Goal: Task Accomplishment & Management: Use online tool/utility

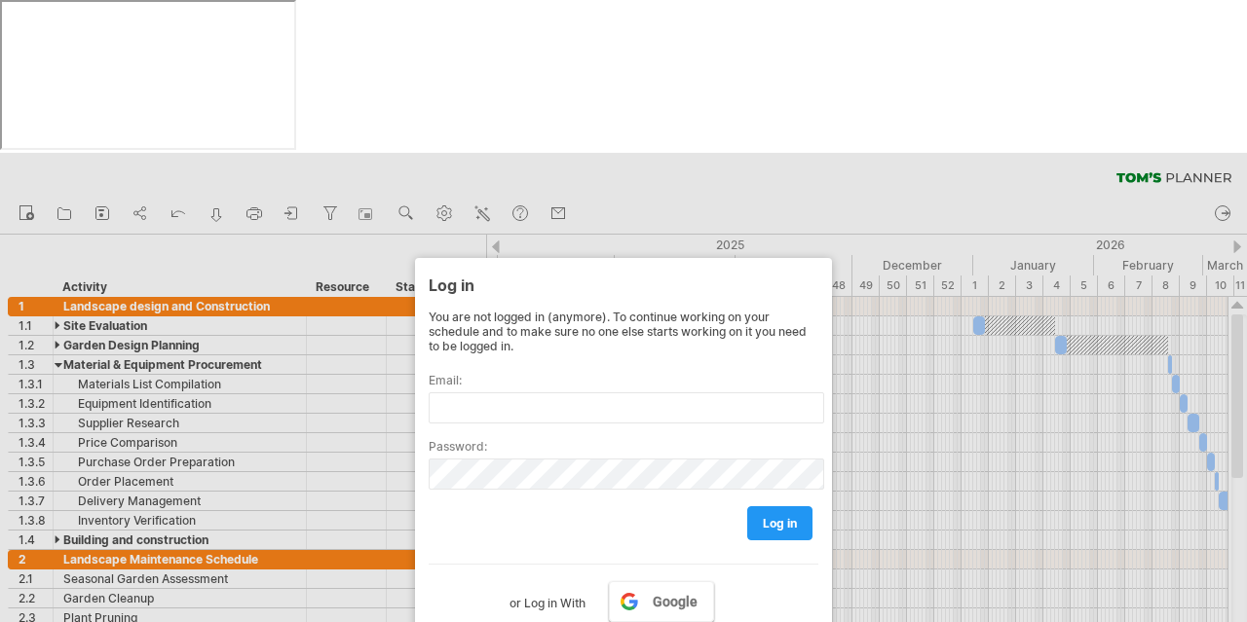
click at [683, 594] on span "Google" at bounding box center [675, 602] width 45 height 16
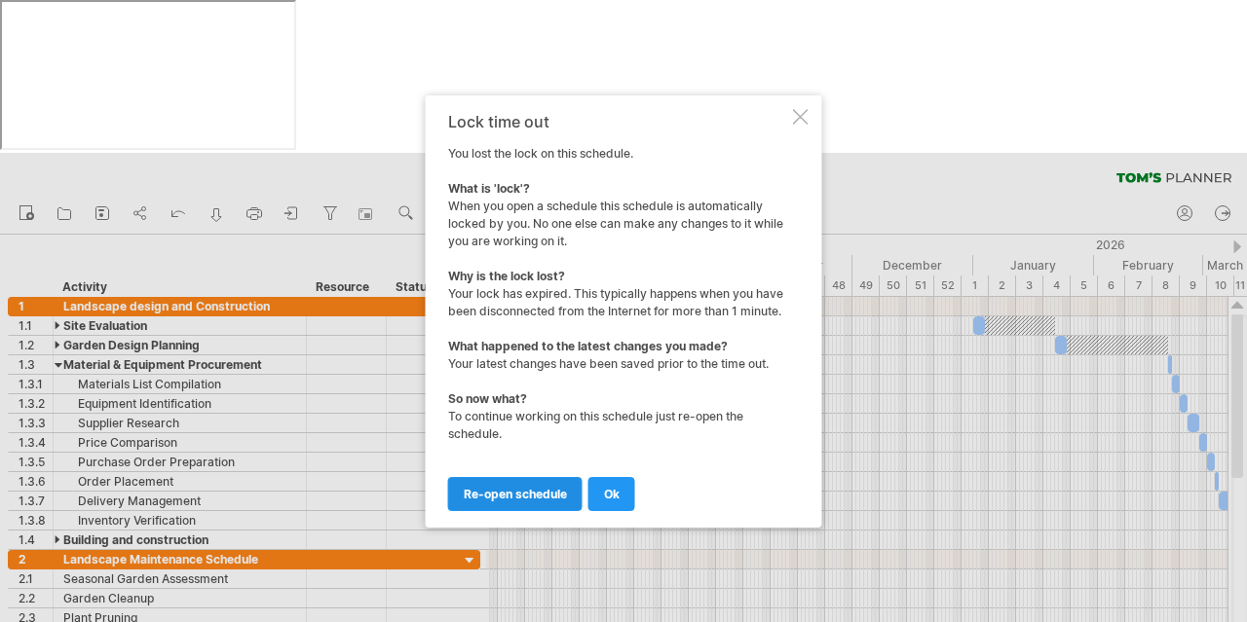
click at [521, 493] on span "re-open schedule" at bounding box center [515, 494] width 103 height 15
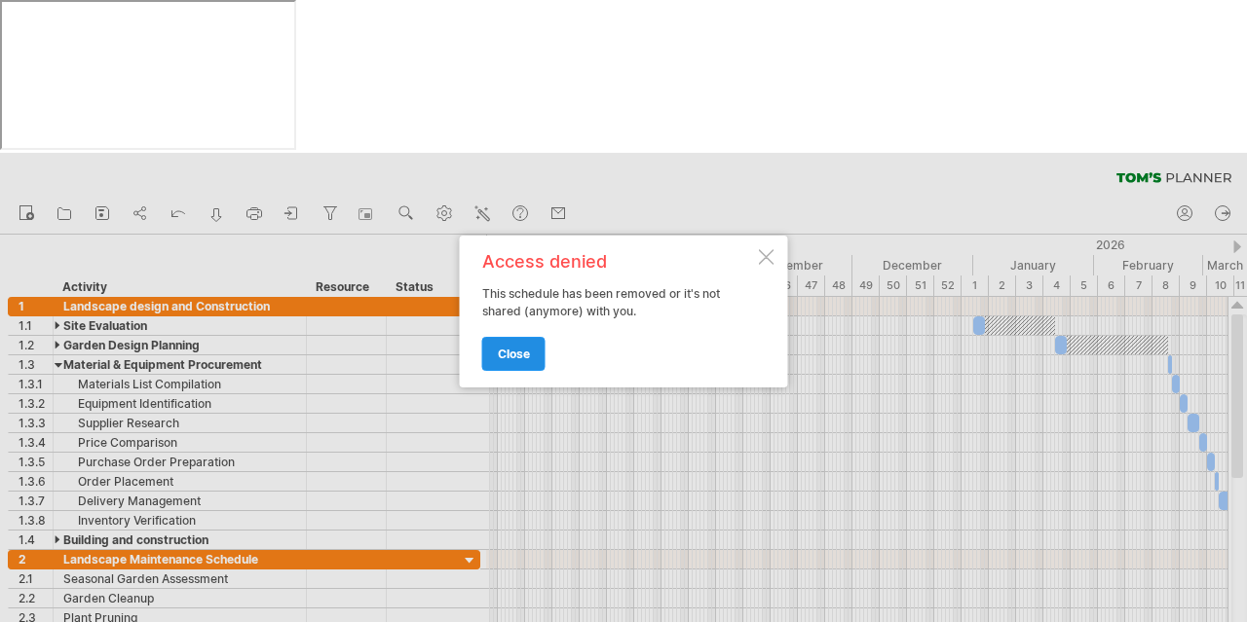
click at [517, 345] on link "close" at bounding box center [513, 354] width 63 height 34
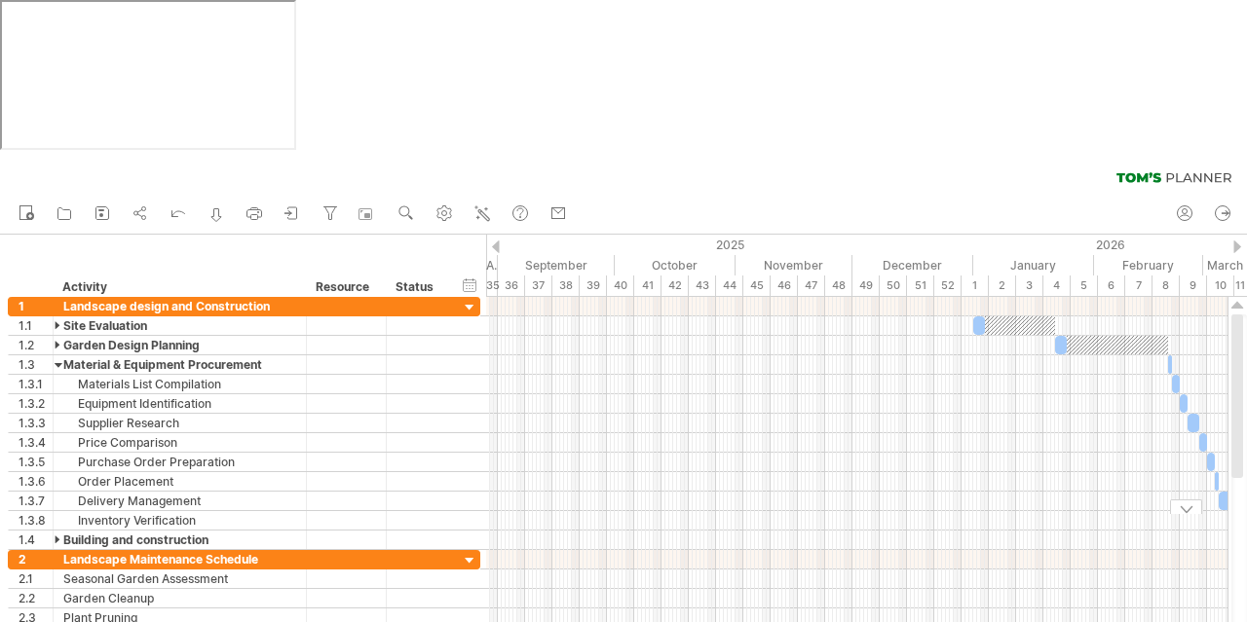
click at [1179, 204] on icon at bounding box center [1184, 213] width 19 height 19
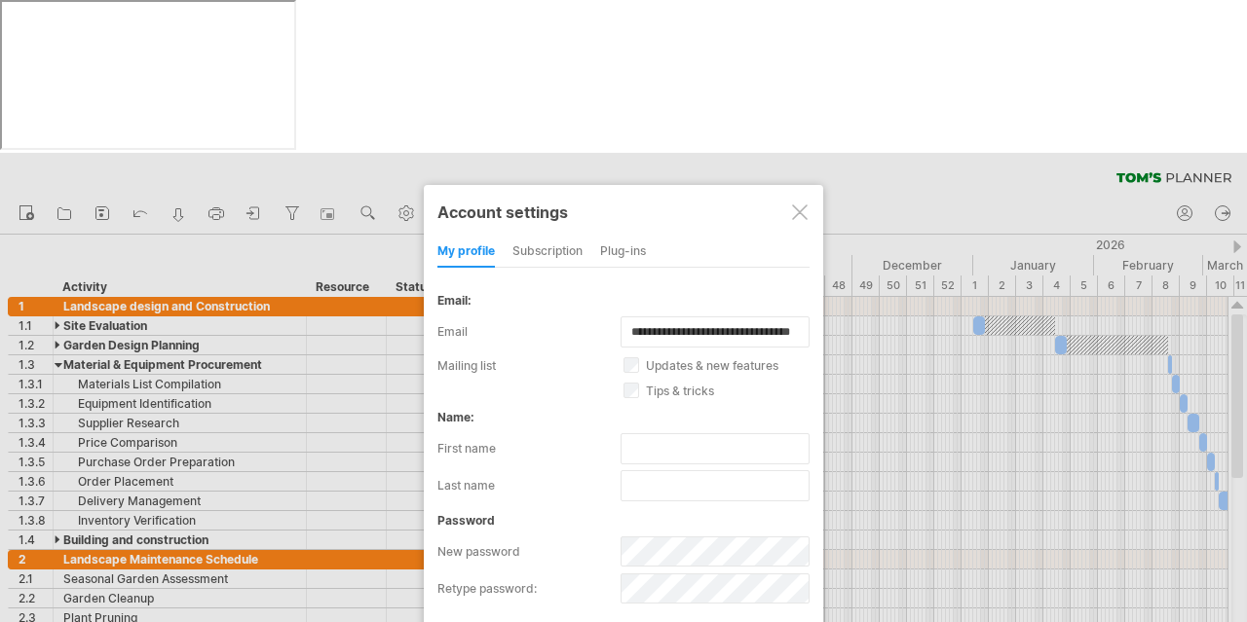
click at [795, 205] on div at bounding box center [800, 213] width 16 height 16
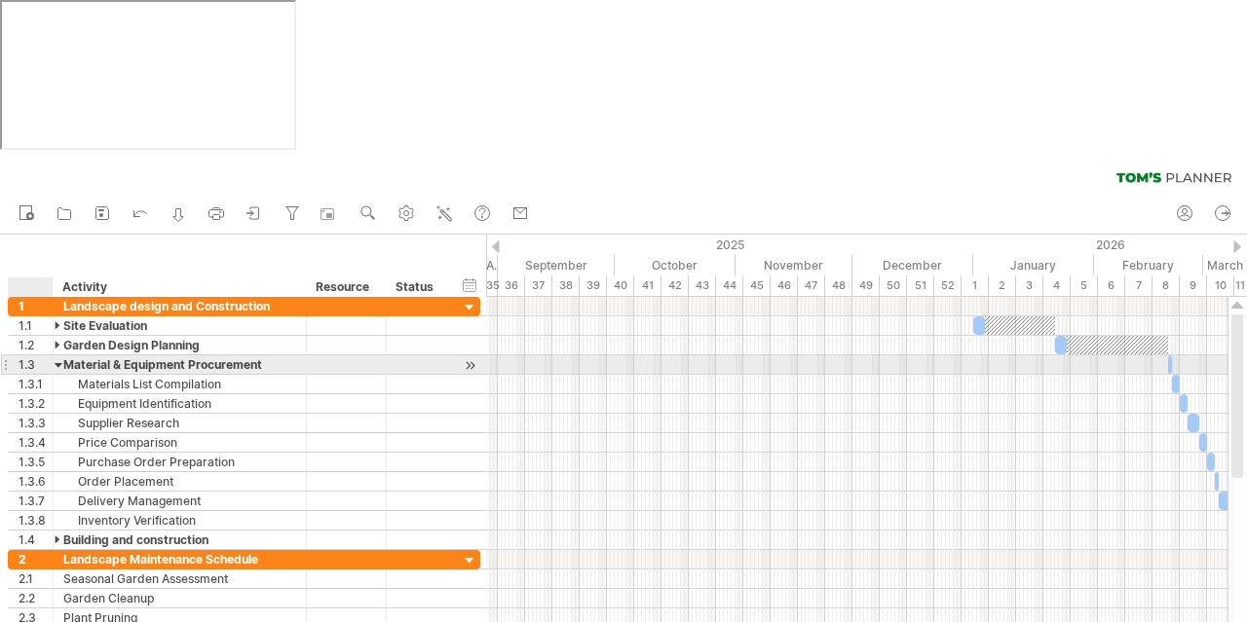
click at [58, 356] on div at bounding box center [59, 365] width 9 height 19
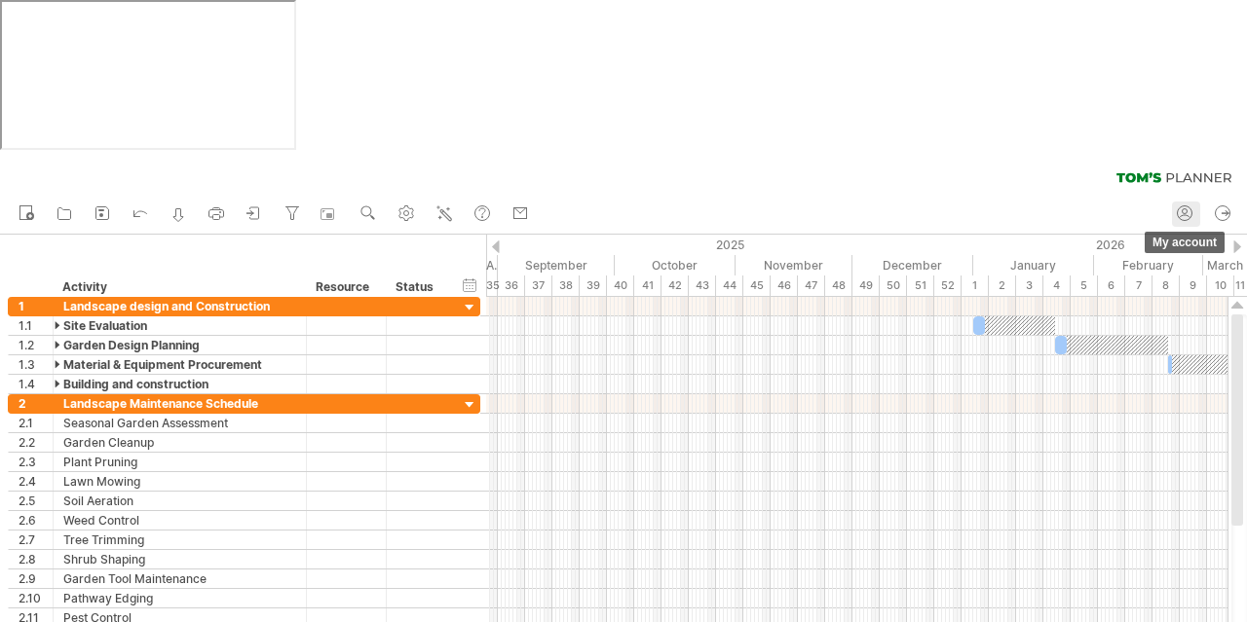
click at [1193, 204] on icon at bounding box center [1184, 213] width 19 height 19
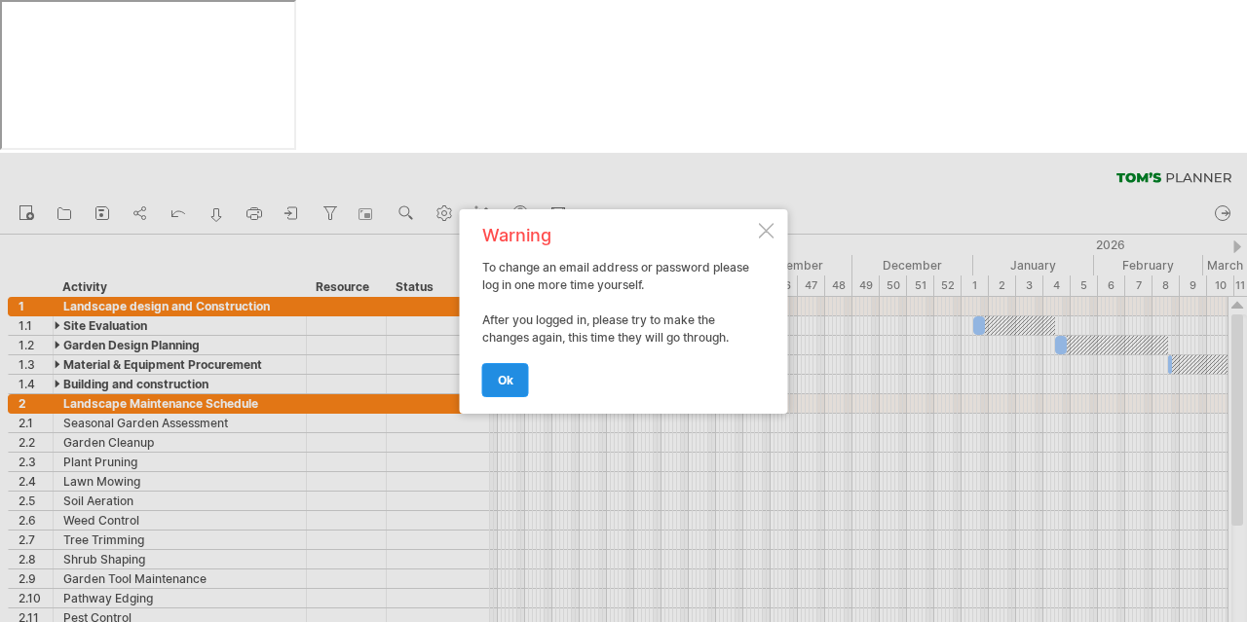
click at [507, 371] on link "ok" at bounding box center [505, 380] width 47 height 34
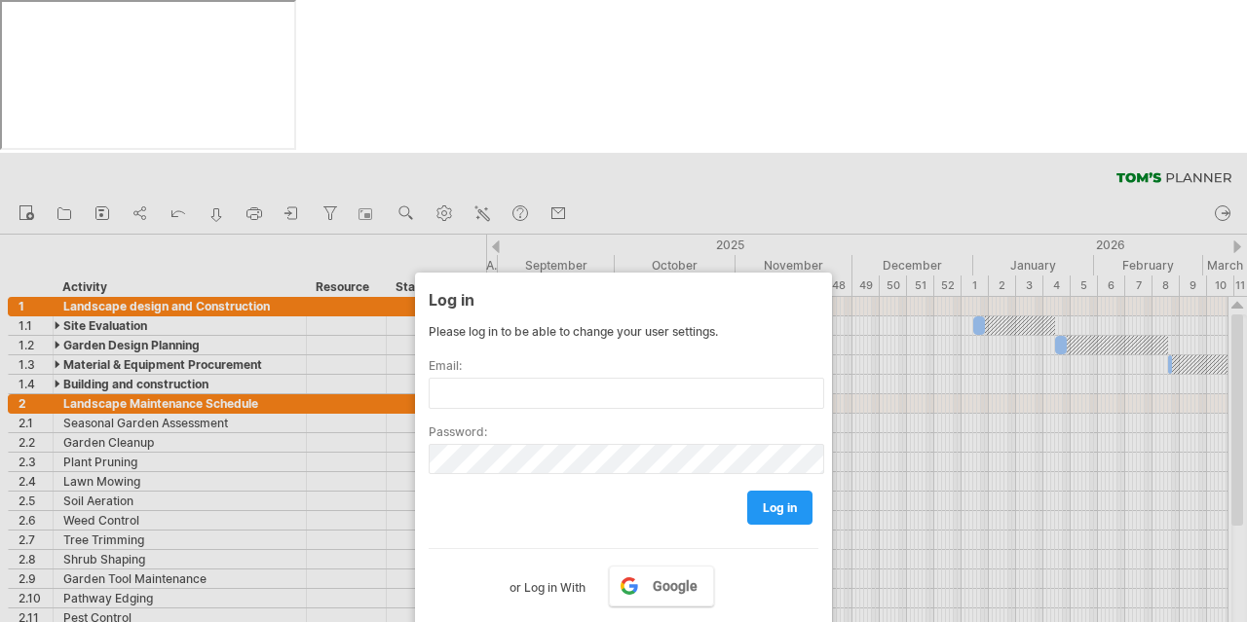
click at [866, 561] on div at bounding box center [623, 464] width 1247 height 622
click at [669, 579] on span "Google" at bounding box center [675, 587] width 45 height 16
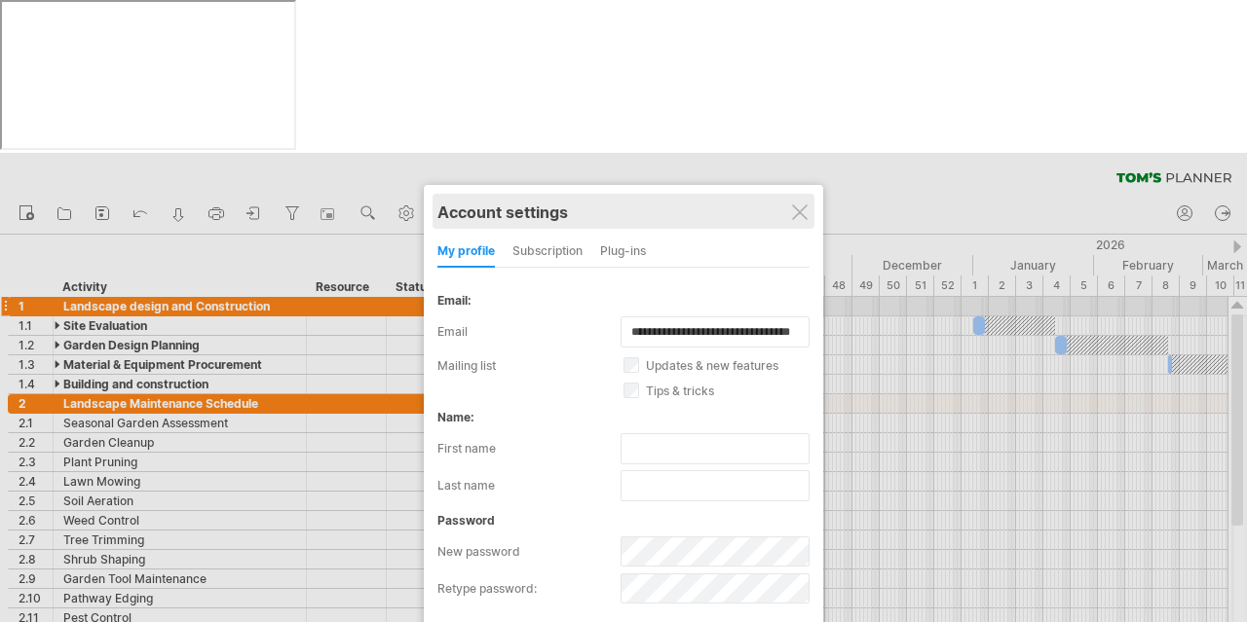
click at [809, 194] on div "Account settings" at bounding box center [623, 211] width 372 height 35
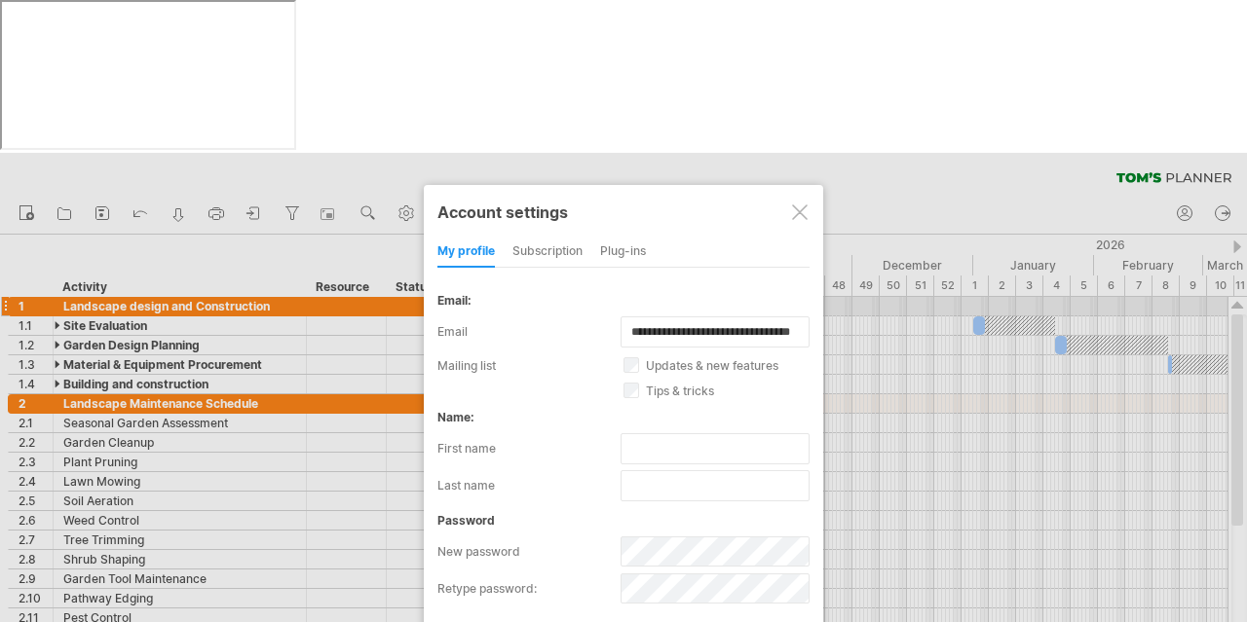
click at [797, 205] on div at bounding box center [800, 213] width 16 height 16
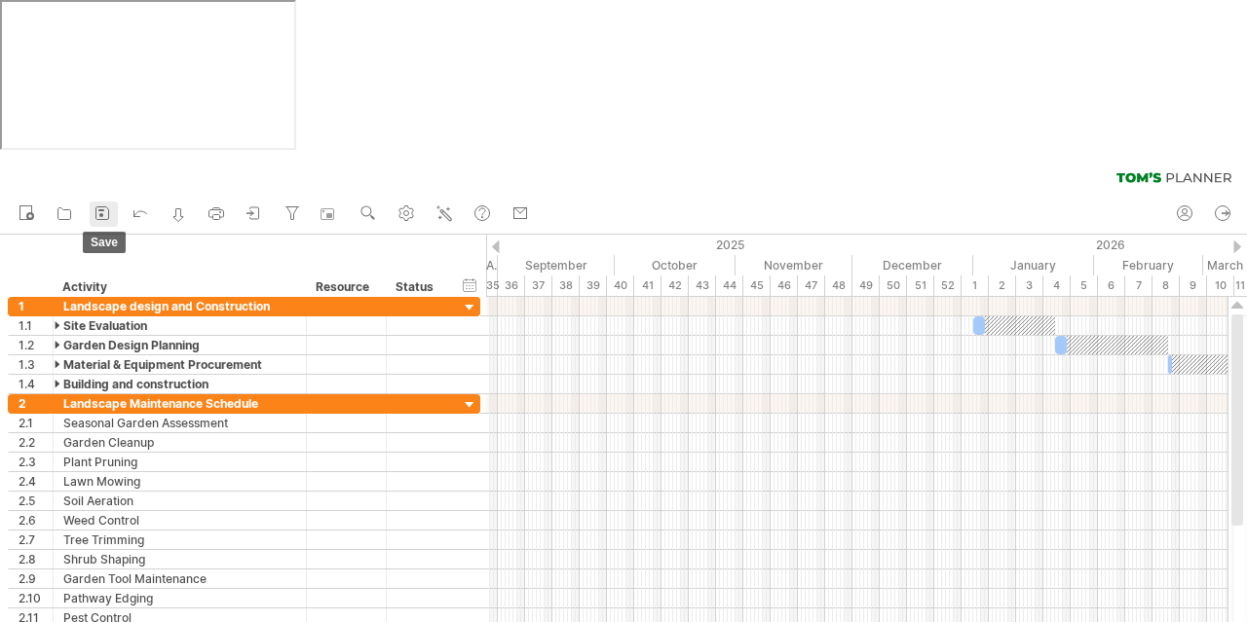
click at [104, 204] on icon at bounding box center [102, 213] width 19 height 19
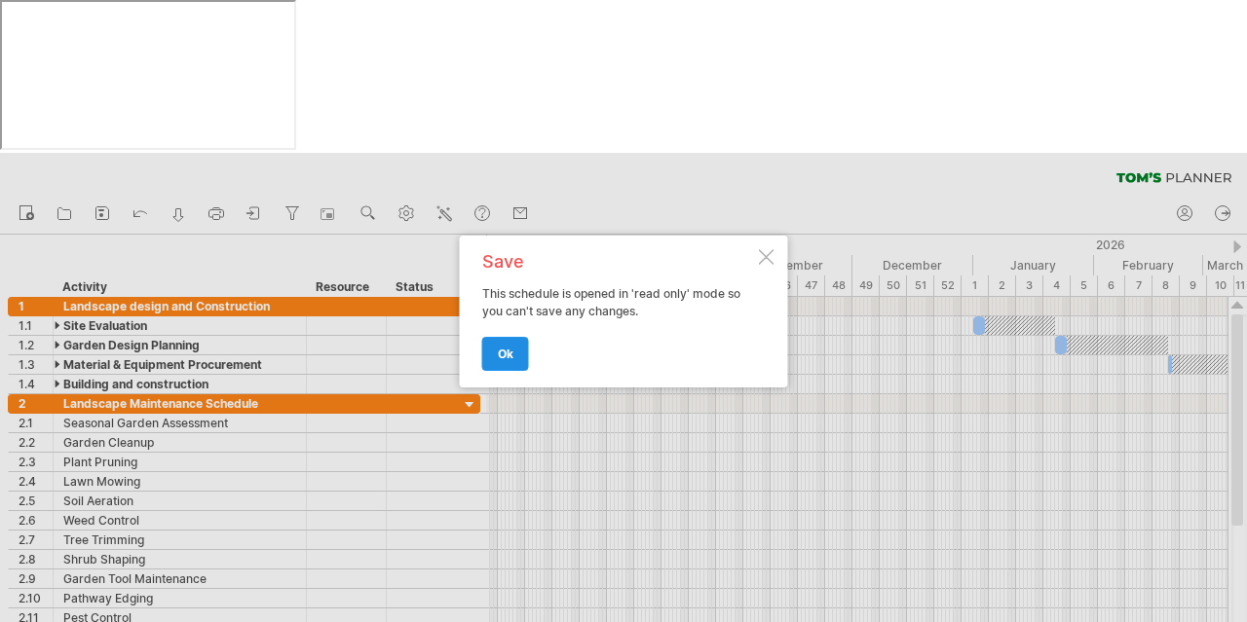
click at [507, 357] on span "ok" at bounding box center [506, 354] width 16 height 15
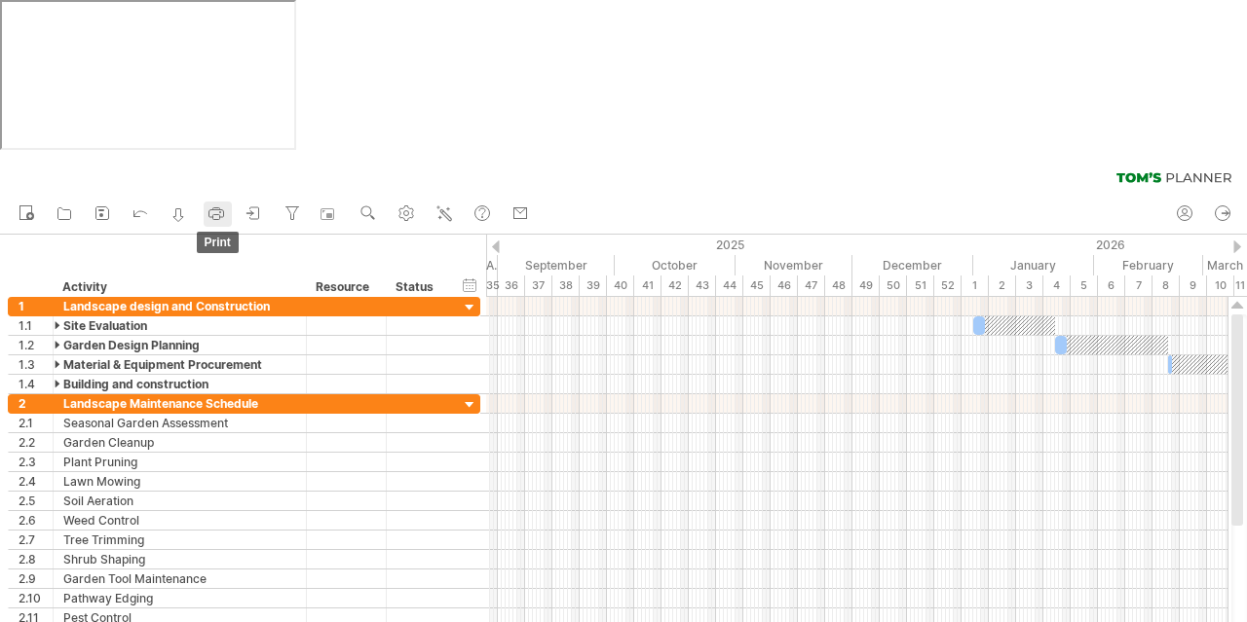
click at [214, 204] on icon at bounding box center [216, 213] width 19 height 19
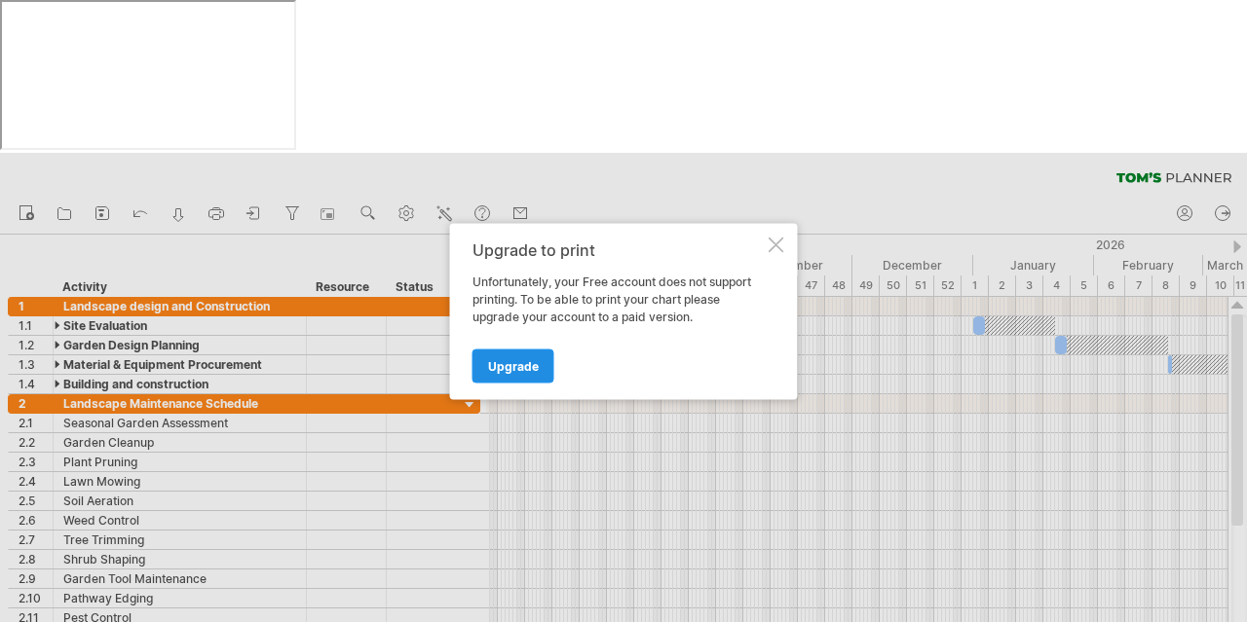
click at [525, 361] on span "Upgrade" at bounding box center [513, 365] width 51 height 15
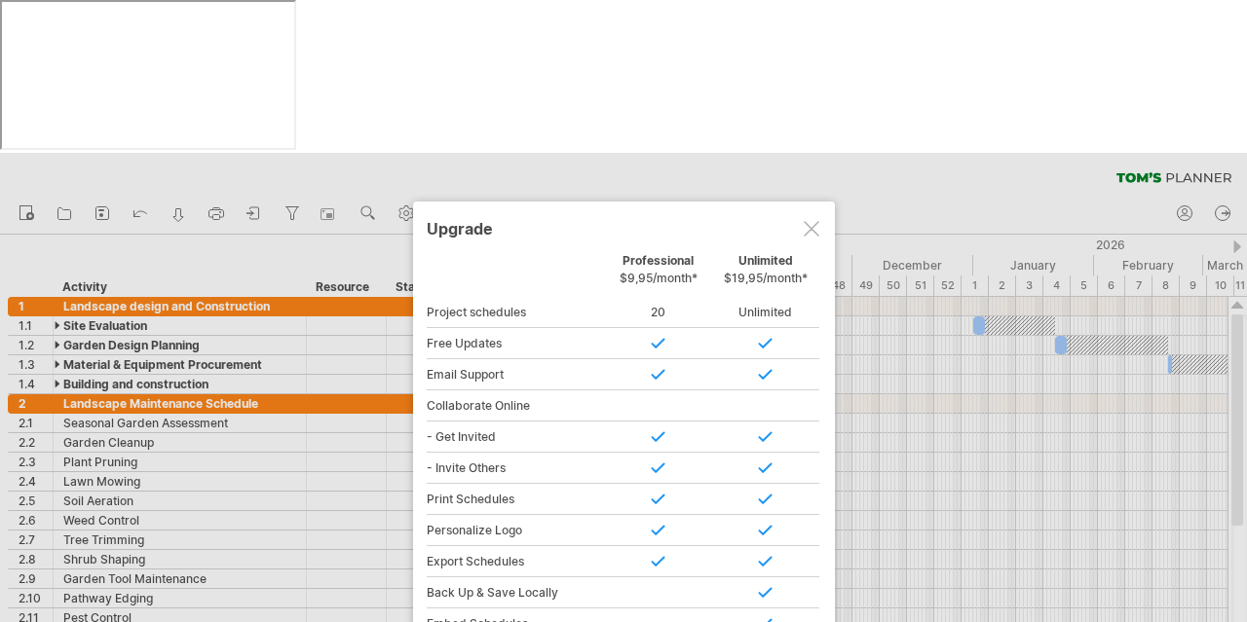
click at [806, 221] on div at bounding box center [812, 229] width 16 height 16
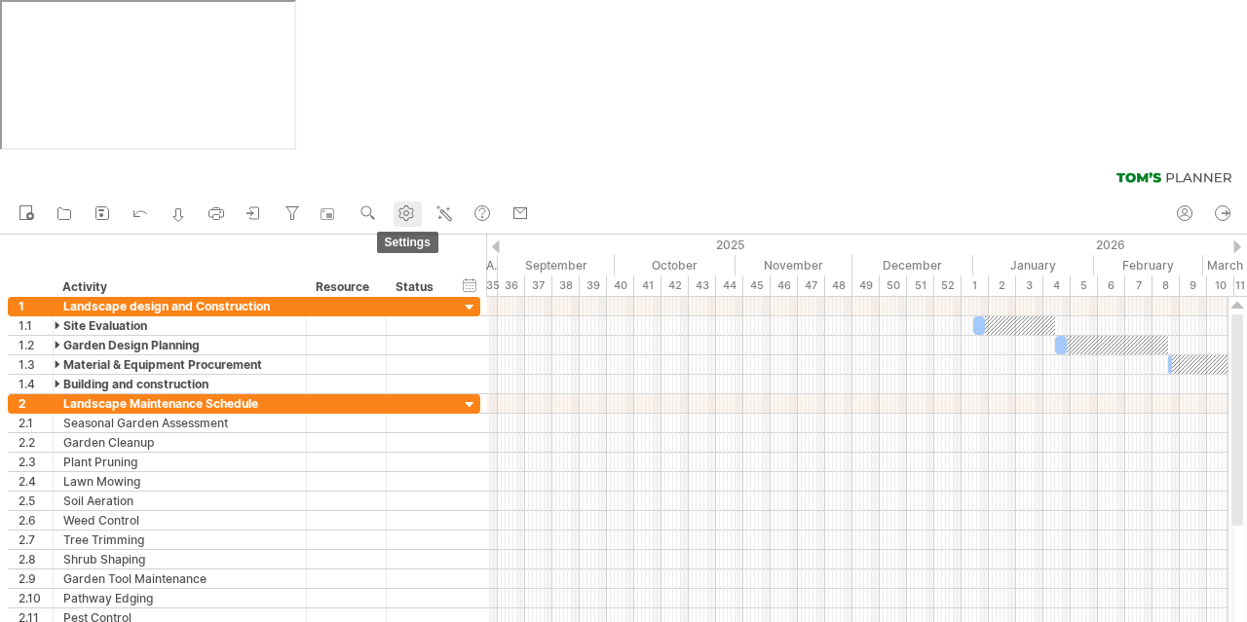
click at [409, 204] on use at bounding box center [405, 213] width 19 height 19
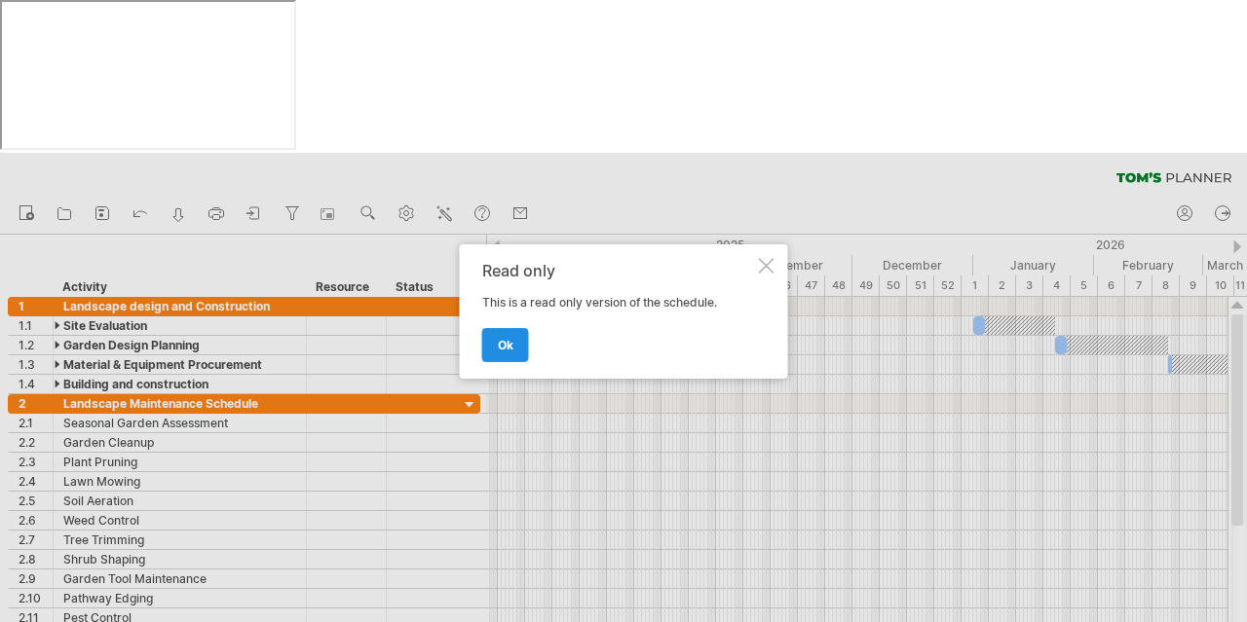
click at [511, 352] on link "ok" at bounding box center [505, 345] width 47 height 34
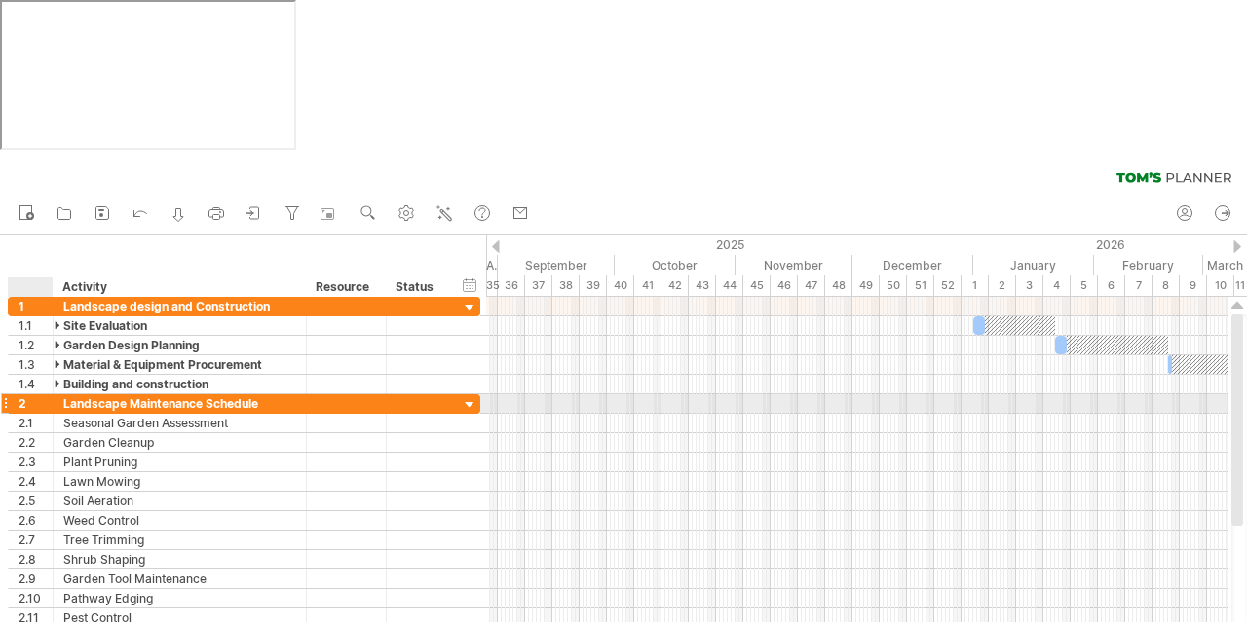
click at [20, 395] on div "2" at bounding box center [36, 404] width 34 height 19
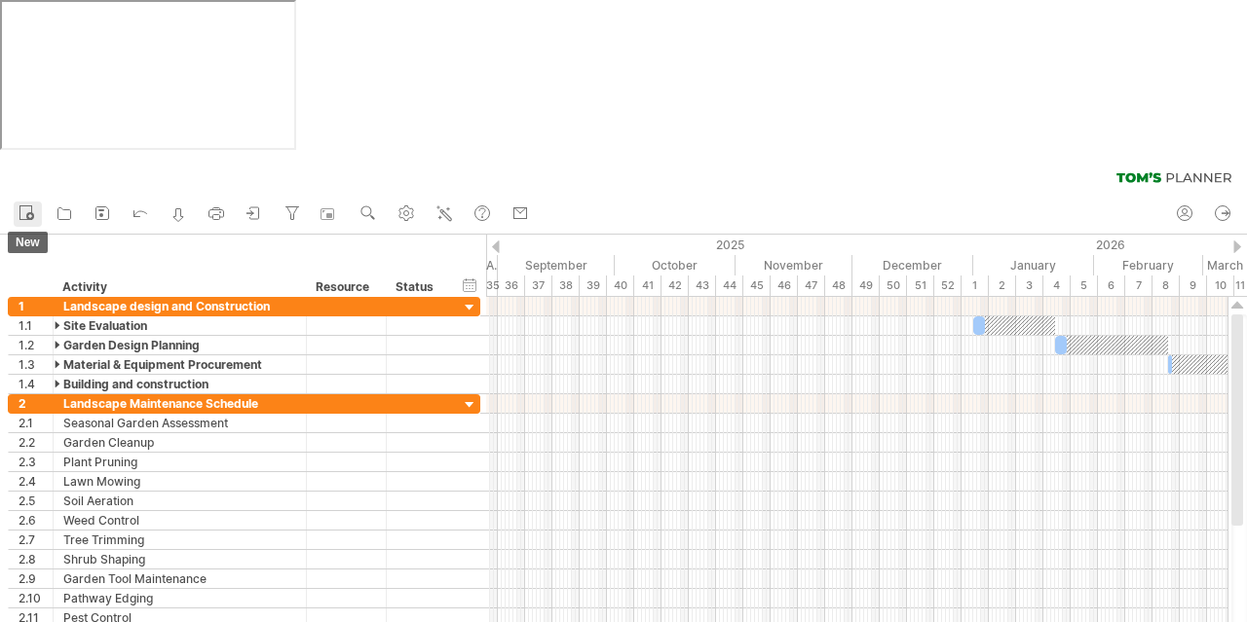
click at [23, 203] on icon at bounding box center [26, 212] width 19 height 19
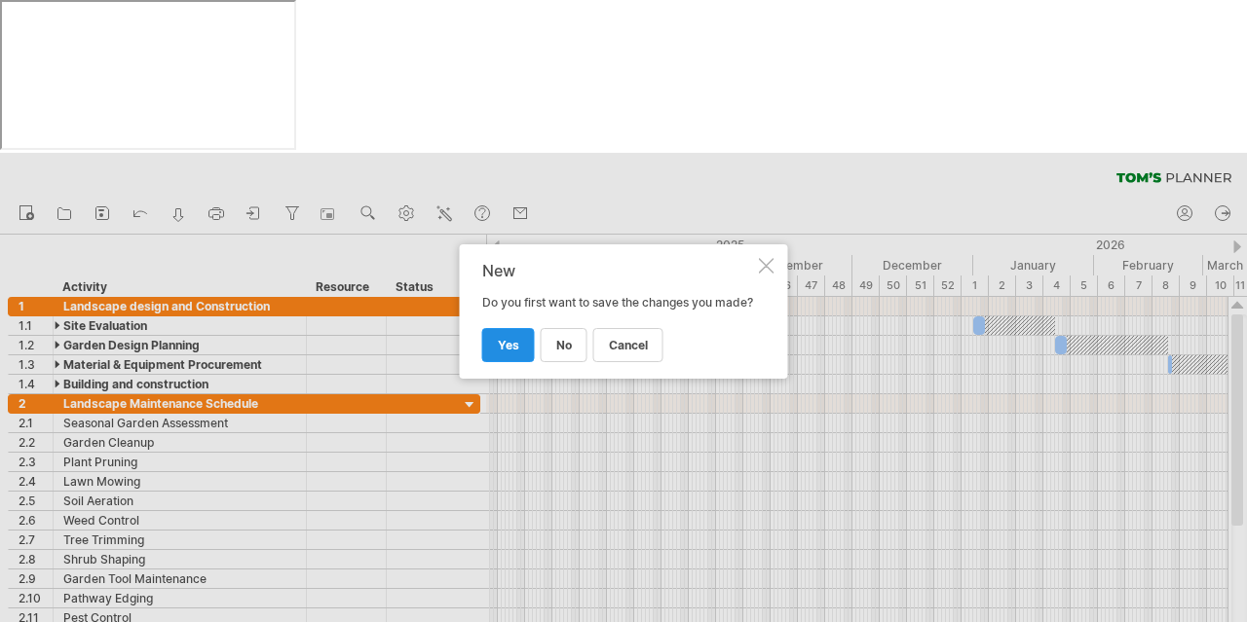
click at [507, 352] on span "yes" at bounding box center [508, 345] width 21 height 15
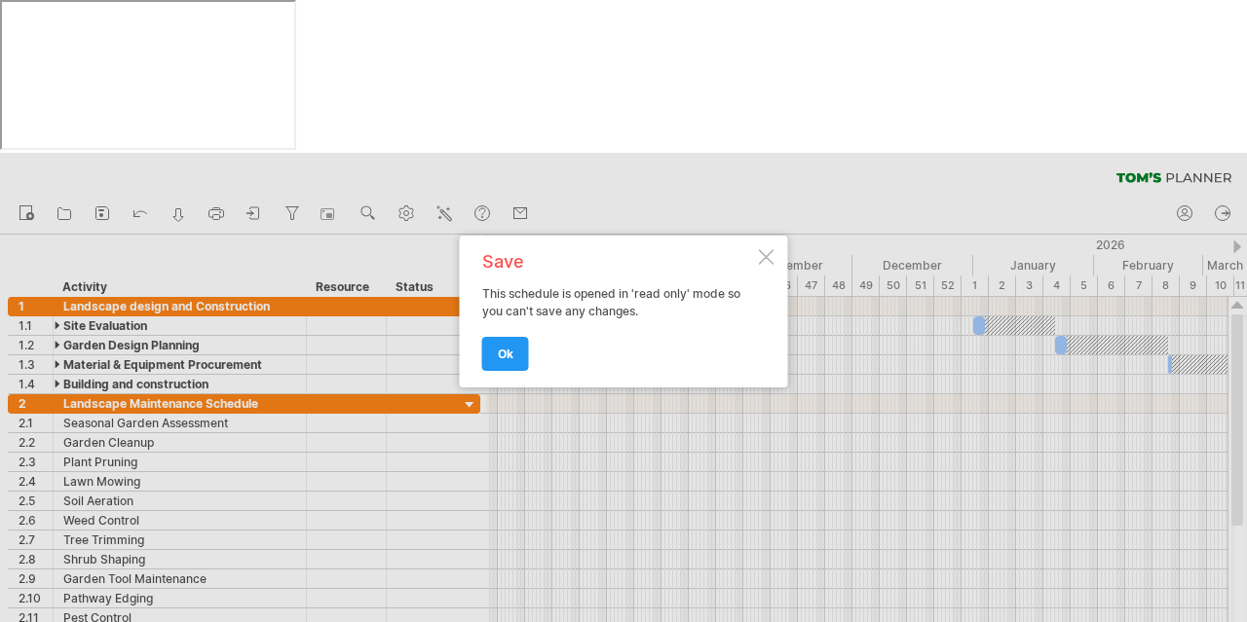
click at [507, 352] on span "ok" at bounding box center [506, 354] width 16 height 15
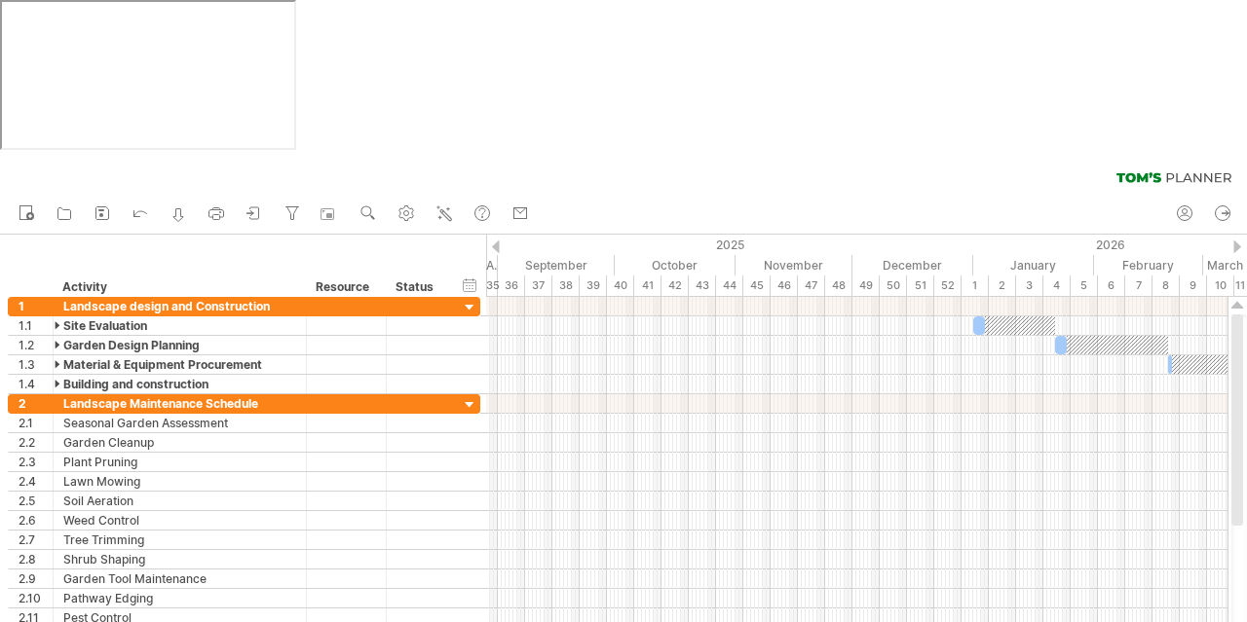
click at [718, 153] on div "clear filter reapply filter" at bounding box center [623, 173] width 1247 height 41
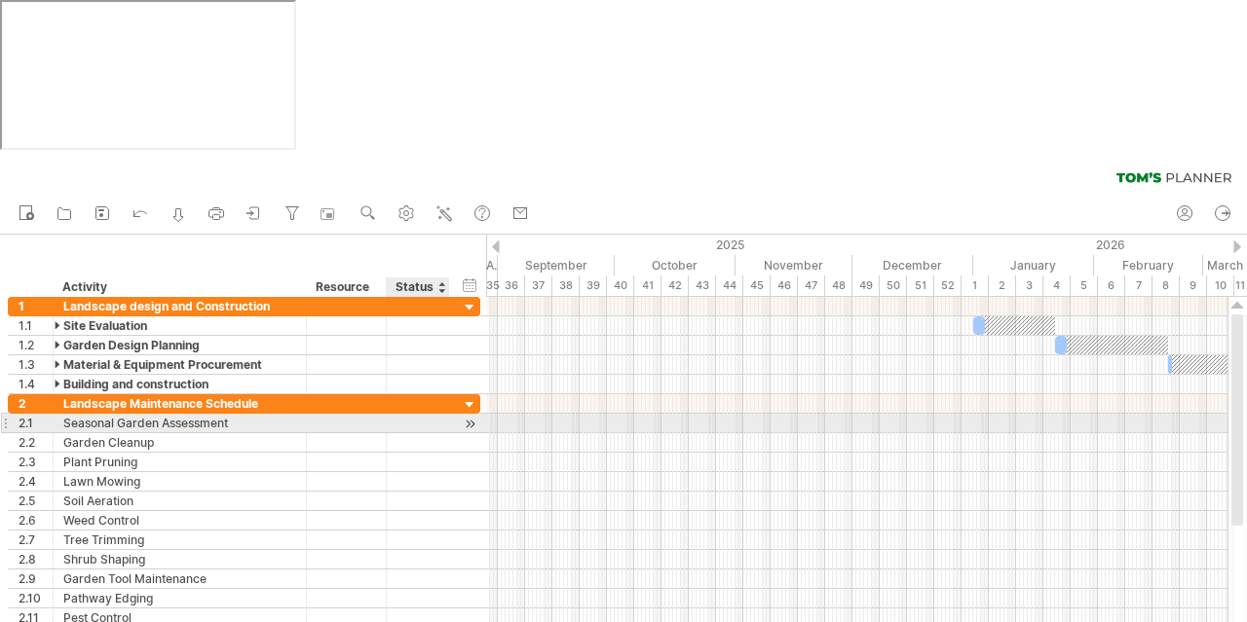
click at [469, 414] on div at bounding box center [470, 424] width 19 height 20
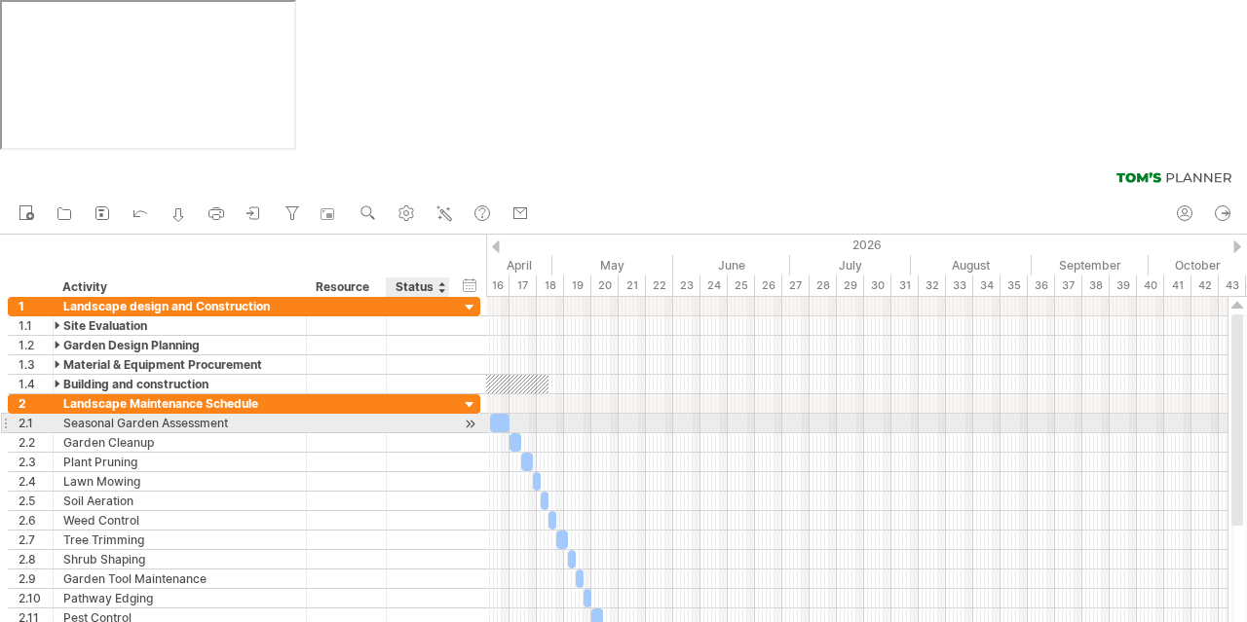
click at [469, 414] on div at bounding box center [470, 424] width 19 height 20
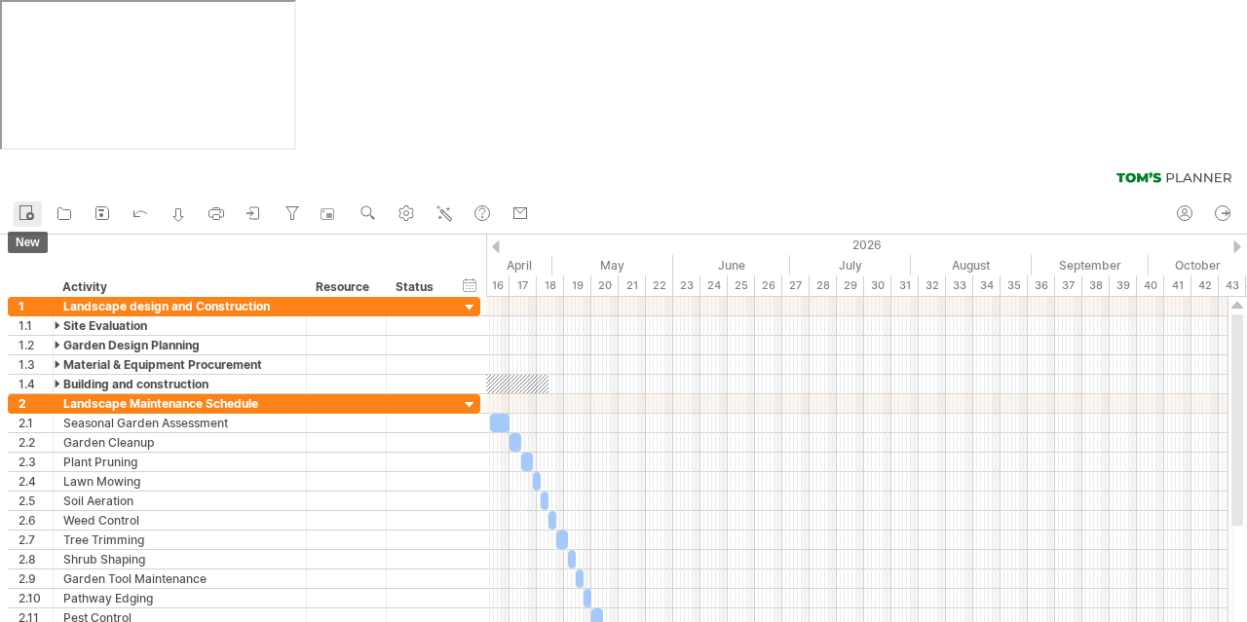
click at [29, 203] on icon at bounding box center [26, 212] width 19 height 19
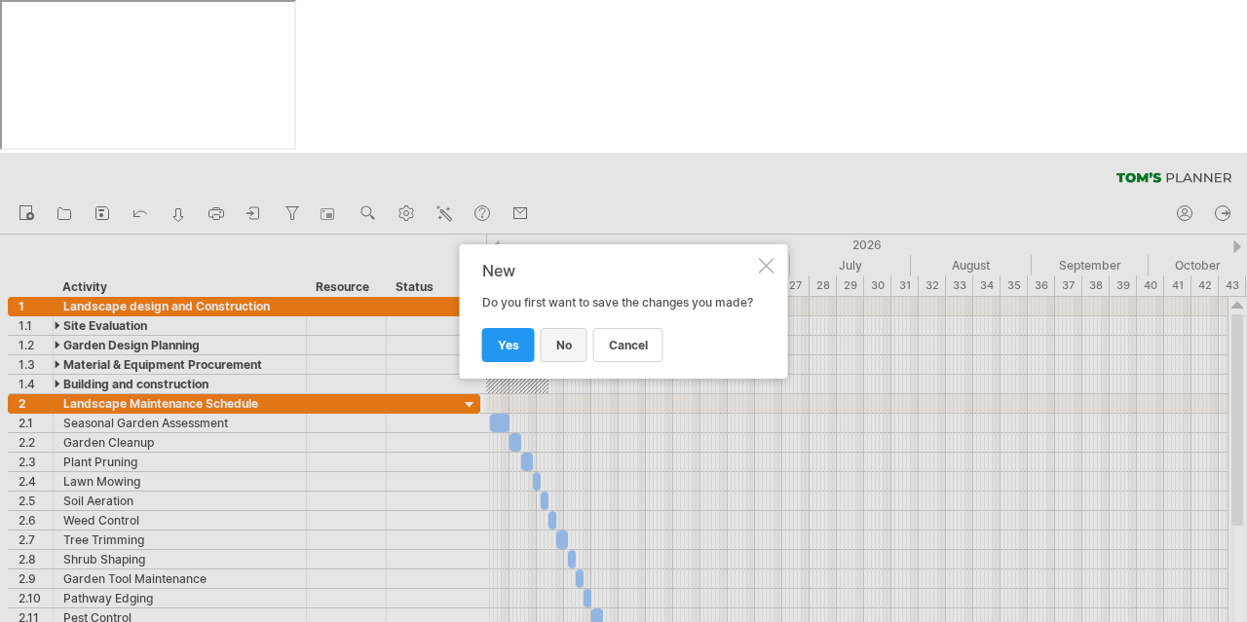
click at [572, 355] on link "no" at bounding box center [564, 345] width 47 height 34
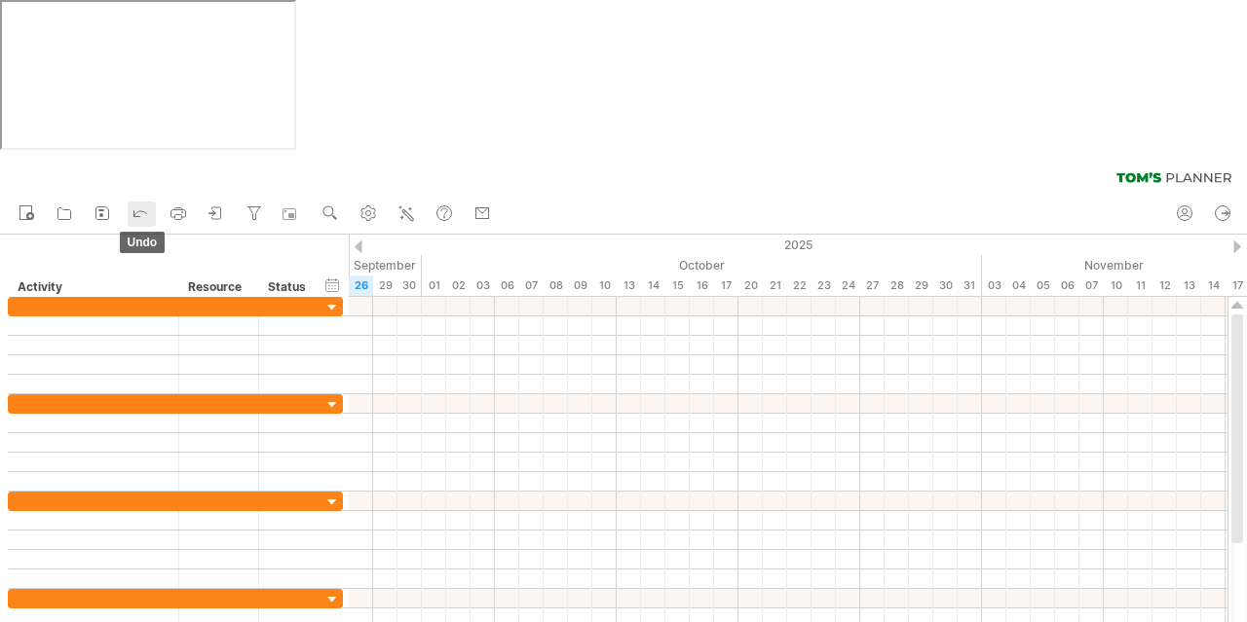
click at [140, 203] on icon at bounding box center [140, 212] width 19 height 19
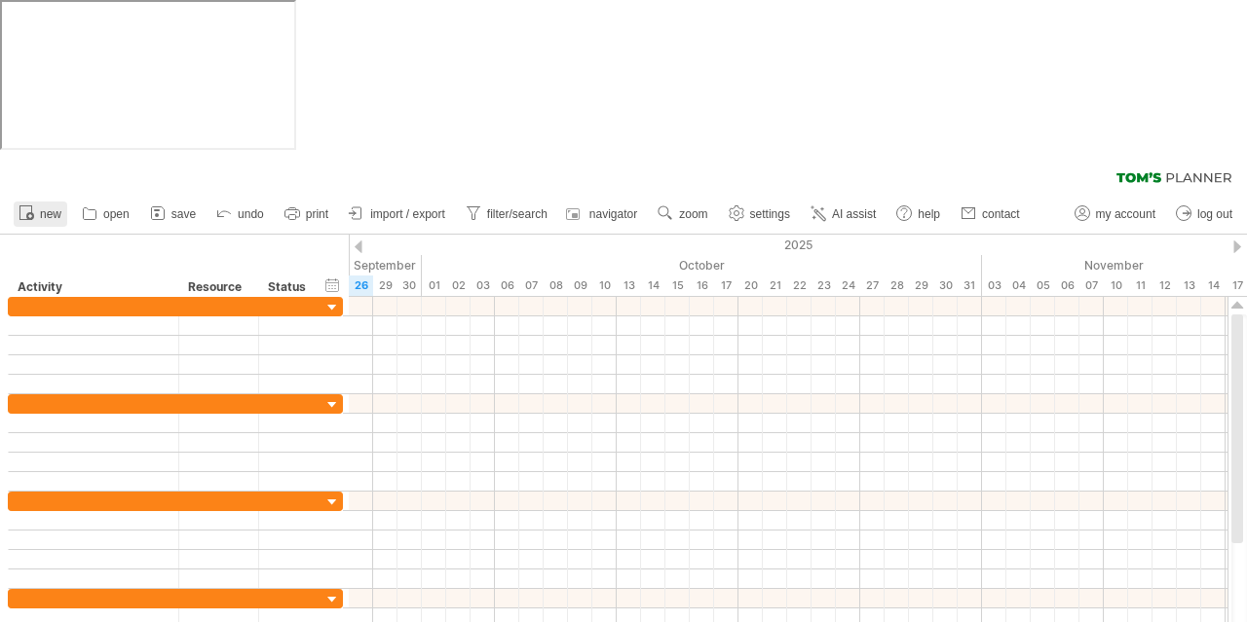
click at [22, 203] on icon at bounding box center [26, 212] width 19 height 19
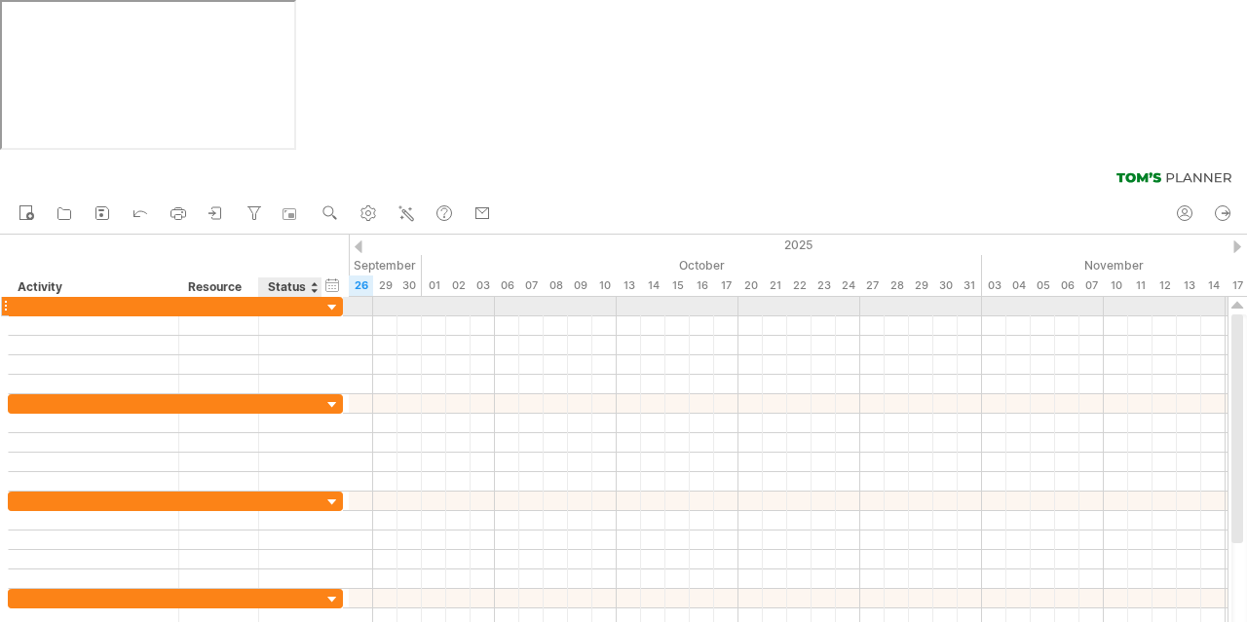
click at [334, 299] on div at bounding box center [332, 308] width 19 height 19
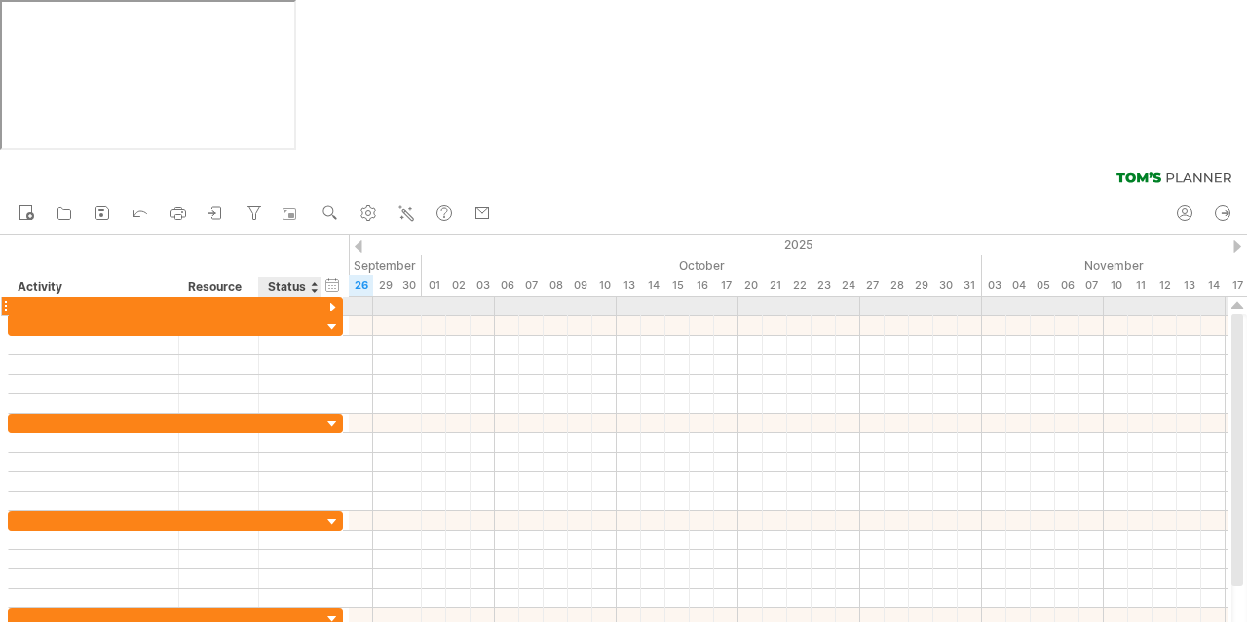
click at [333, 299] on div at bounding box center [332, 308] width 19 height 19
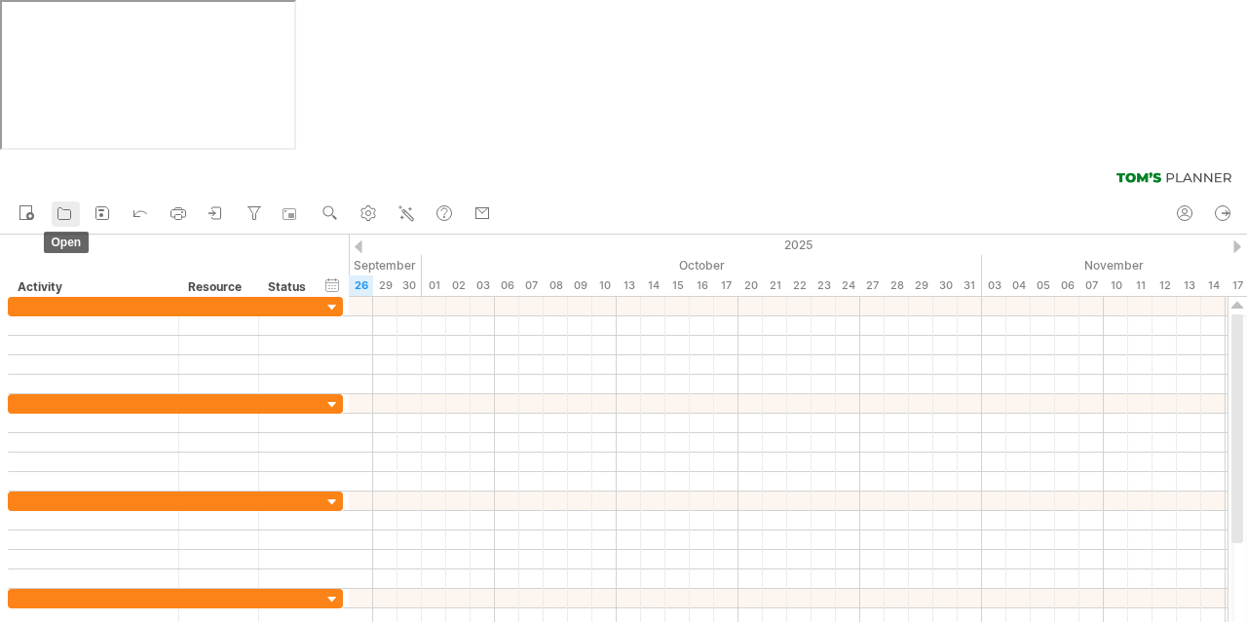
click at [66, 204] on icon at bounding box center [64, 213] width 19 height 19
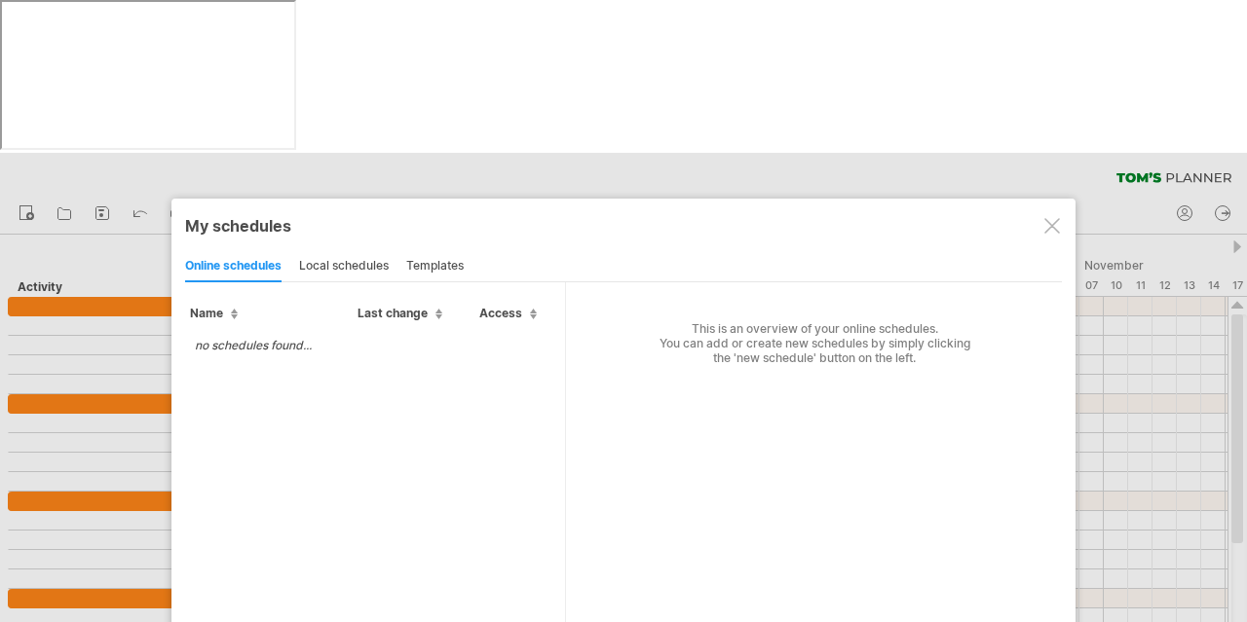
click at [364, 251] on div "local schedules" at bounding box center [344, 266] width 90 height 31
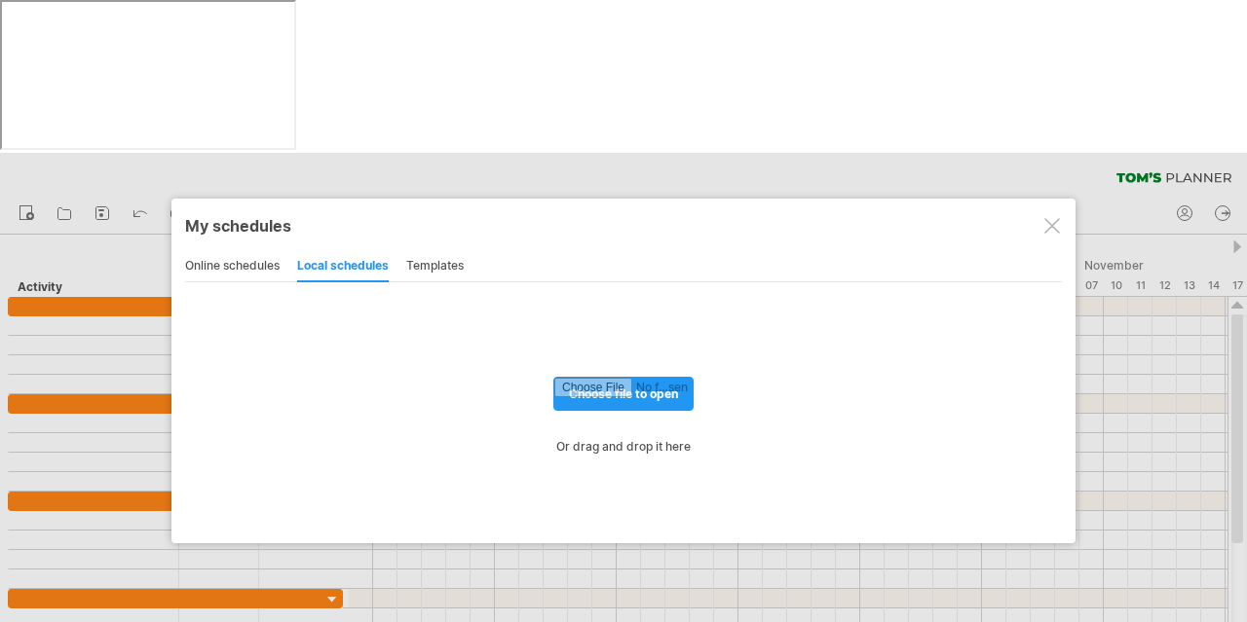
click at [433, 251] on div "templates" at bounding box center [434, 266] width 57 height 31
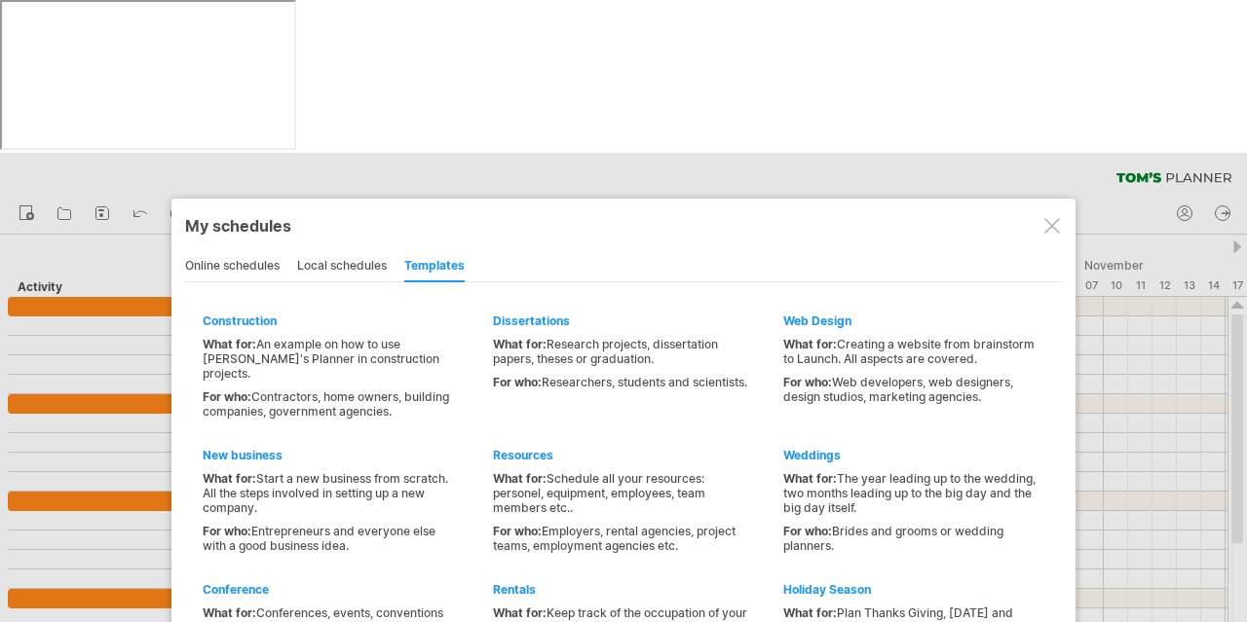
click at [230, 251] on div "online schedules" at bounding box center [232, 266] width 94 height 31
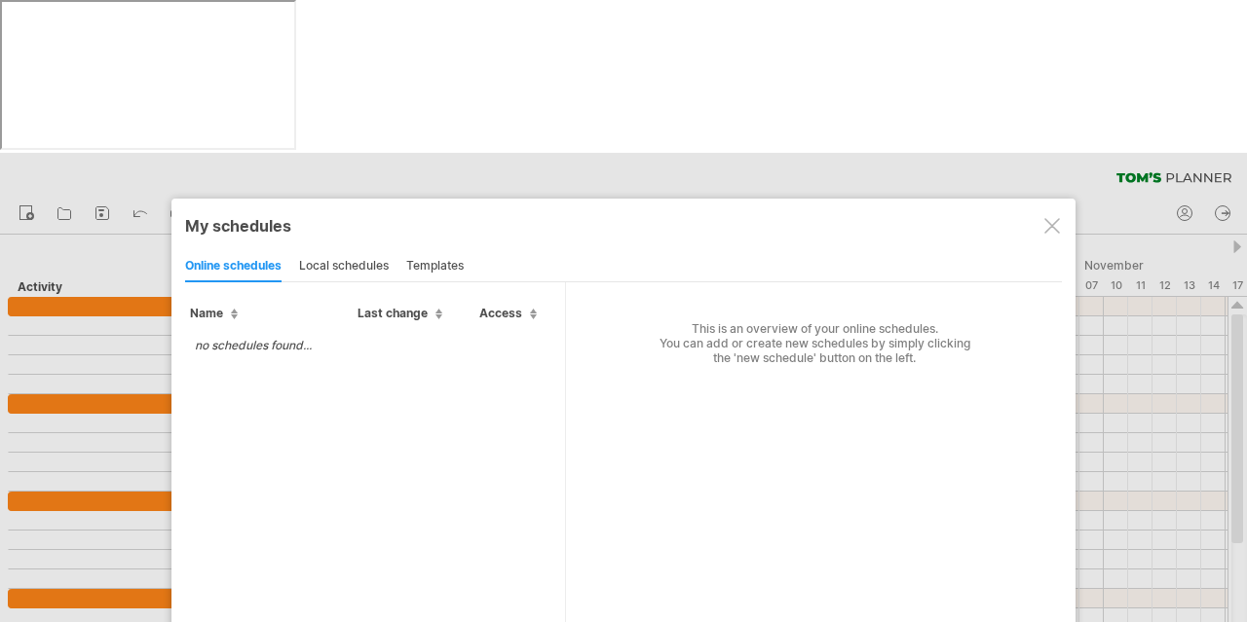
click at [364, 251] on div "local schedules" at bounding box center [344, 266] width 90 height 31
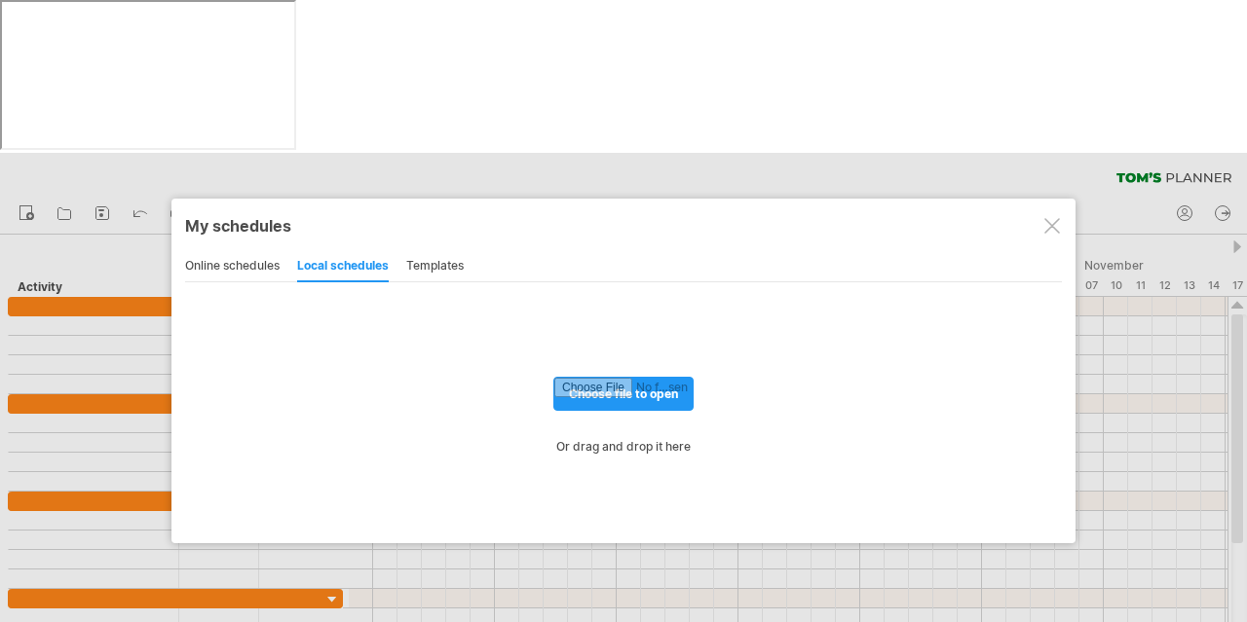
drag, startPoint x: 1043, startPoint y: 74, endPoint x: 1028, endPoint y: 70, distance: 16.1
click at [1046, 218] on div at bounding box center [1052, 226] width 16 height 16
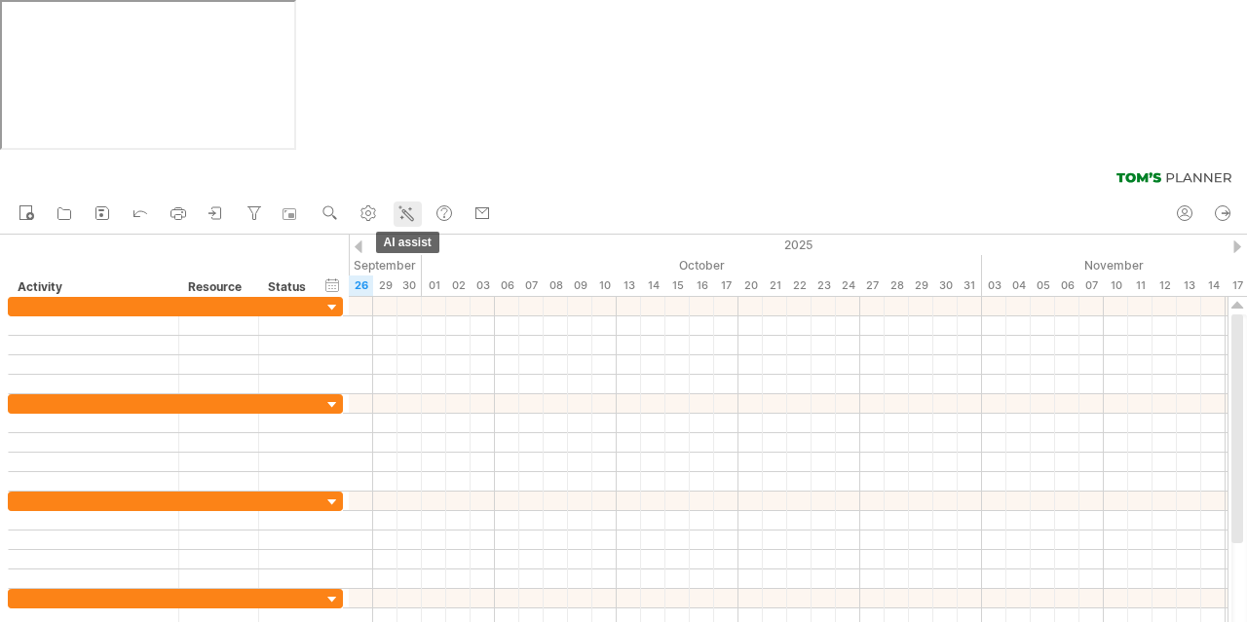
click at [409, 204] on icon at bounding box center [405, 213] width 19 height 19
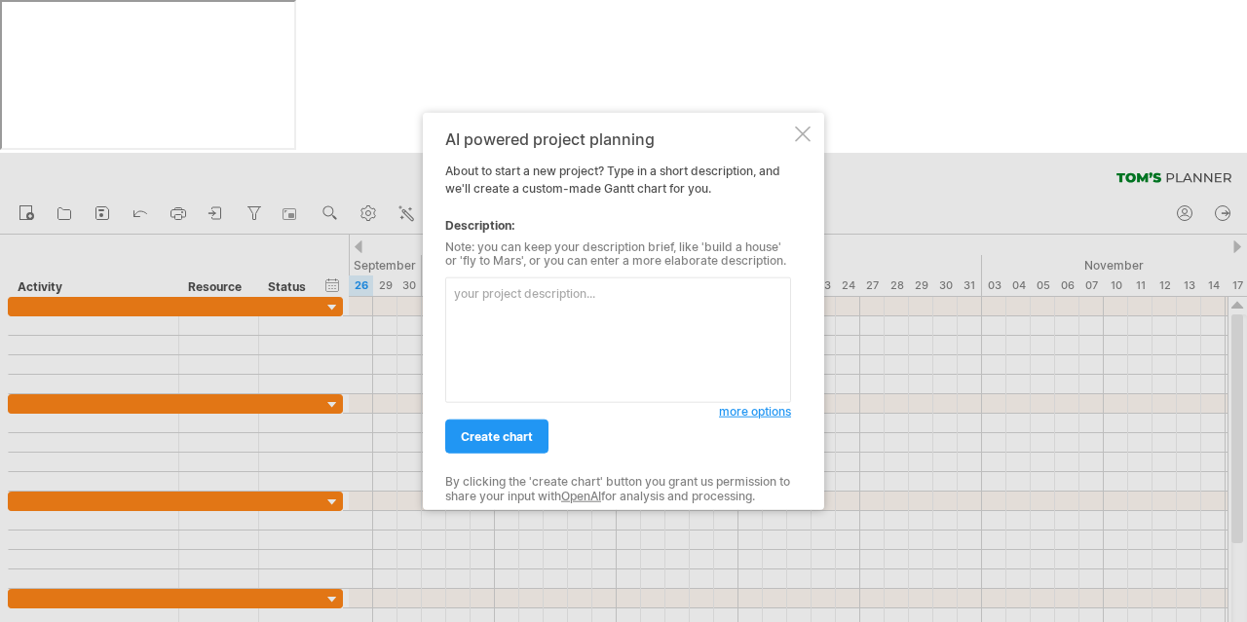
click at [804, 132] on div at bounding box center [803, 134] width 16 height 16
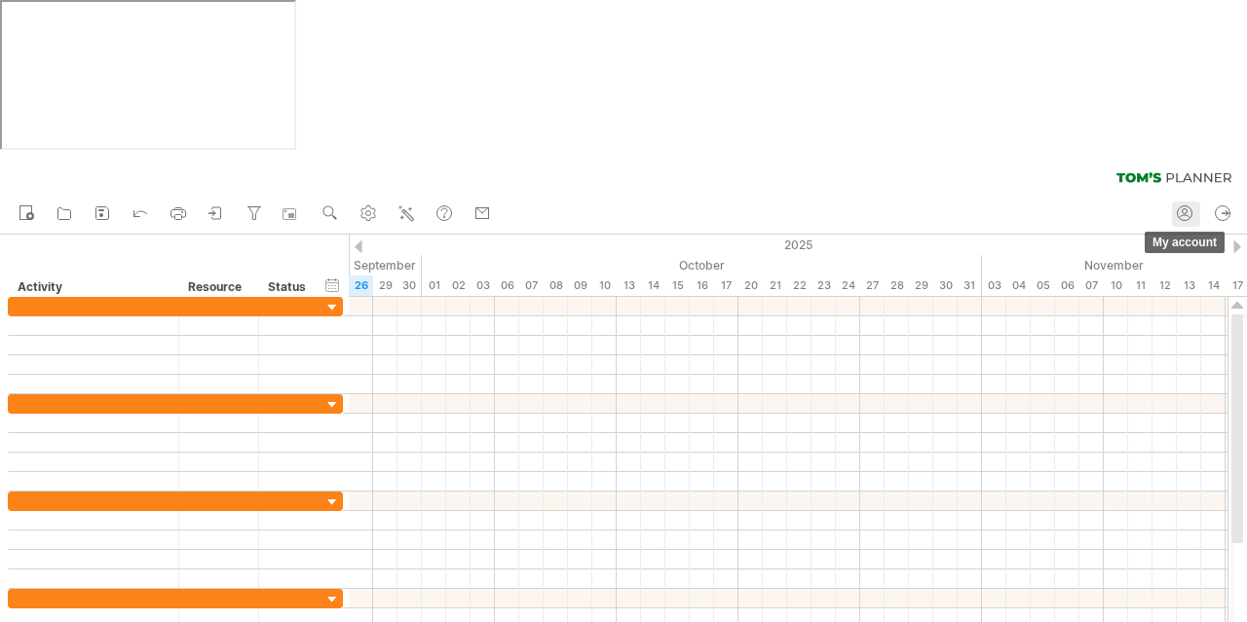
click at [1178, 204] on icon at bounding box center [1184, 213] width 19 height 19
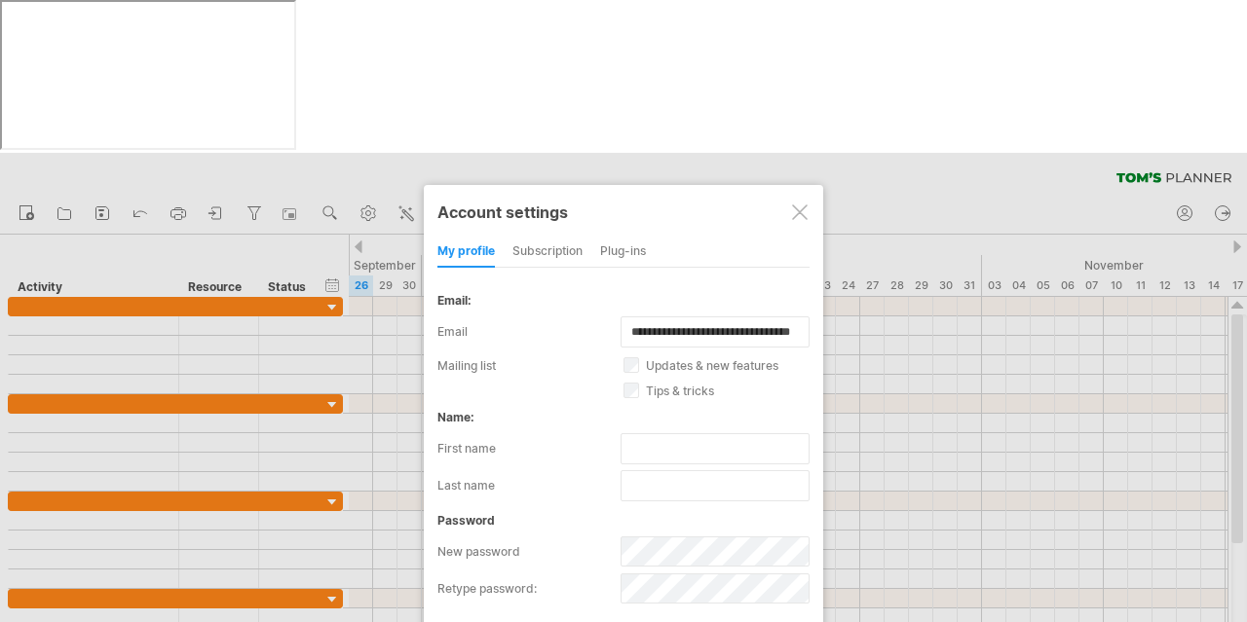
click at [793, 205] on div at bounding box center [800, 213] width 16 height 16
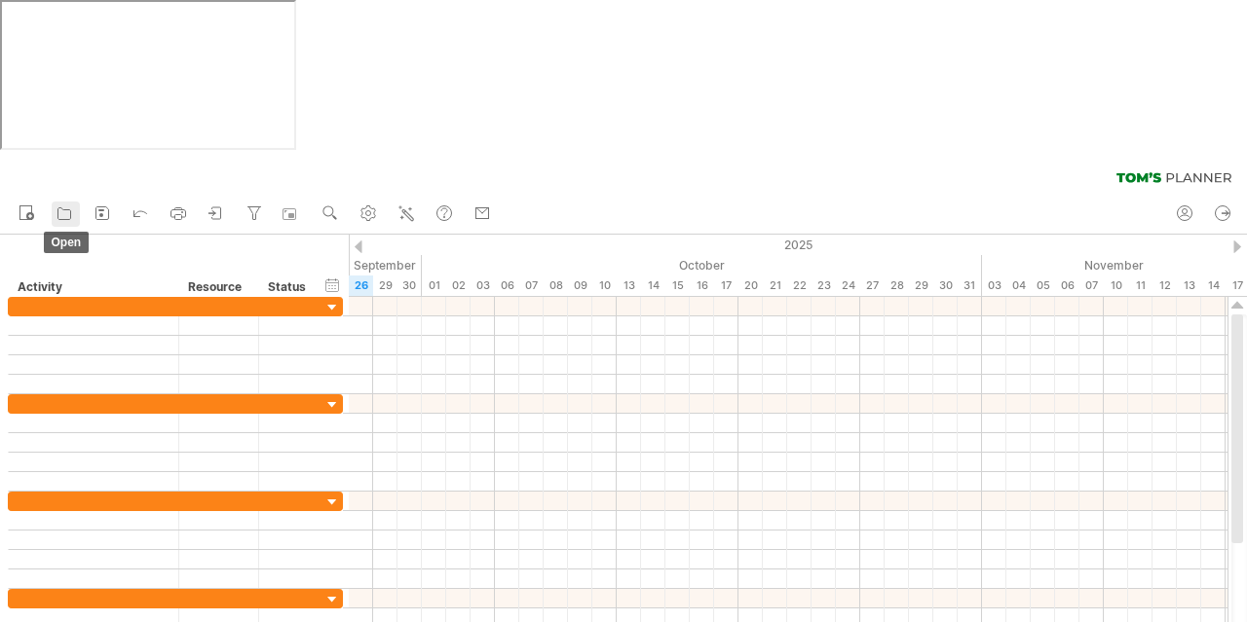
click at [58, 208] on icon at bounding box center [64, 214] width 13 height 12
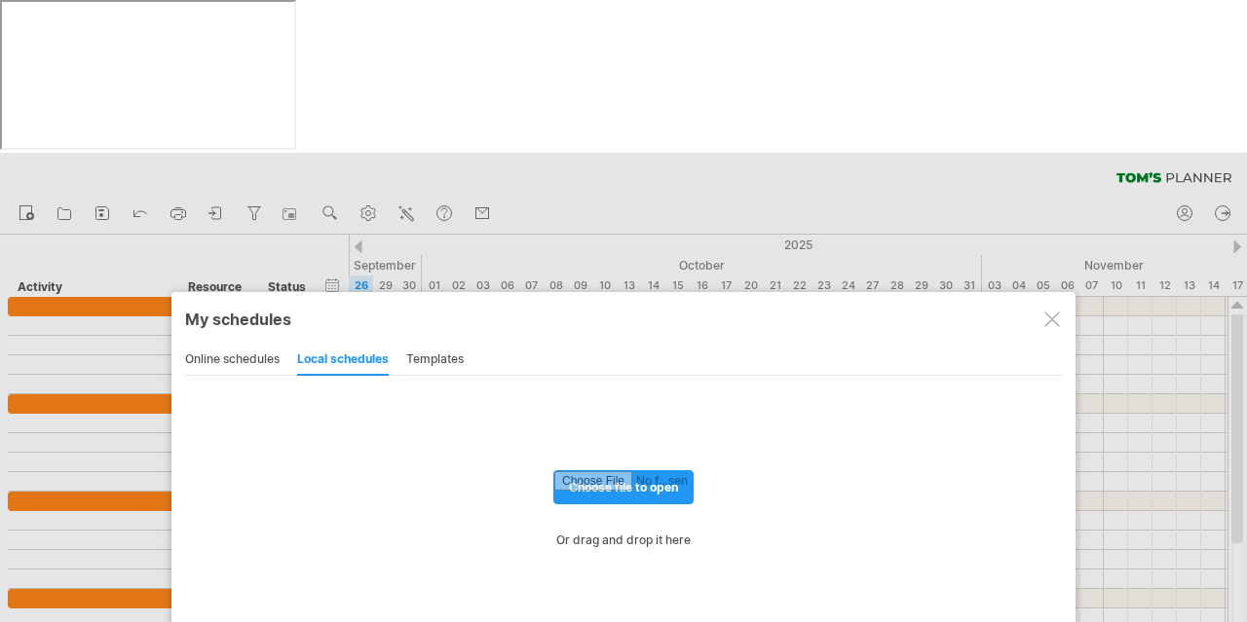
click at [412, 345] on div "templates" at bounding box center [434, 360] width 57 height 31
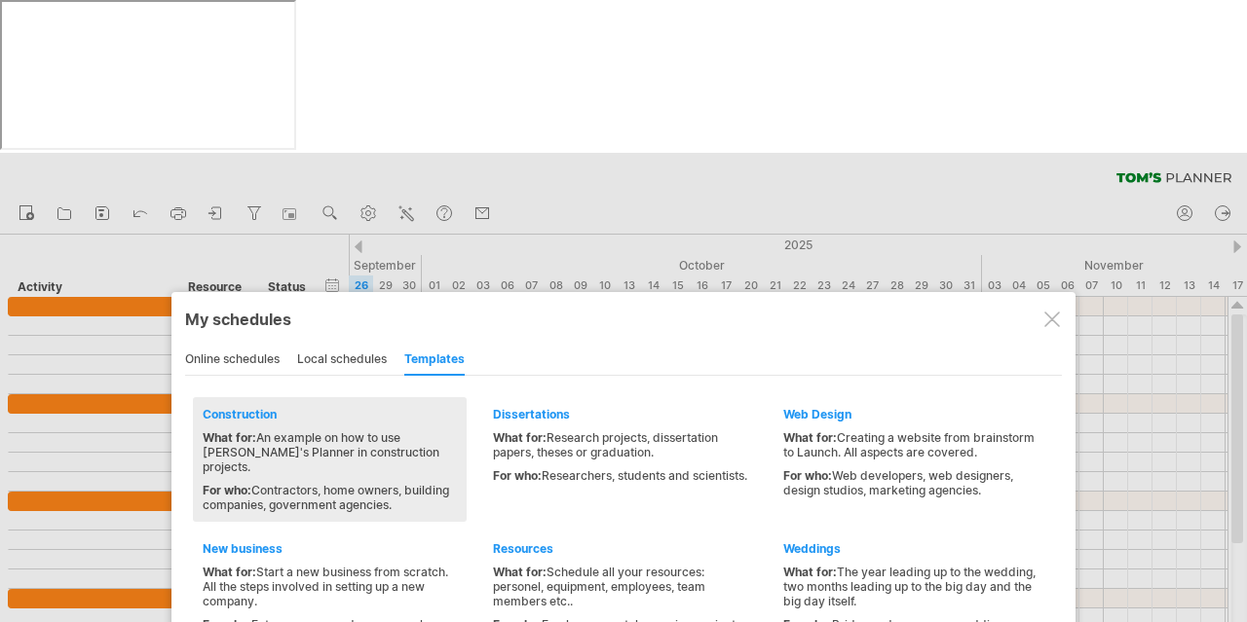
click at [256, 431] on div "What for: An example on how to use [PERSON_NAME]'s Planner in construction proj…" at bounding box center [330, 453] width 254 height 44
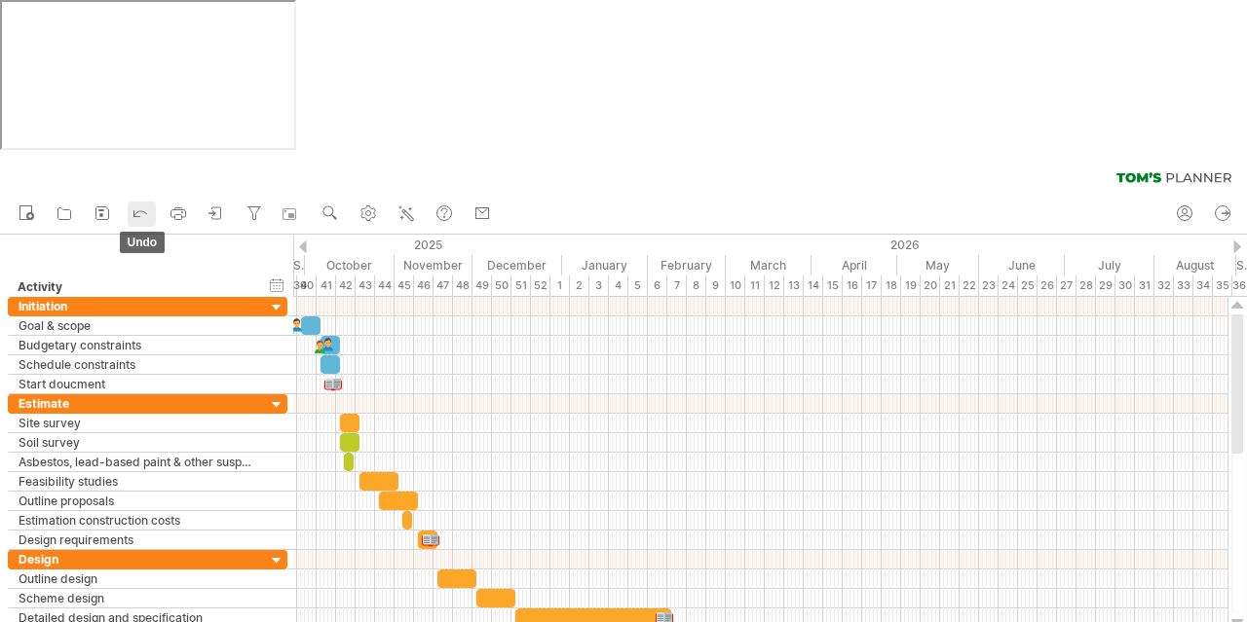
click at [137, 203] on icon at bounding box center [140, 212] width 19 height 19
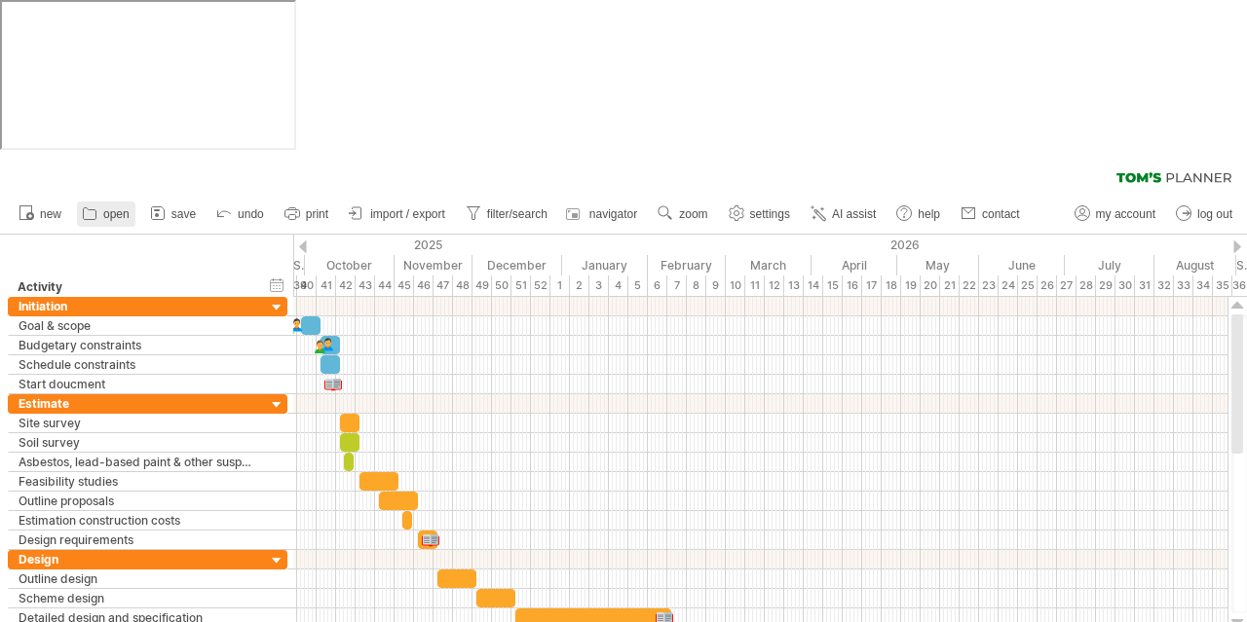
click at [112, 207] on span "open" at bounding box center [116, 214] width 26 height 14
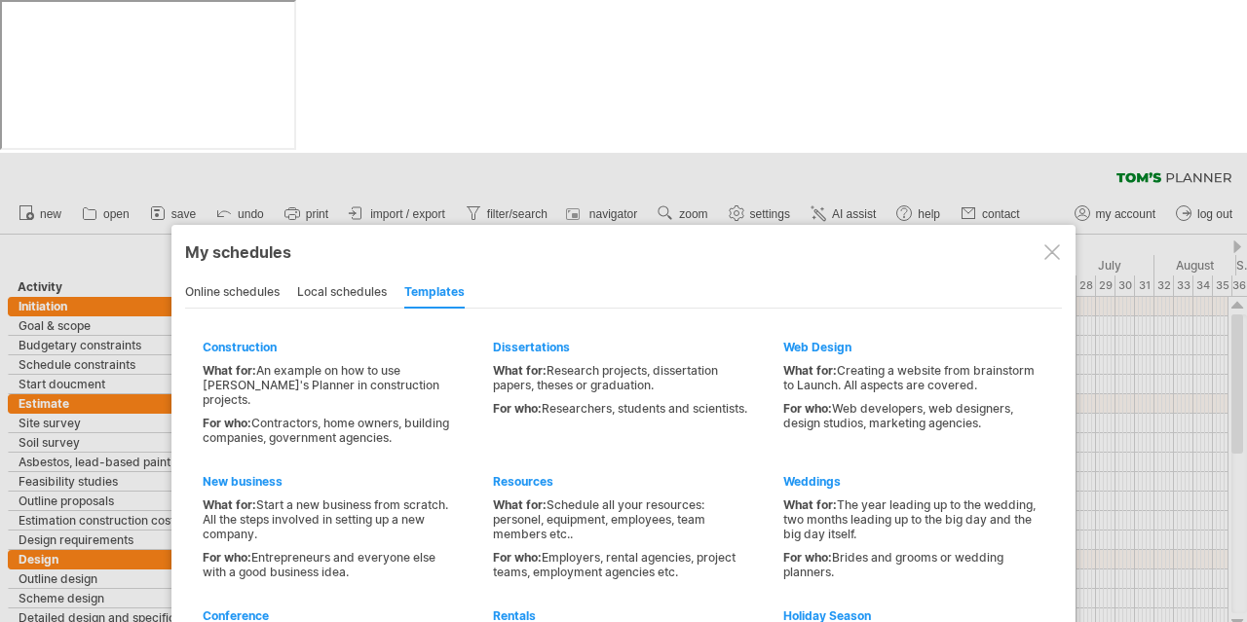
click at [362, 278] on div "local schedules" at bounding box center [342, 293] width 90 height 31
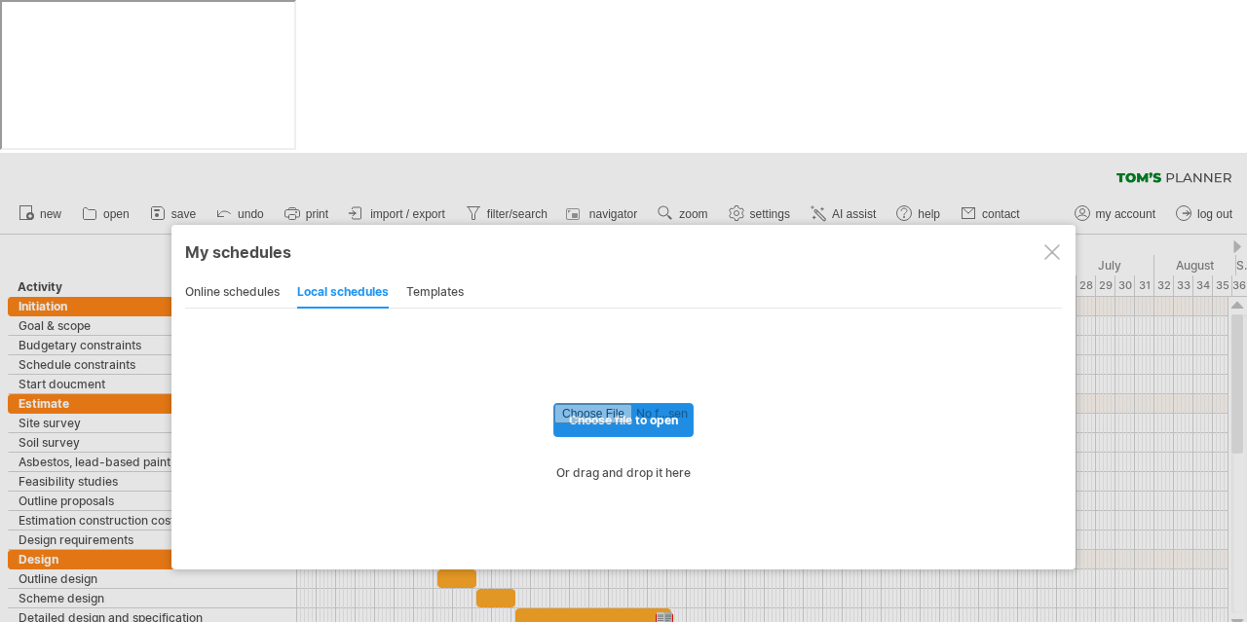
click at [647, 404] on input "file" at bounding box center [623, 420] width 138 height 32
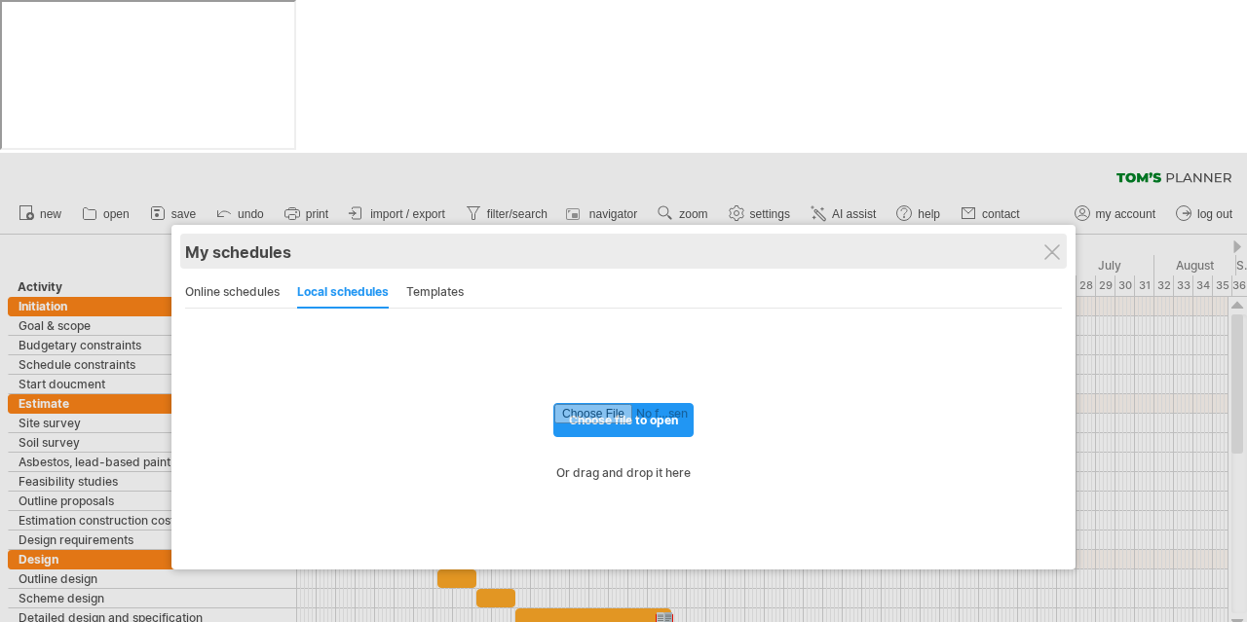
click at [1047, 243] on div "My schedules" at bounding box center [623, 252] width 877 height 19
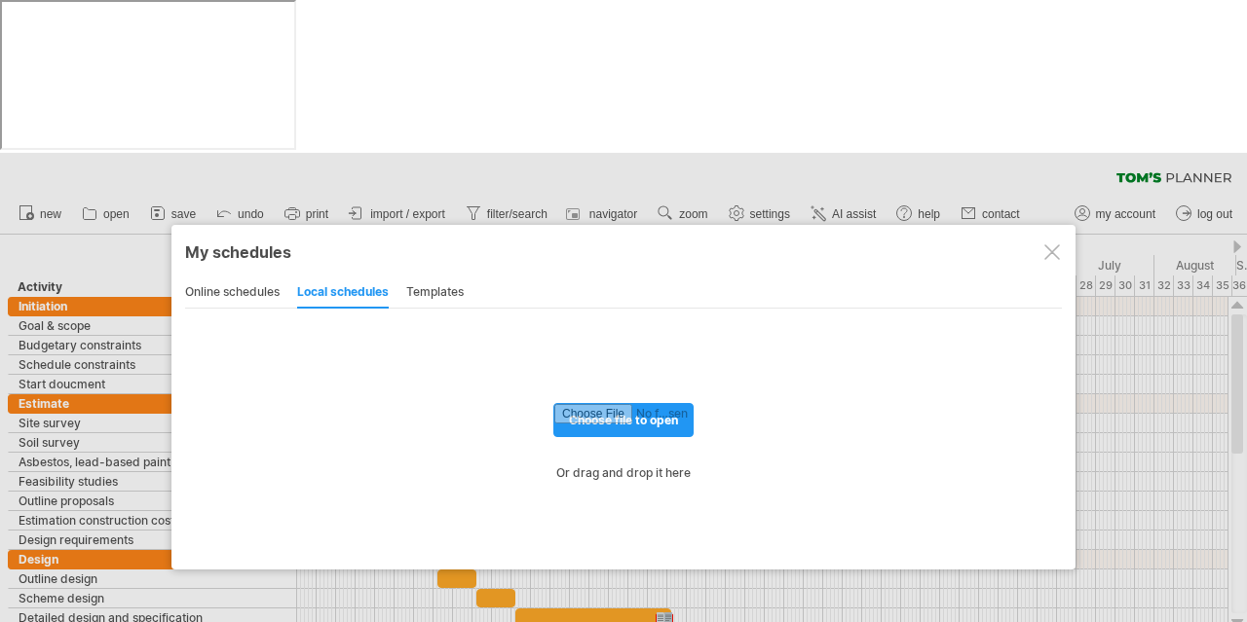
click at [1054, 244] on div at bounding box center [1052, 252] width 16 height 16
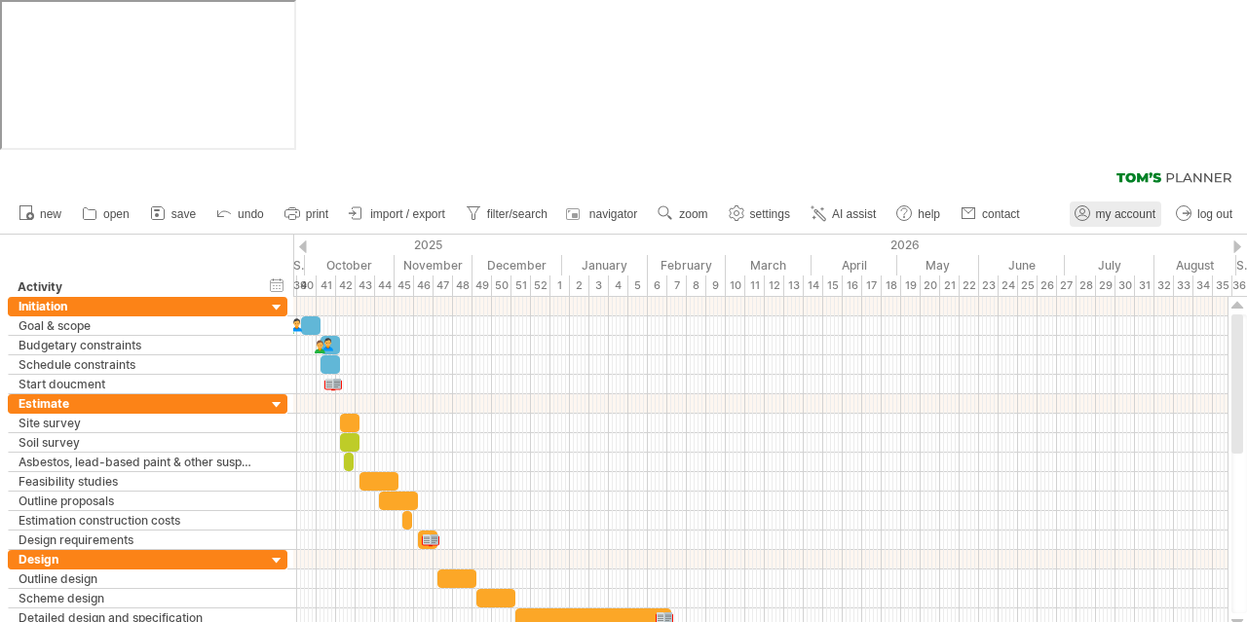
click at [1109, 207] on span "my account" at bounding box center [1125, 214] width 59 height 14
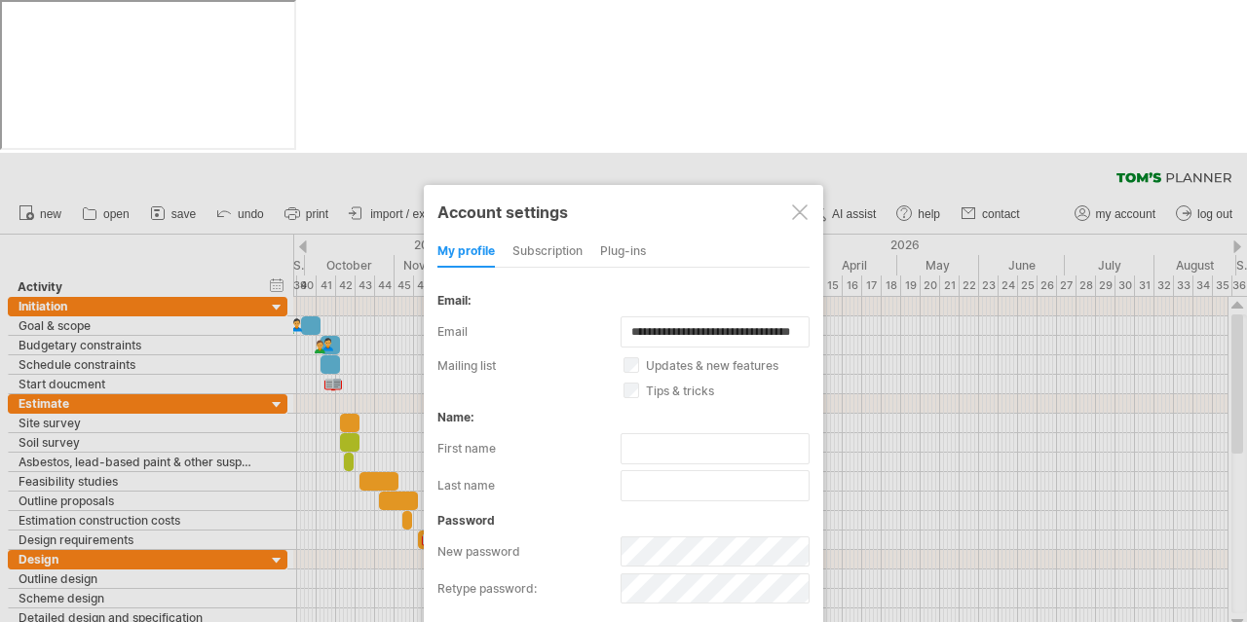
click at [560, 237] on div "subscription" at bounding box center [547, 252] width 70 height 31
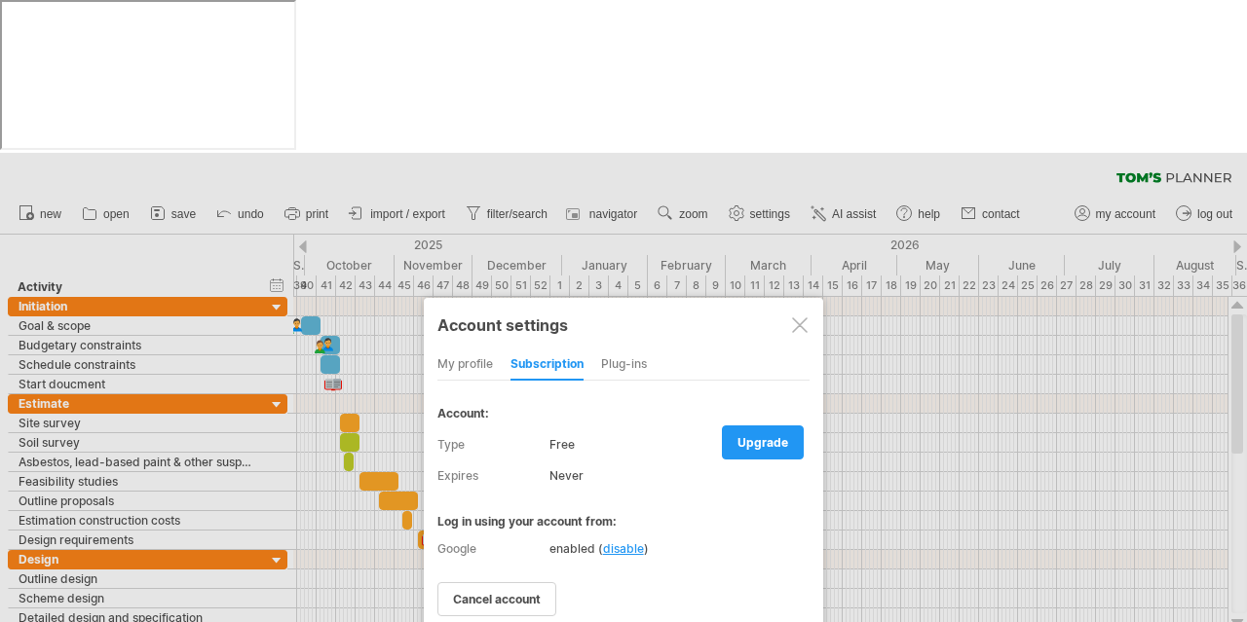
click at [621, 350] on div "Plug-ins" at bounding box center [624, 365] width 46 height 31
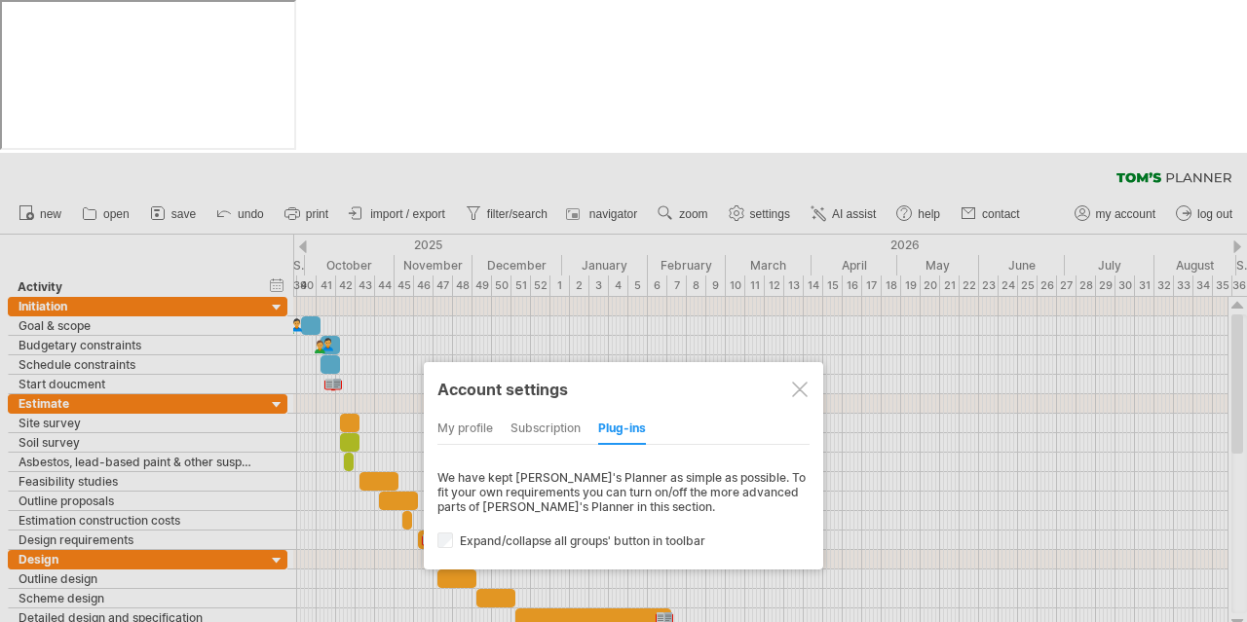
click at [796, 382] on div at bounding box center [800, 390] width 16 height 16
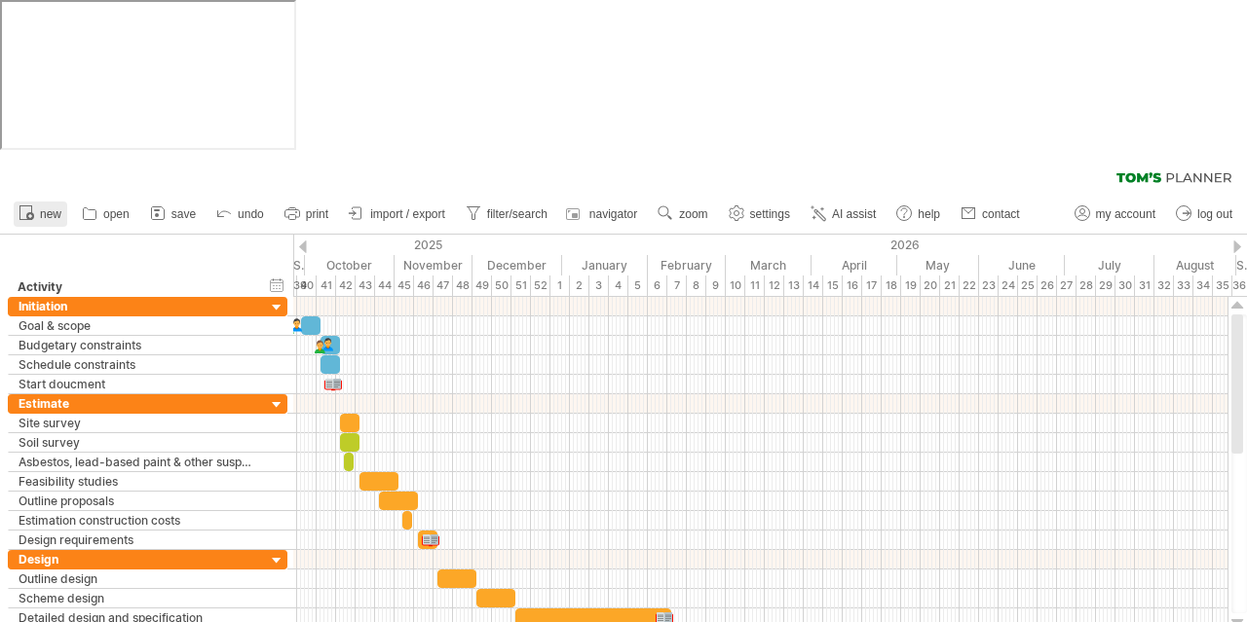
click at [48, 207] on span "new" at bounding box center [50, 214] width 21 height 14
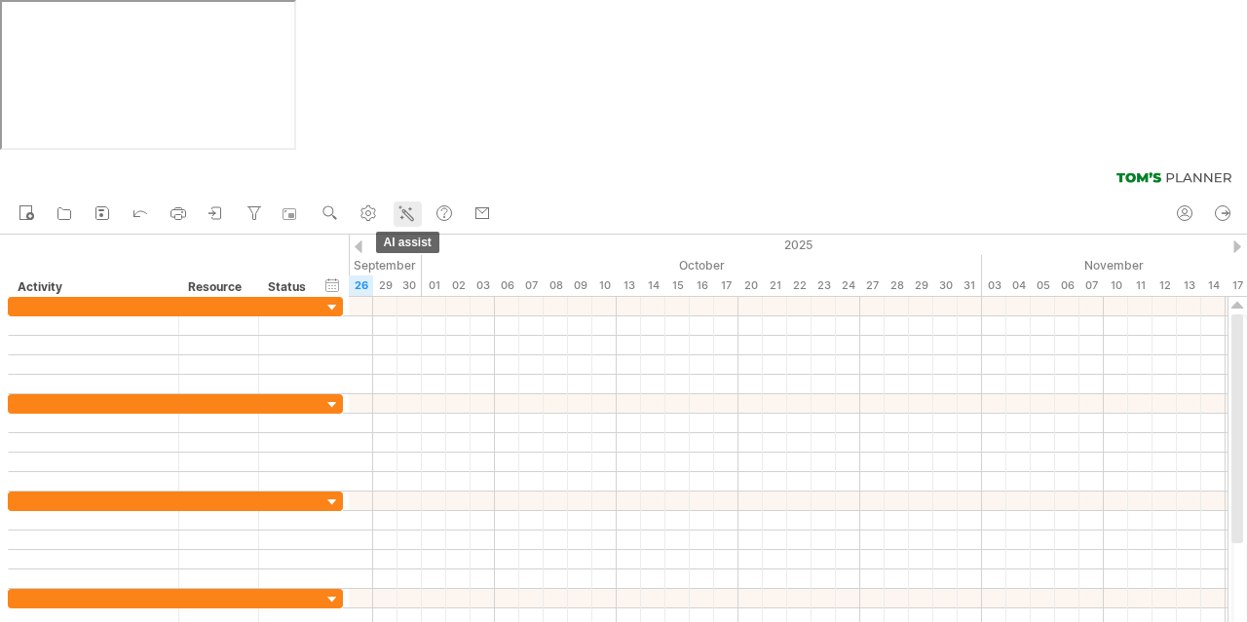
click at [419, 202] on link "AI assist" at bounding box center [408, 214] width 28 height 25
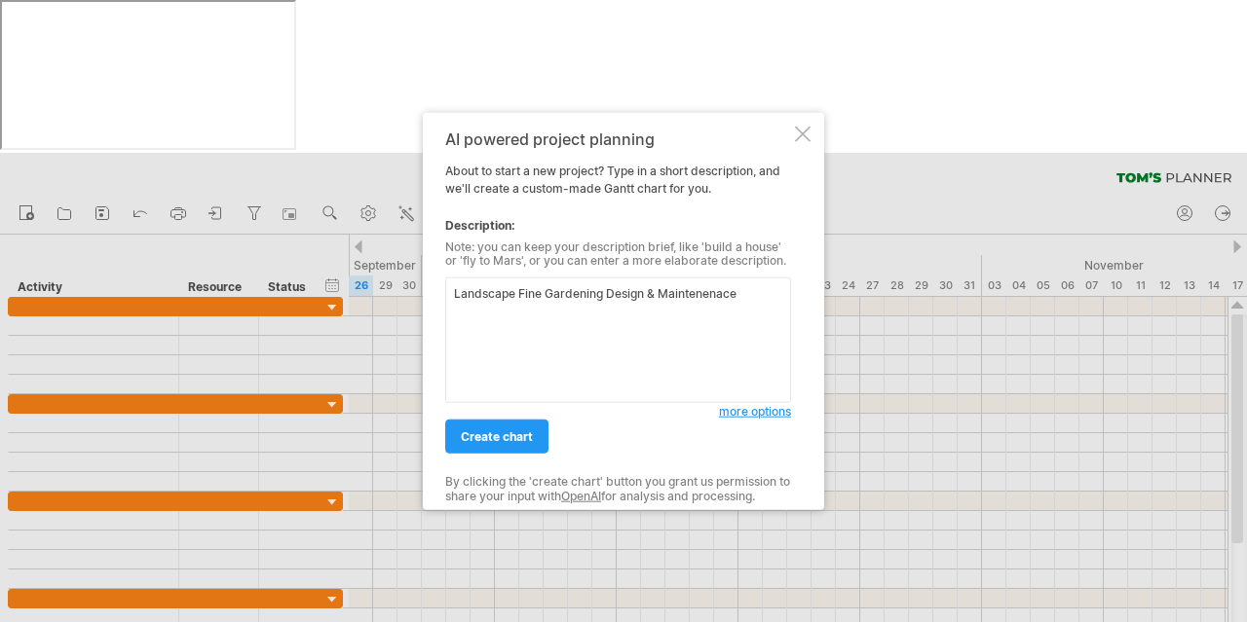
type textarea "Landscape Fine Gardening Design & Maintenenace"
click at [764, 411] on span "more options" at bounding box center [755, 411] width 72 height 15
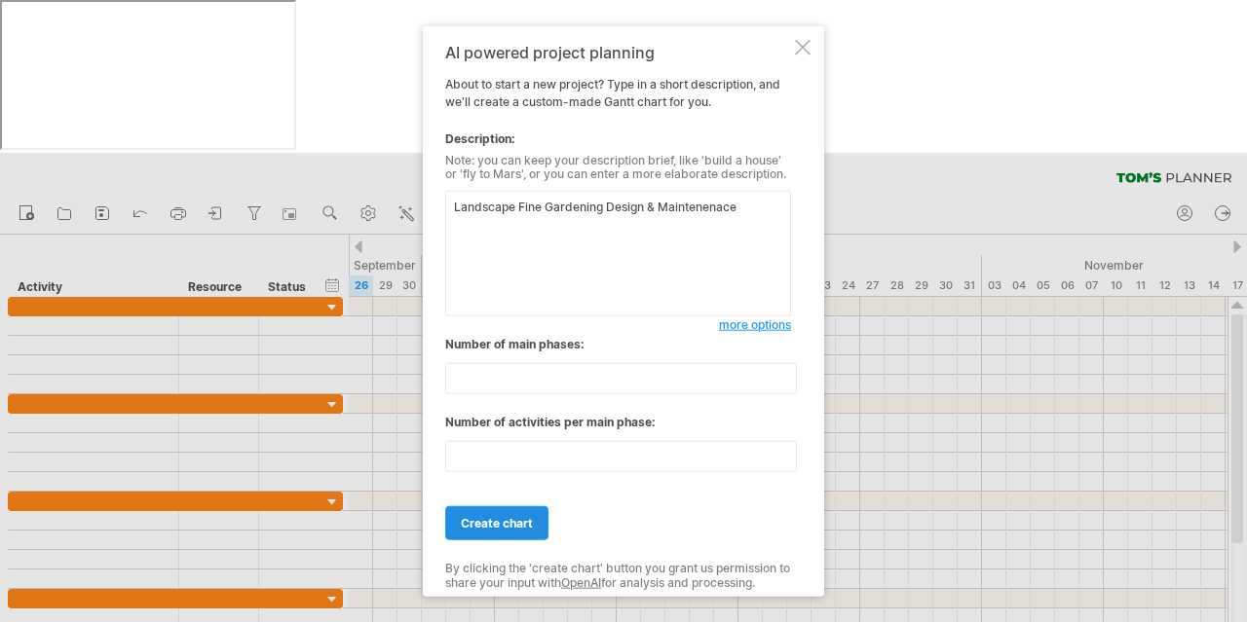
click at [512, 523] on span "create chart" at bounding box center [497, 523] width 72 height 15
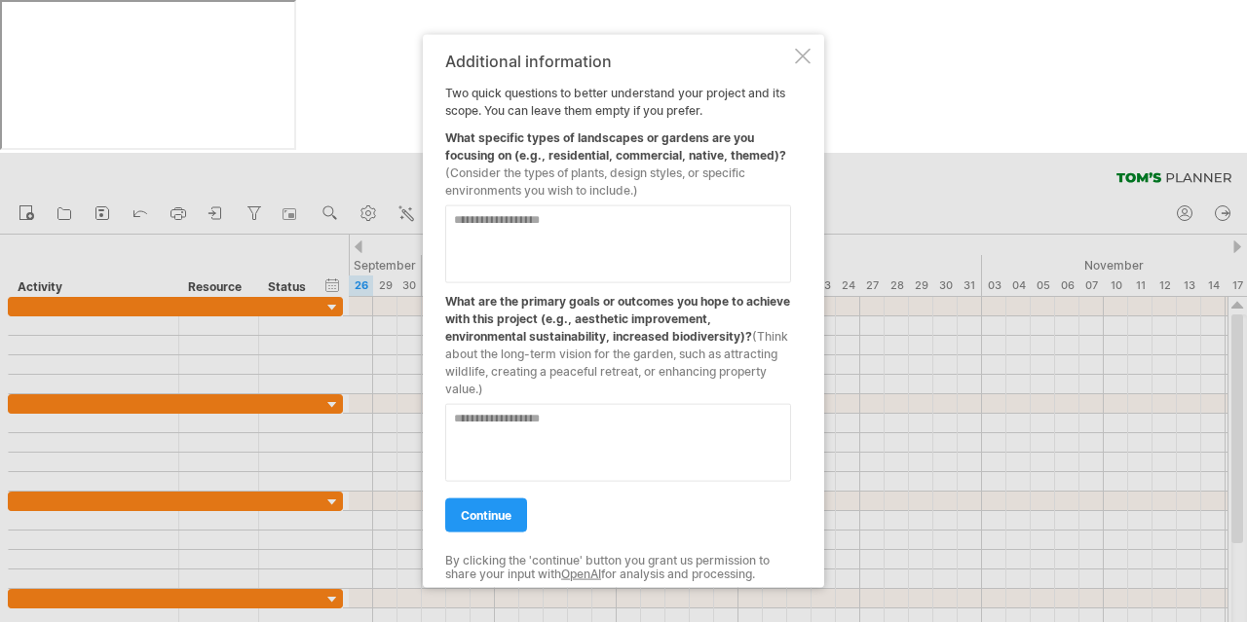
click at [623, 220] on textarea at bounding box center [618, 244] width 346 height 78
type textarea "**********"
click at [666, 439] on textarea at bounding box center [618, 442] width 346 height 78
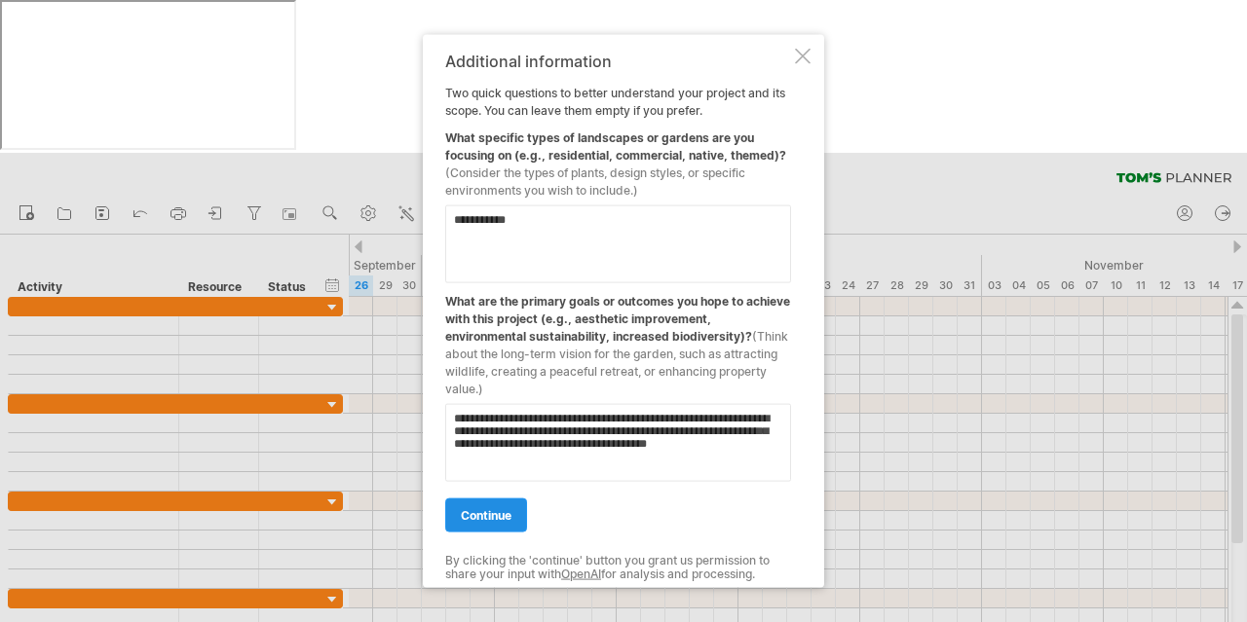
type textarea "**********"
click at [487, 515] on span "continue" at bounding box center [486, 515] width 51 height 15
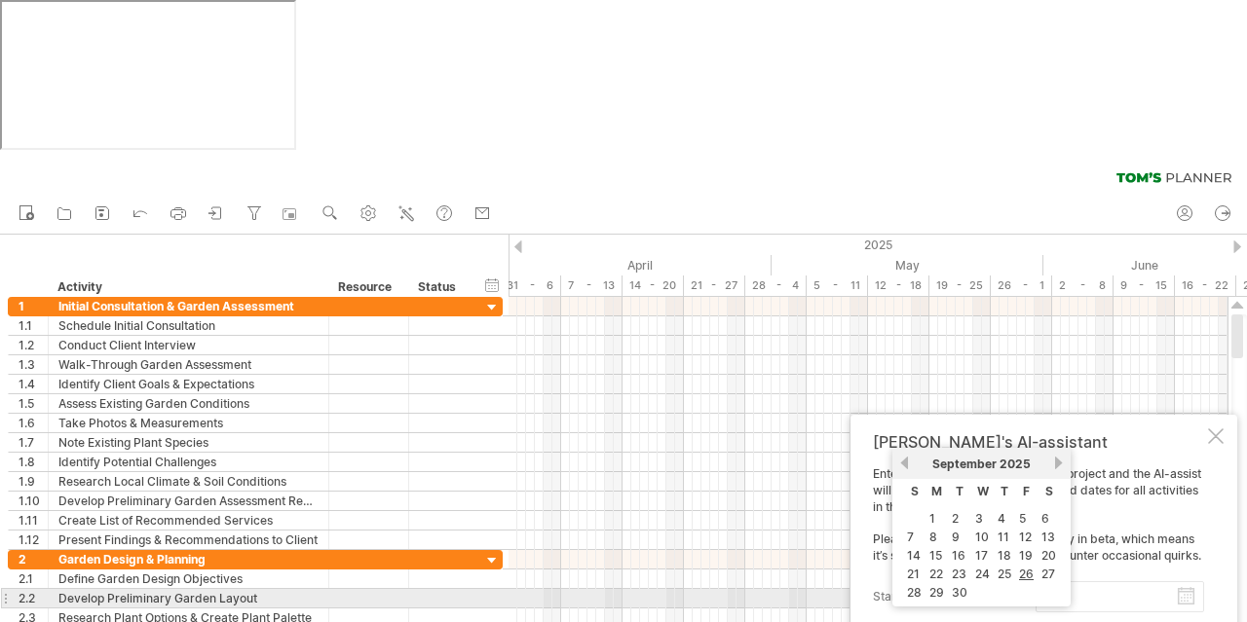
click at [1185, 582] on input "start project:" at bounding box center [1119, 597] width 169 height 31
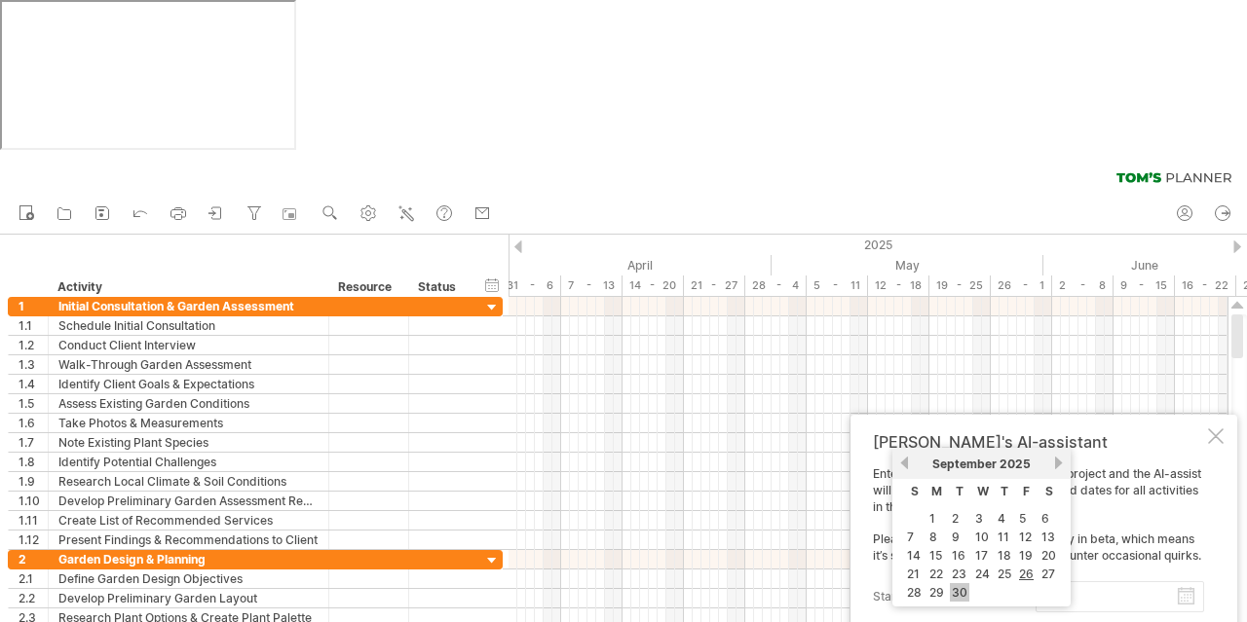
click at [957, 592] on link "30" at bounding box center [959, 592] width 19 height 19
type input "********"
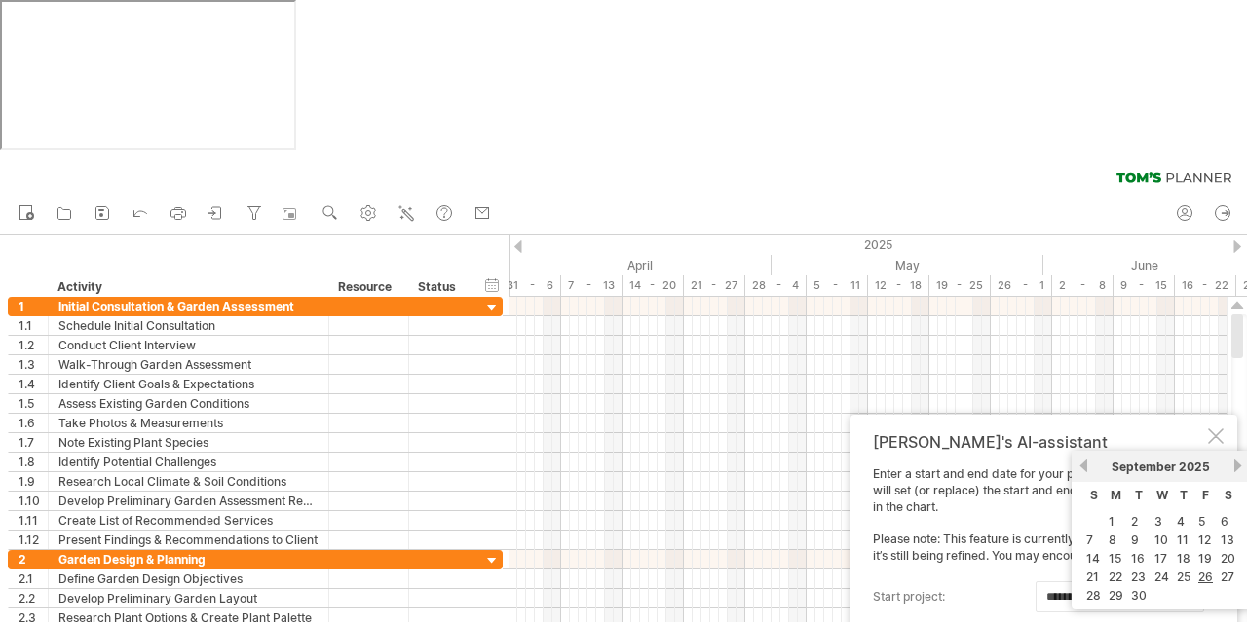
click at [1190, 493] on body "progress(100%) Trying to reach [DOMAIN_NAME] Connected again... clear filter re…" at bounding box center [623, 389] width 1247 height 779
click at [1239, 469] on link "next" at bounding box center [1237, 466] width 15 height 15
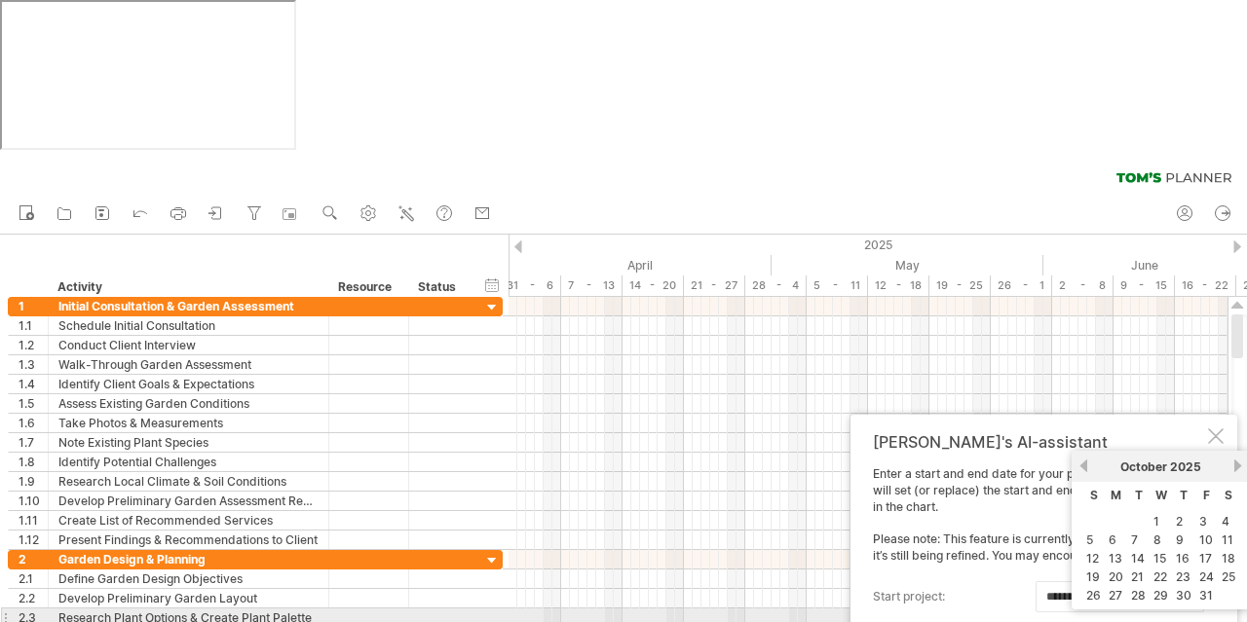
click at [1239, 469] on link "next" at bounding box center [1237, 466] width 15 height 15
click at [1239, 469] on link "next" at bounding box center [1235, 466] width 15 height 15
click at [1239, 469] on link "next" at bounding box center [1237, 466] width 15 height 15
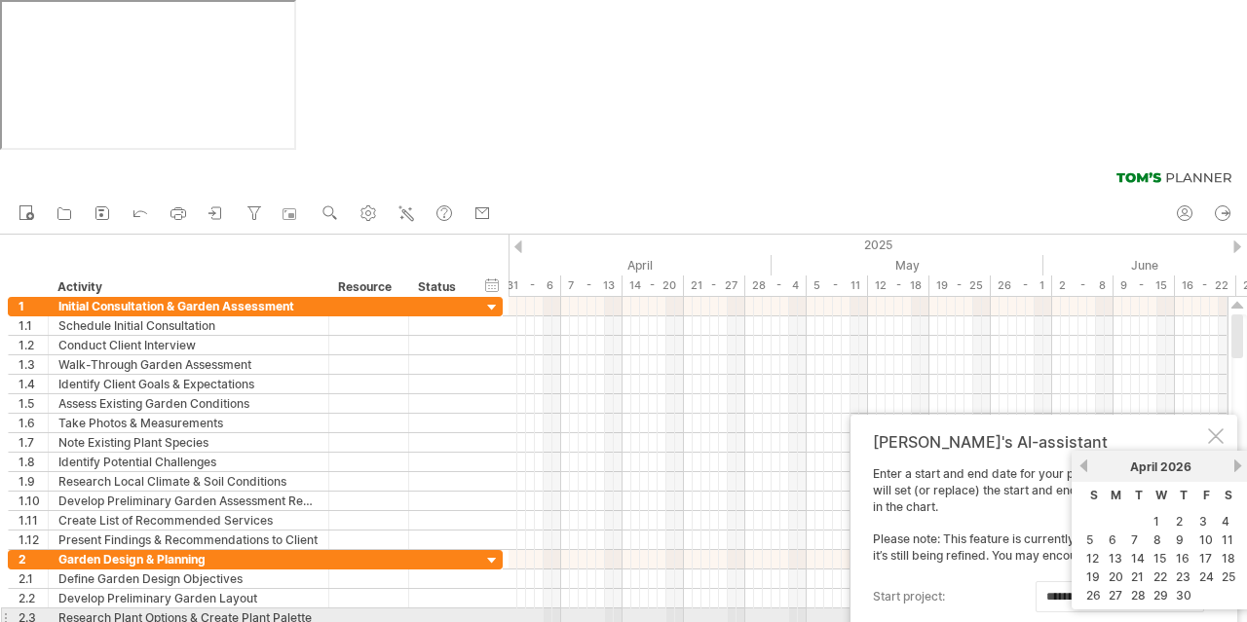
click at [1239, 469] on link "next" at bounding box center [1237, 466] width 15 height 15
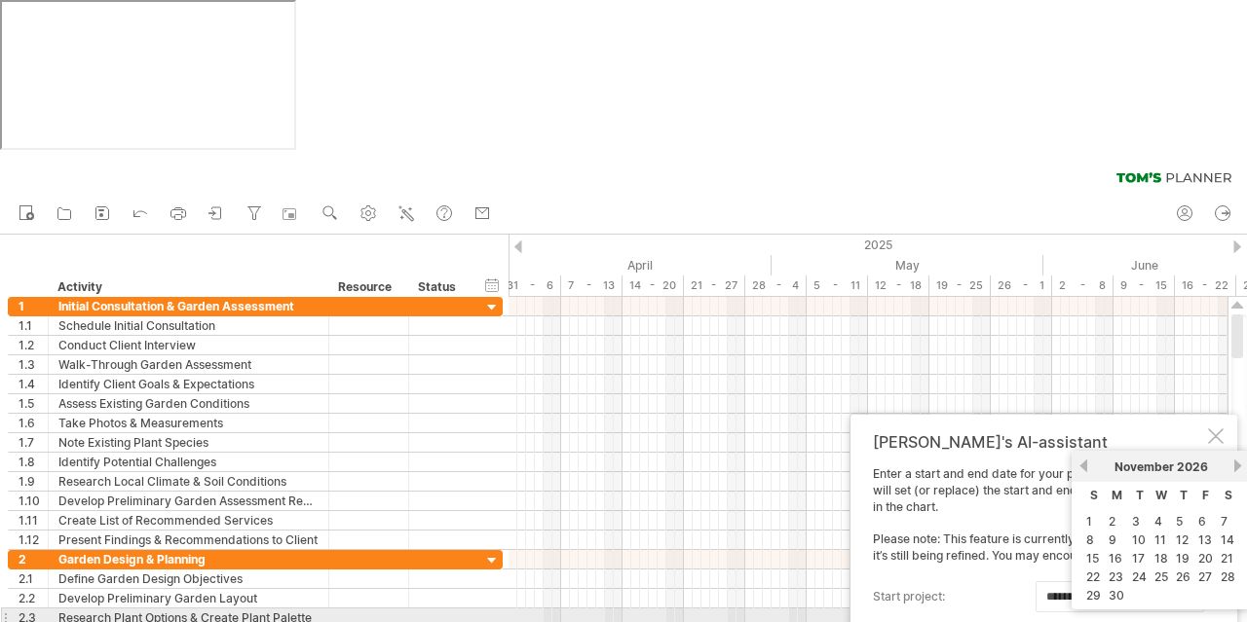
click at [1239, 469] on link "next" at bounding box center [1237, 466] width 15 height 15
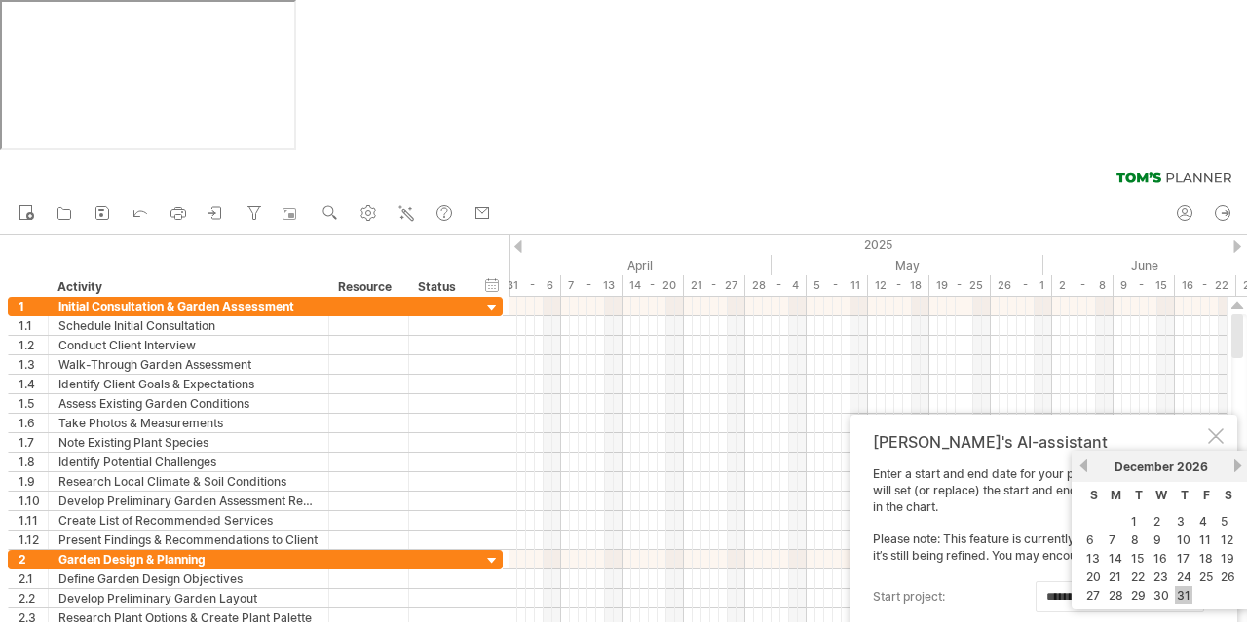
click at [1182, 591] on link "31" at bounding box center [1184, 595] width 18 height 19
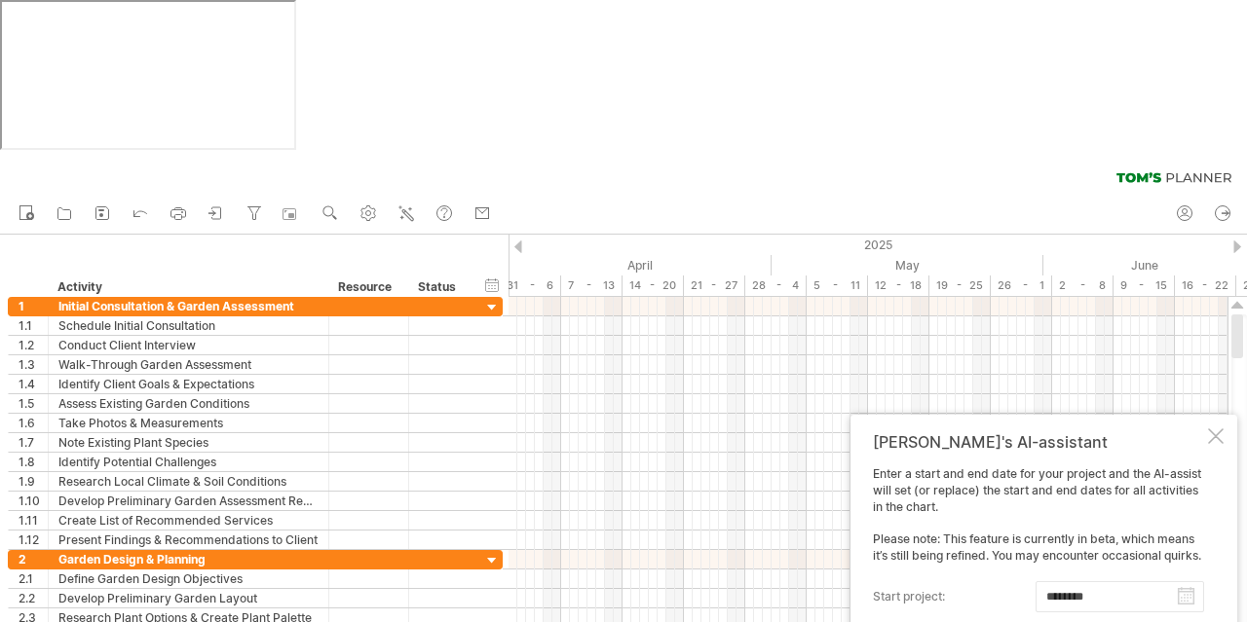
type input "********"
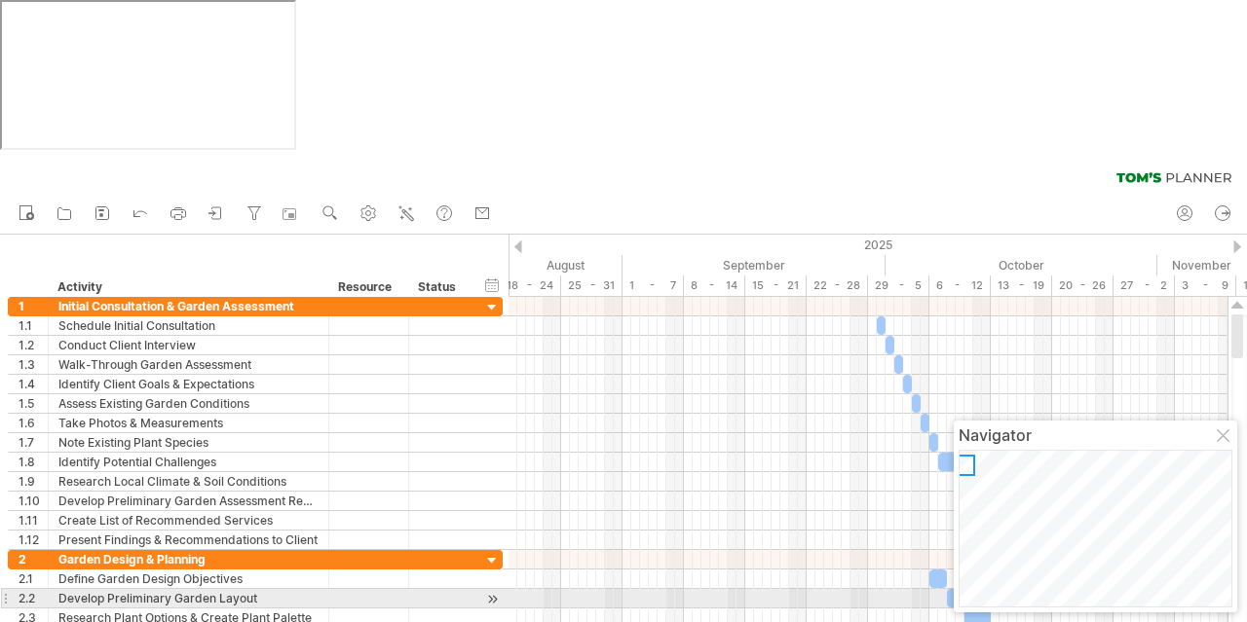
click at [1224, 439] on div at bounding box center [1225, 438] width 16 height 16
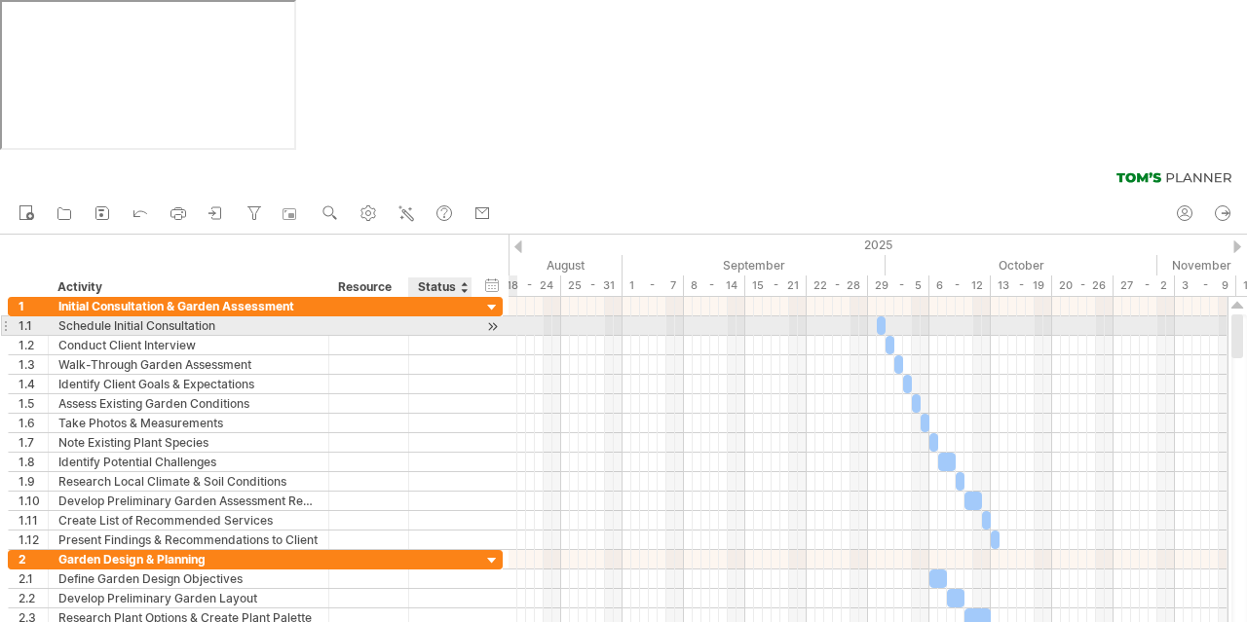
click at [495, 317] on div at bounding box center [492, 327] width 19 height 20
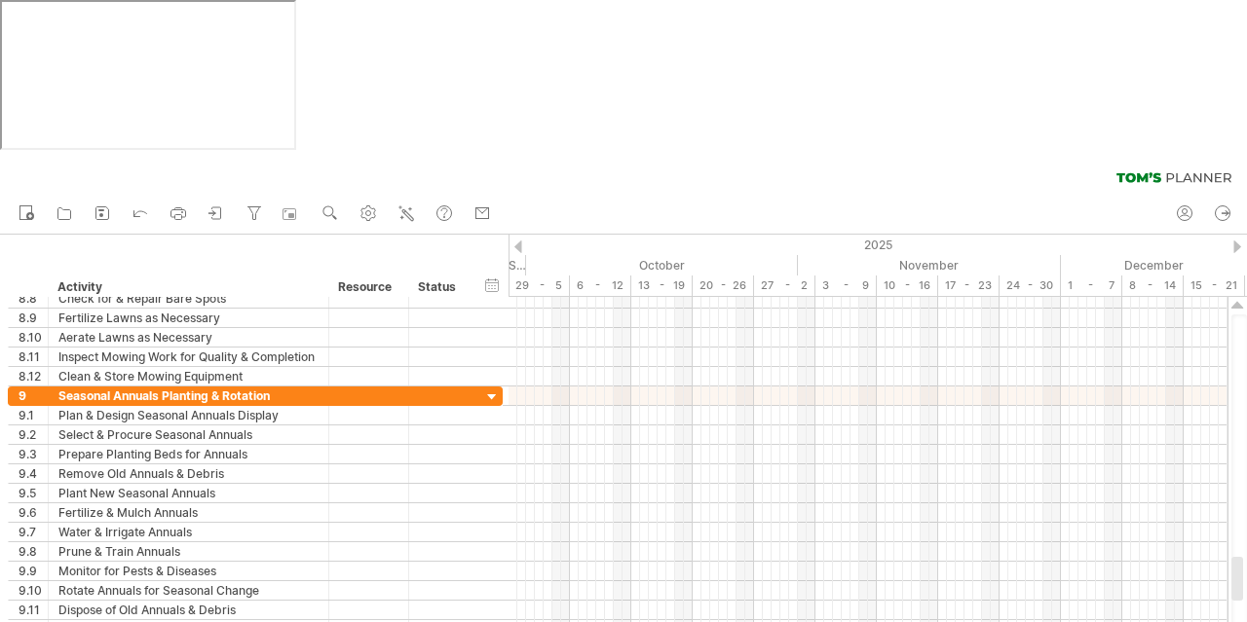
click at [1235, 241] on div at bounding box center [1237, 247] width 8 height 13
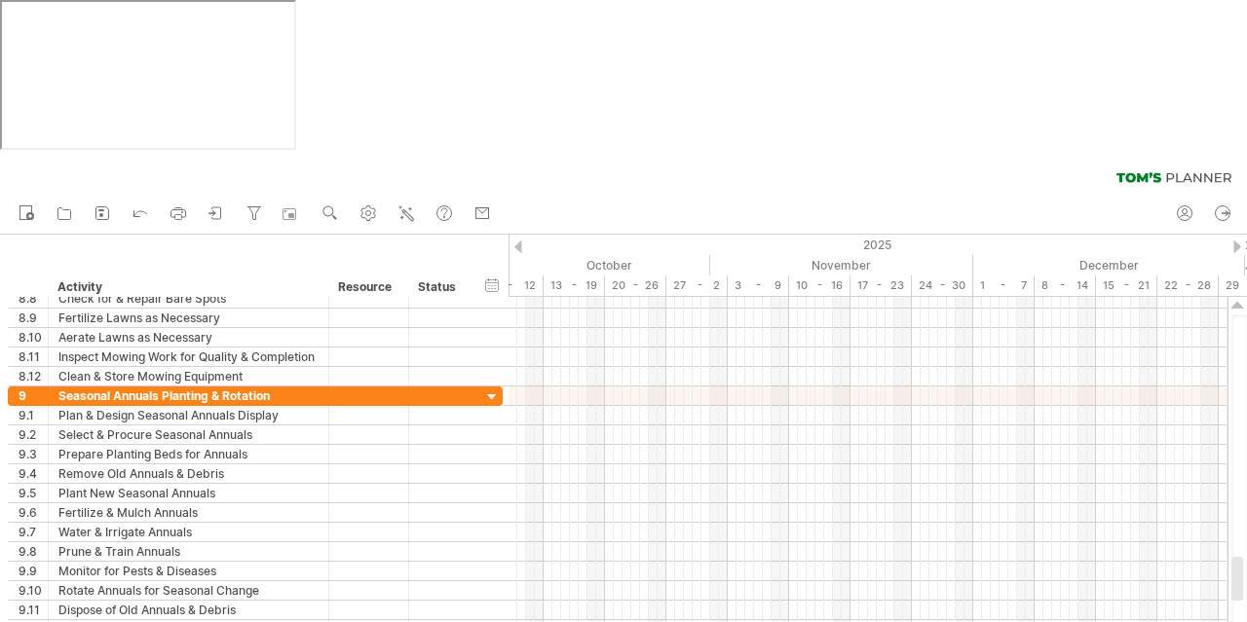
click at [1240, 241] on div at bounding box center [1237, 247] width 8 height 13
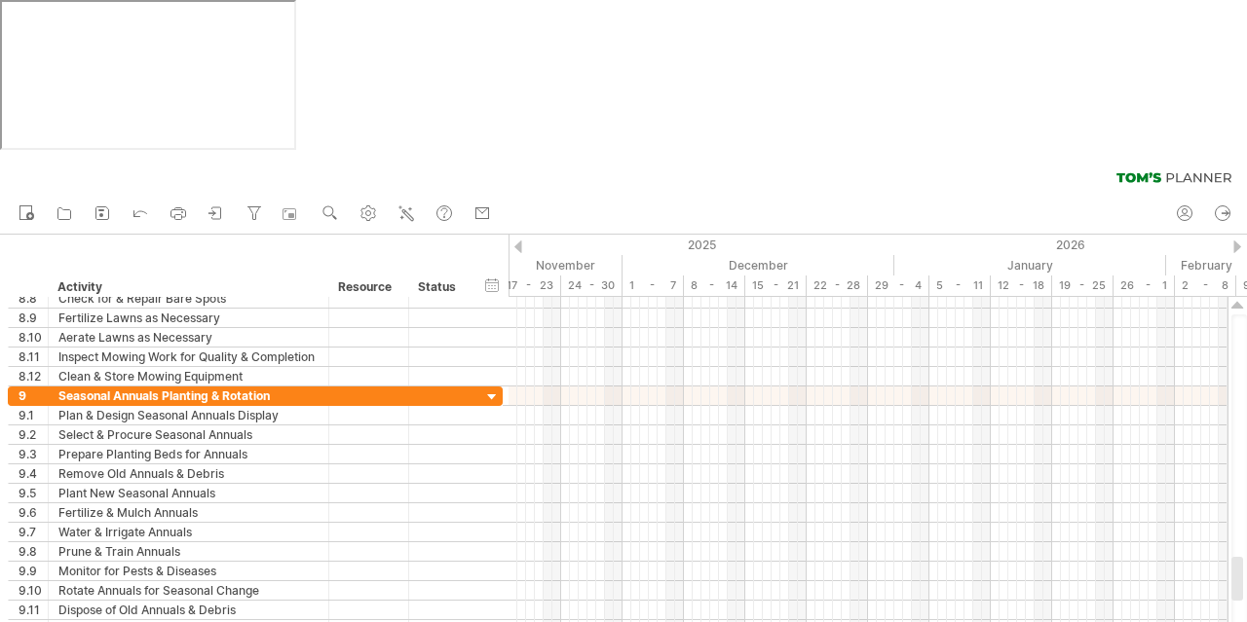
click at [1240, 241] on div at bounding box center [1237, 247] width 8 height 13
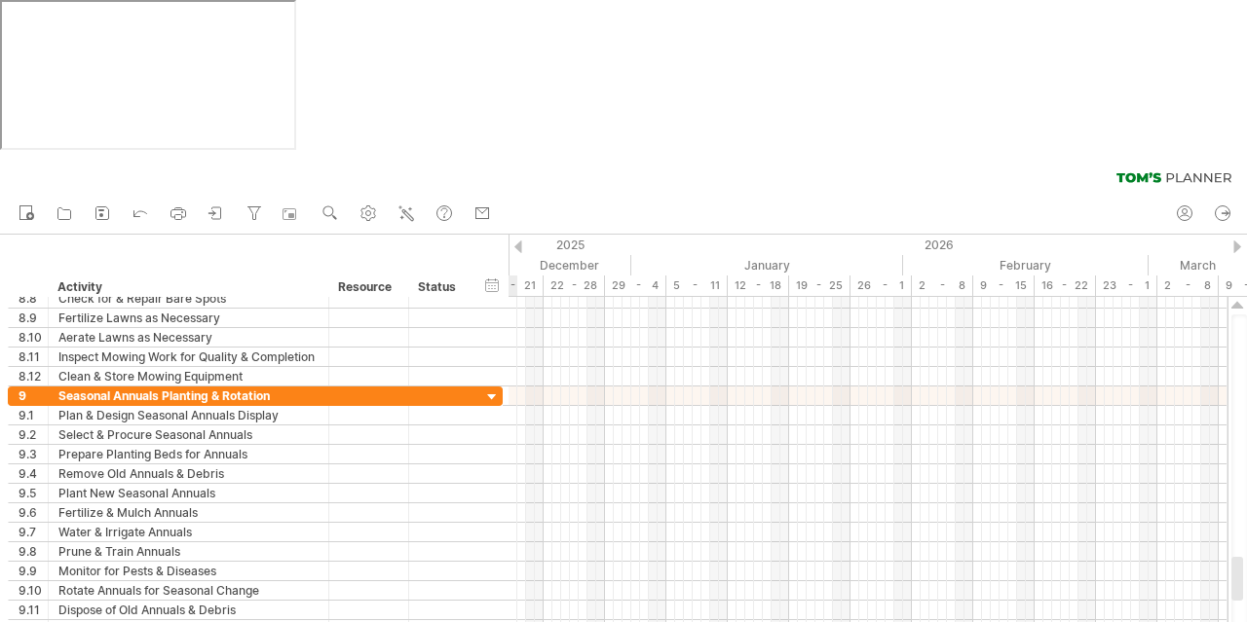
click at [1240, 241] on div at bounding box center [1237, 247] width 8 height 13
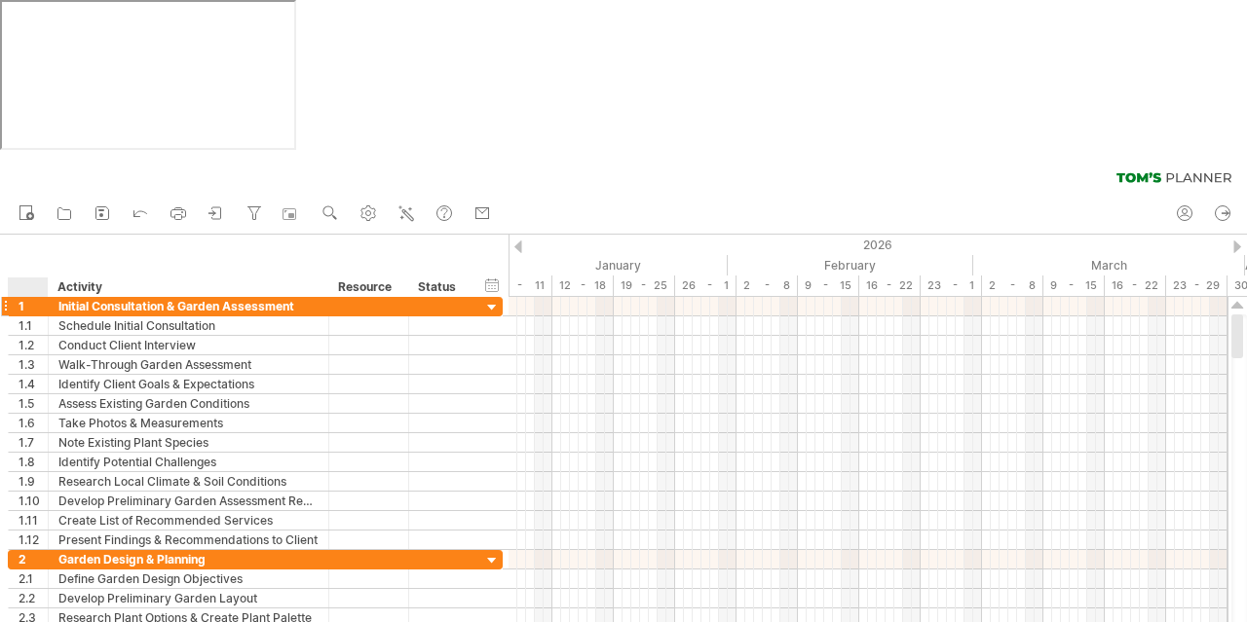
drag, startPoint x: 22, startPoint y: 138, endPoint x: 34, endPoint y: 145, distance: 13.5
click at [30, 278] on div at bounding box center [28, 287] width 40 height 19
click at [26, 235] on div "hide start/end/duration show start/end/duration ******** Activity ******** Reso…" at bounding box center [254, 266] width 508 height 62
click at [217, 204] on icon at bounding box center [216, 213] width 19 height 19
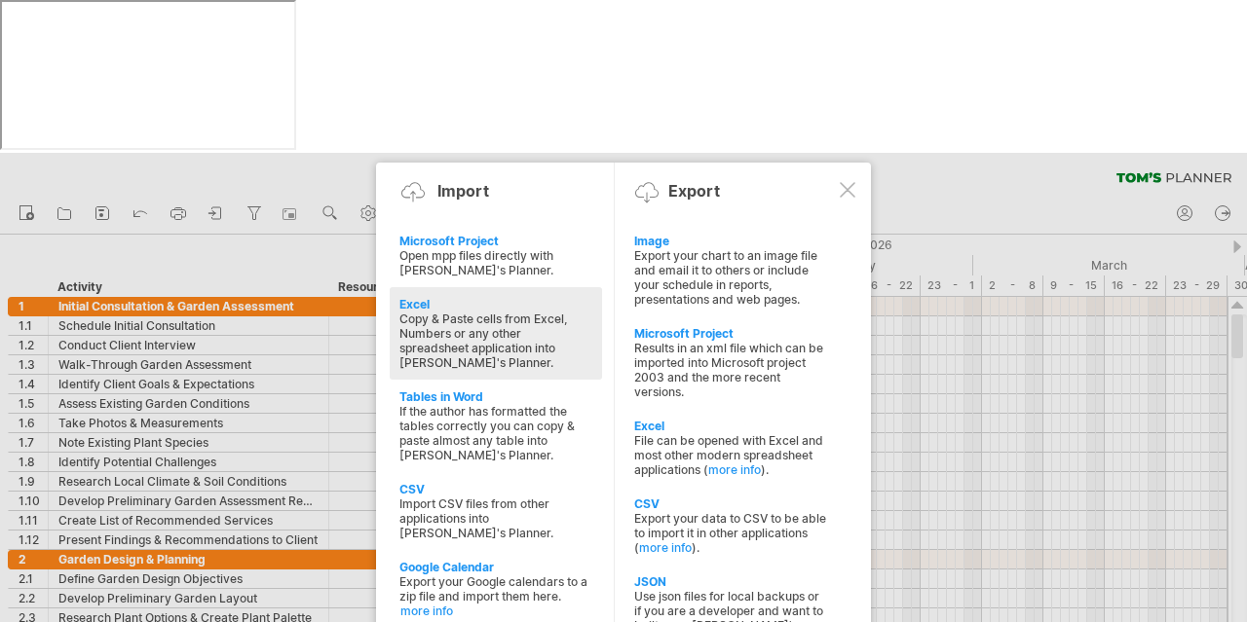
click at [436, 312] on div "Copy & Paste cells from Excel, Numbers or any other spreadsheet application int…" at bounding box center [495, 341] width 193 height 58
type textarea "**********"
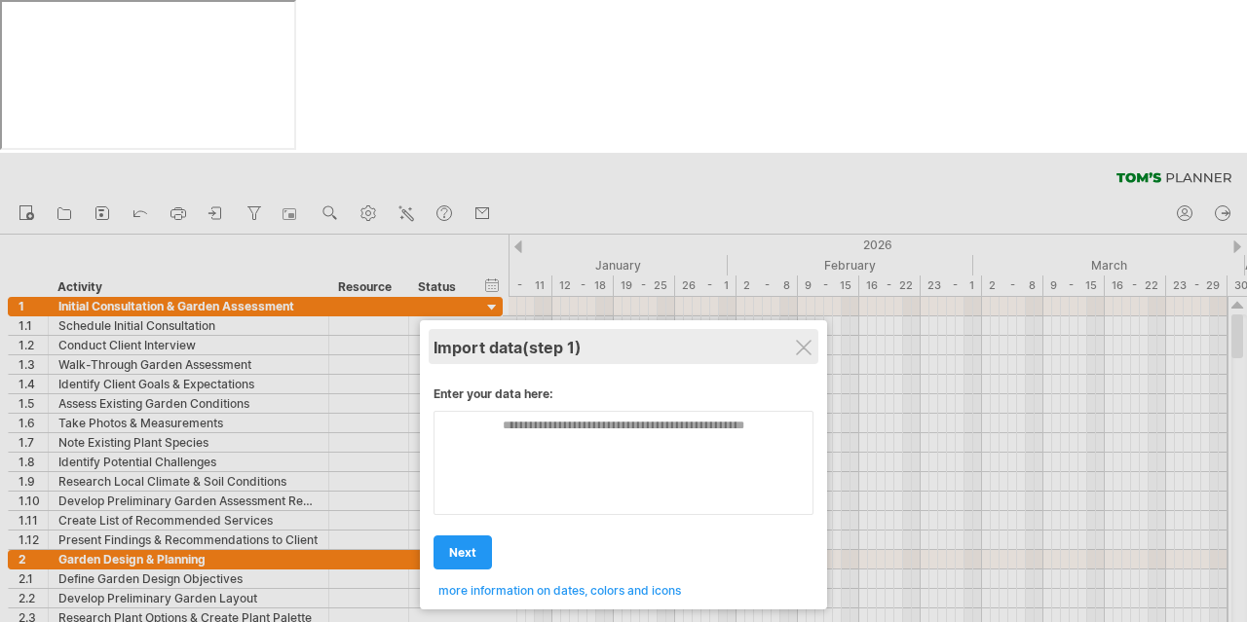
click at [813, 329] on div "Import data (step 1)" at bounding box center [623, 346] width 380 height 35
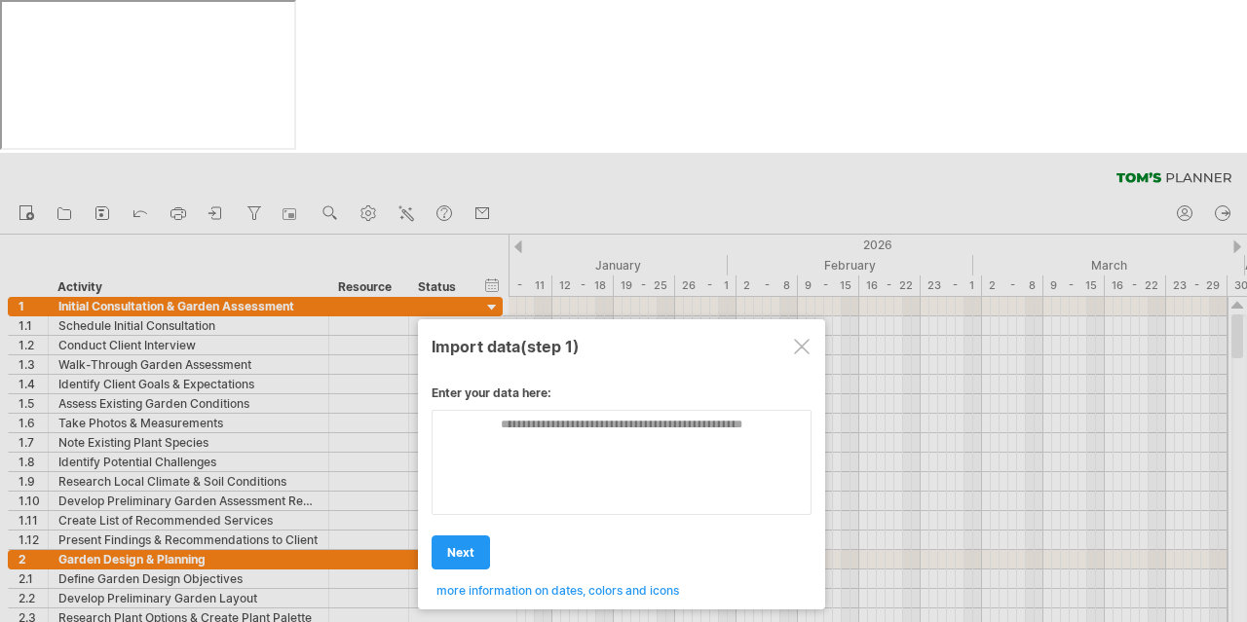
click at [809, 339] on div at bounding box center [802, 347] width 16 height 16
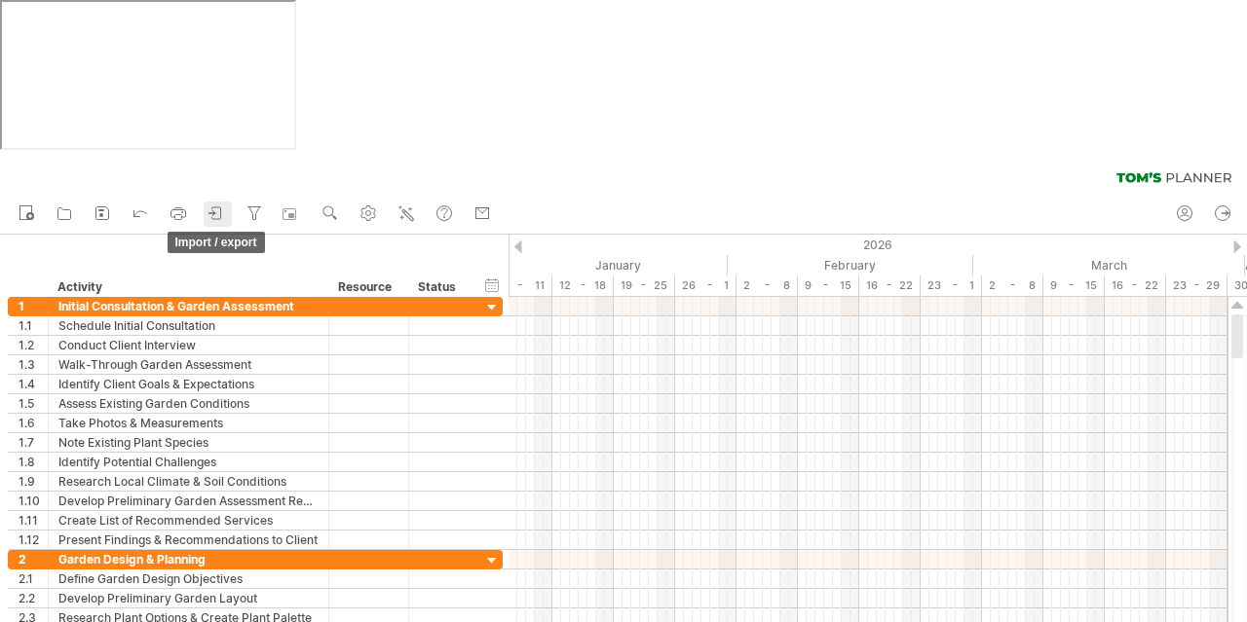
click at [221, 204] on icon at bounding box center [216, 213] width 19 height 19
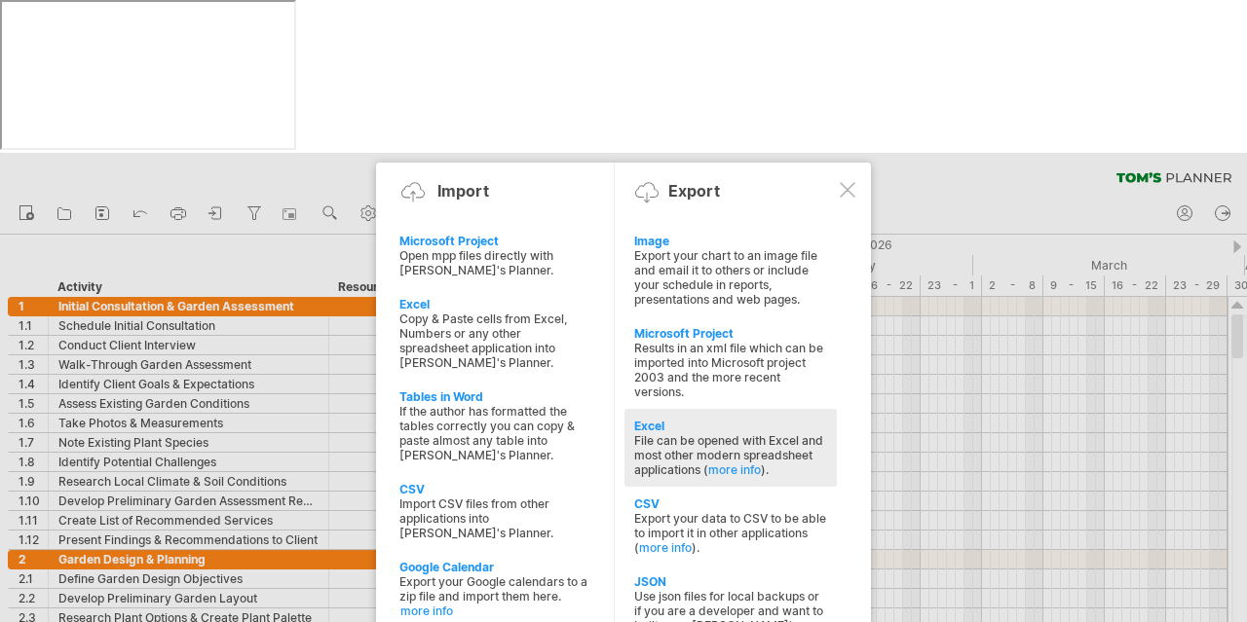
click at [711, 419] on div "Excel" at bounding box center [730, 426] width 193 height 15
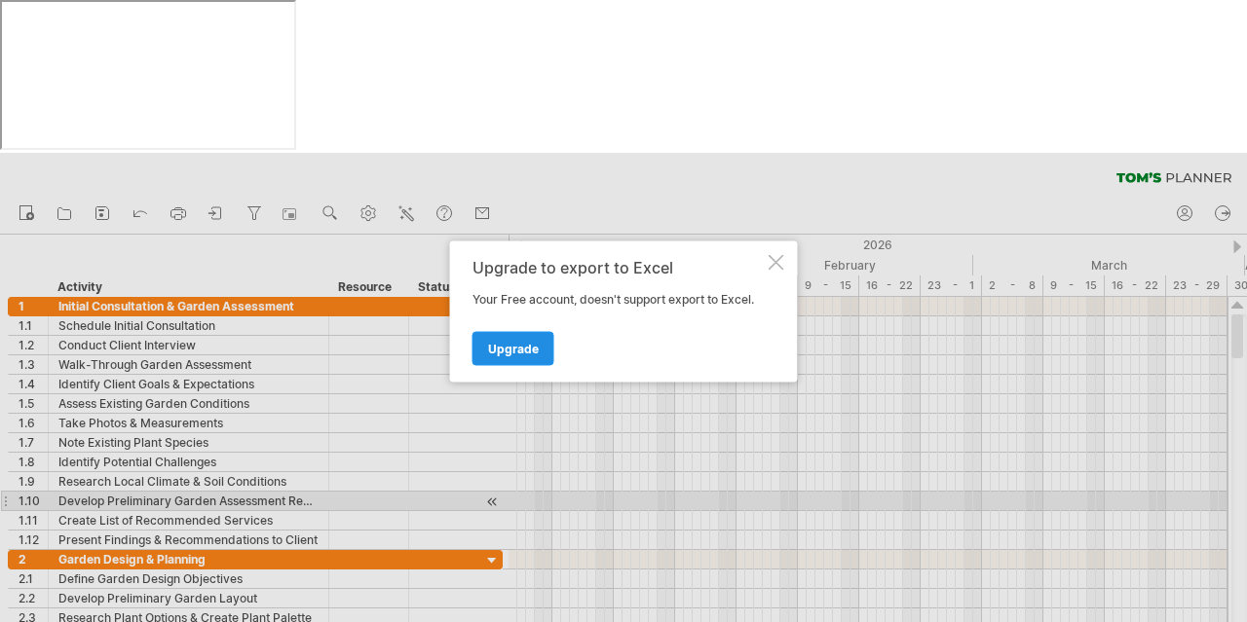
click at [531, 353] on span "Upgrade" at bounding box center [513, 348] width 51 height 15
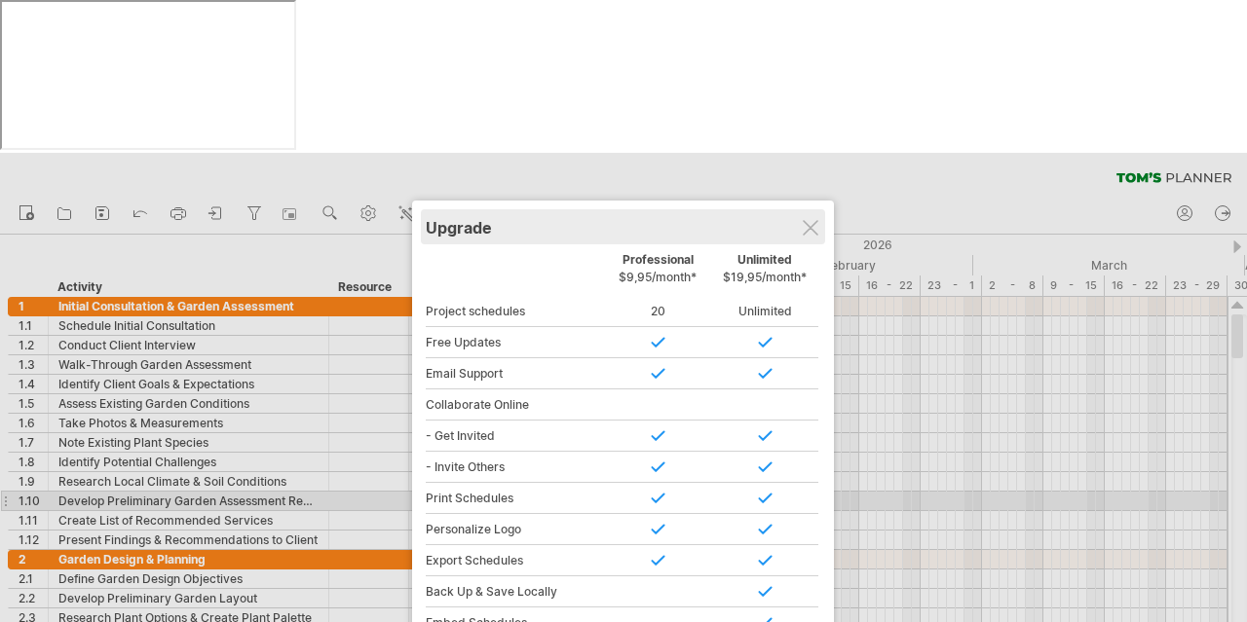
click at [810, 209] on div "Upgrade" at bounding box center [623, 226] width 395 height 35
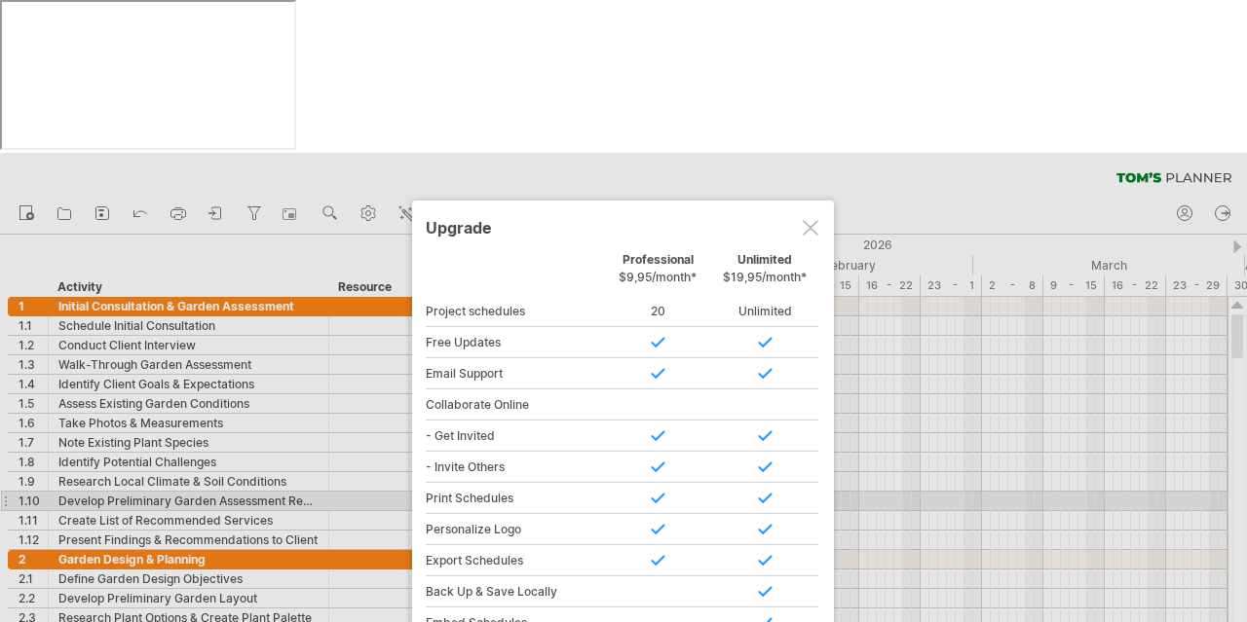
click at [809, 220] on div at bounding box center [811, 228] width 16 height 16
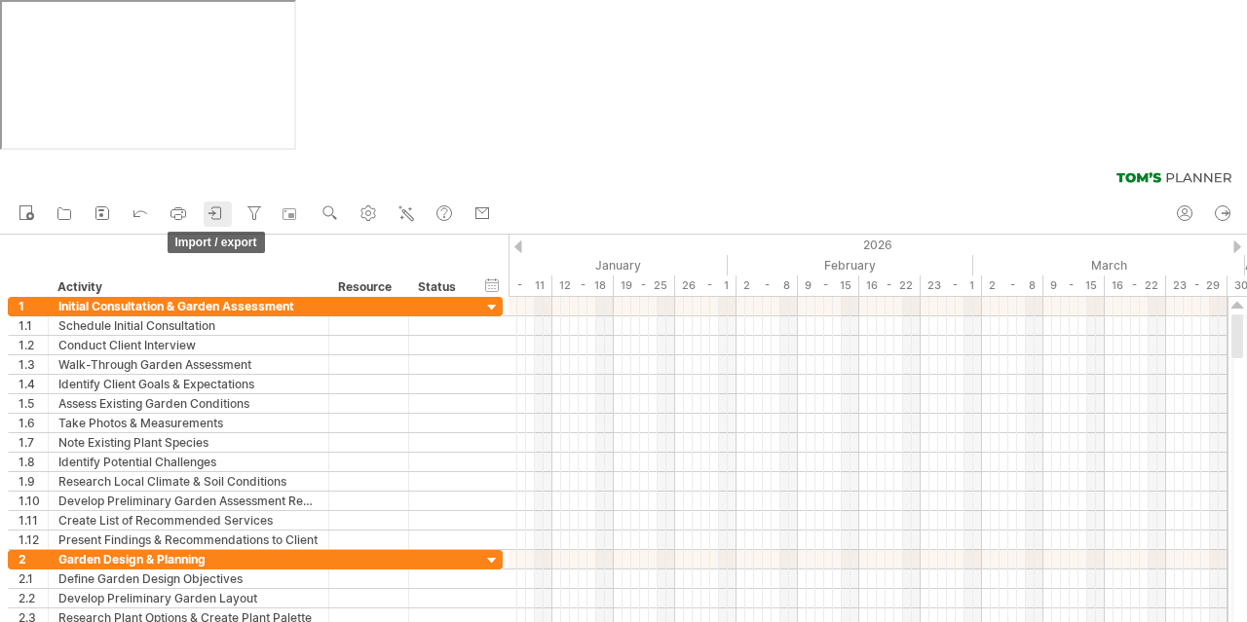
click at [220, 204] on icon at bounding box center [216, 213] width 19 height 19
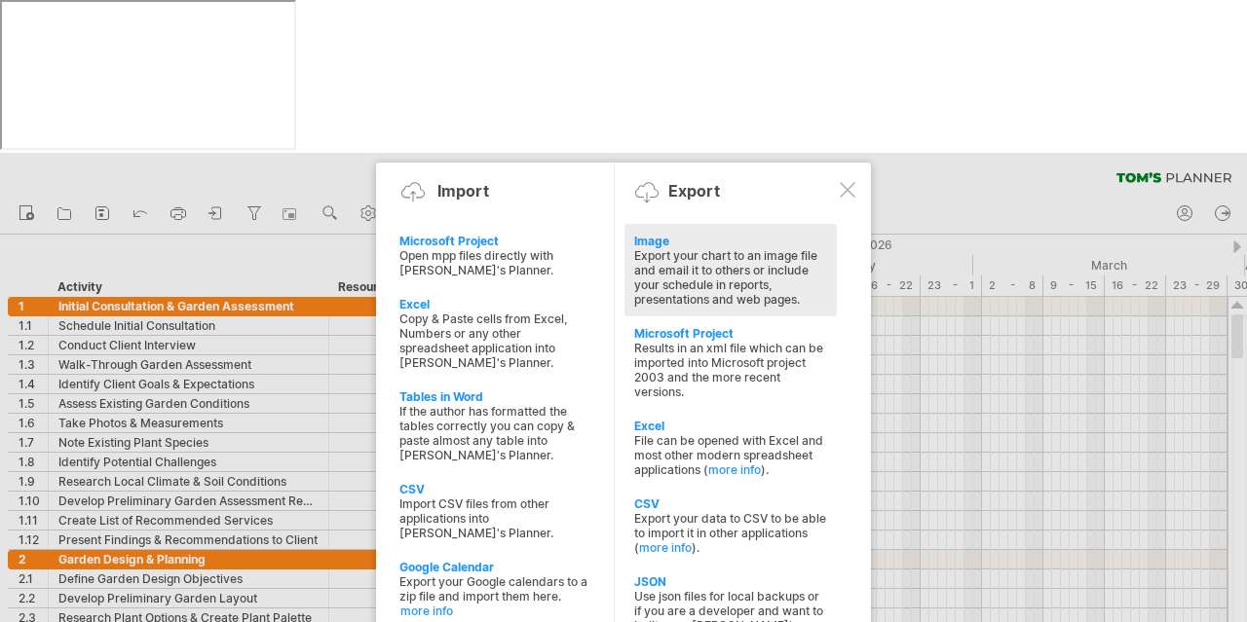
click at [688, 234] on div "Image" at bounding box center [730, 241] width 193 height 15
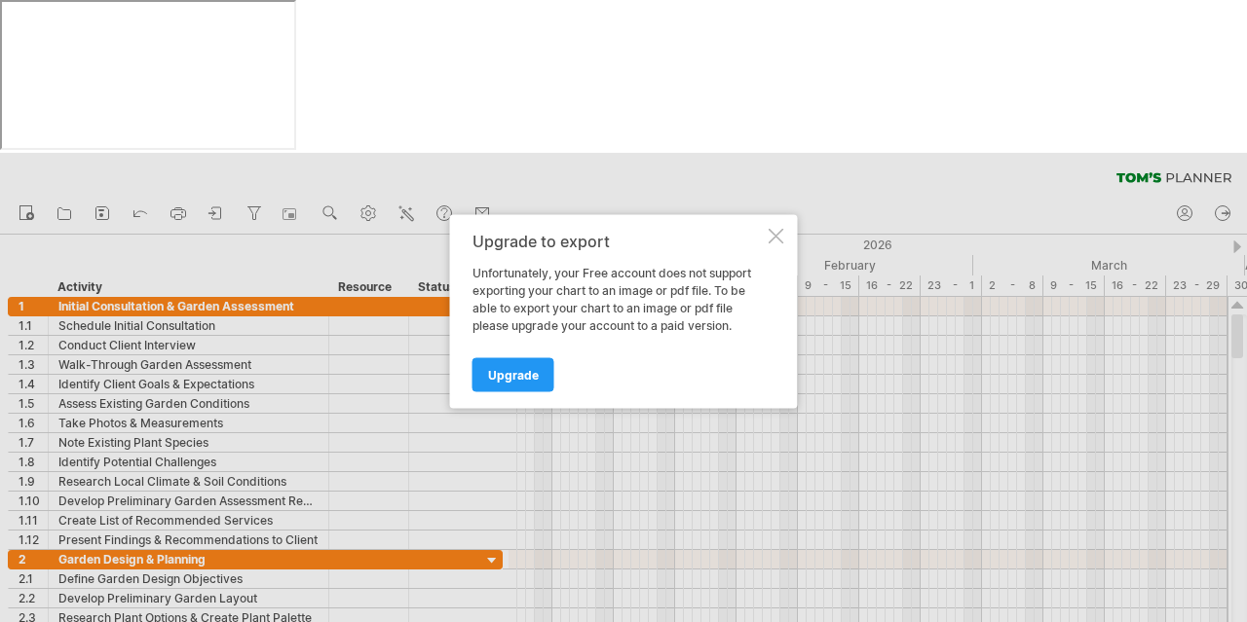
click at [778, 235] on div at bounding box center [777, 236] width 16 height 16
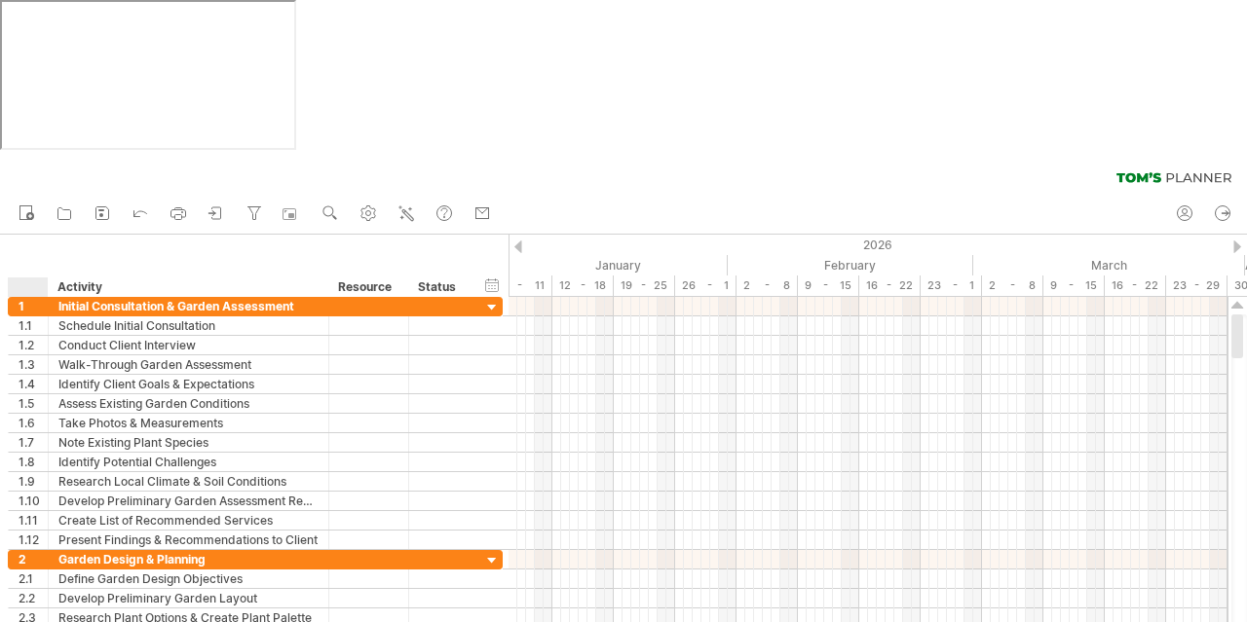
drag, startPoint x: 15, startPoint y: 111, endPoint x: 27, endPoint y: 89, distance: 25.7
click at [29, 235] on div "hide start/end/duration show start/end/duration ******** Activity ******** Reso…" at bounding box center [254, 266] width 508 height 62
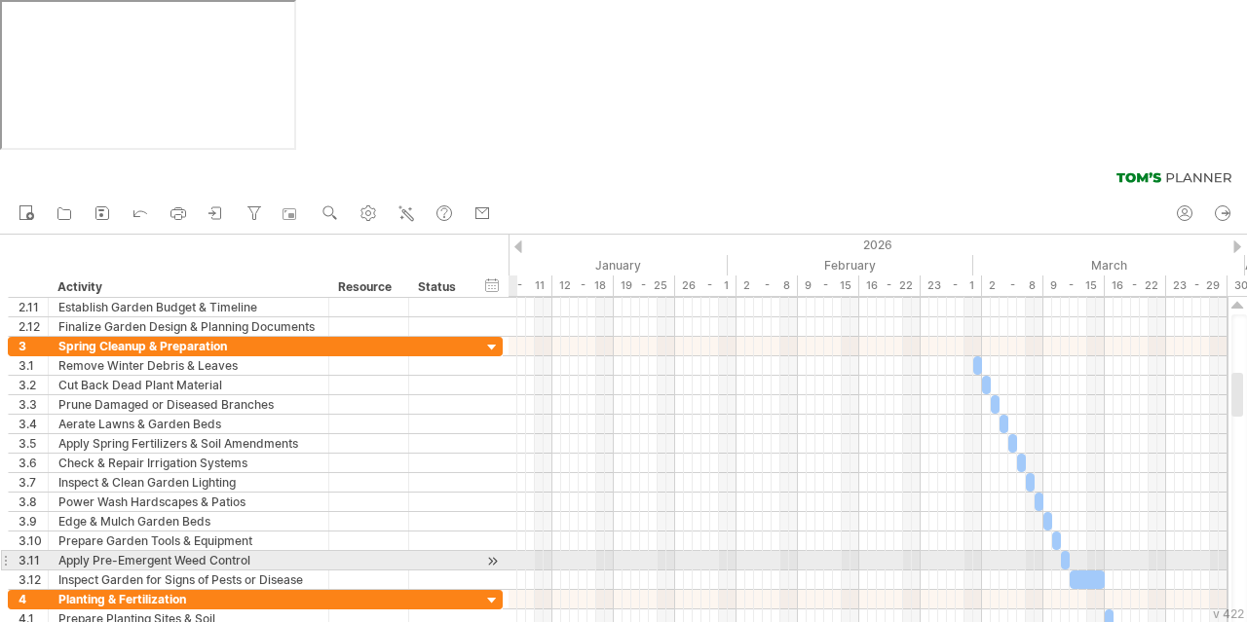
click at [496, 551] on div at bounding box center [492, 561] width 19 height 20
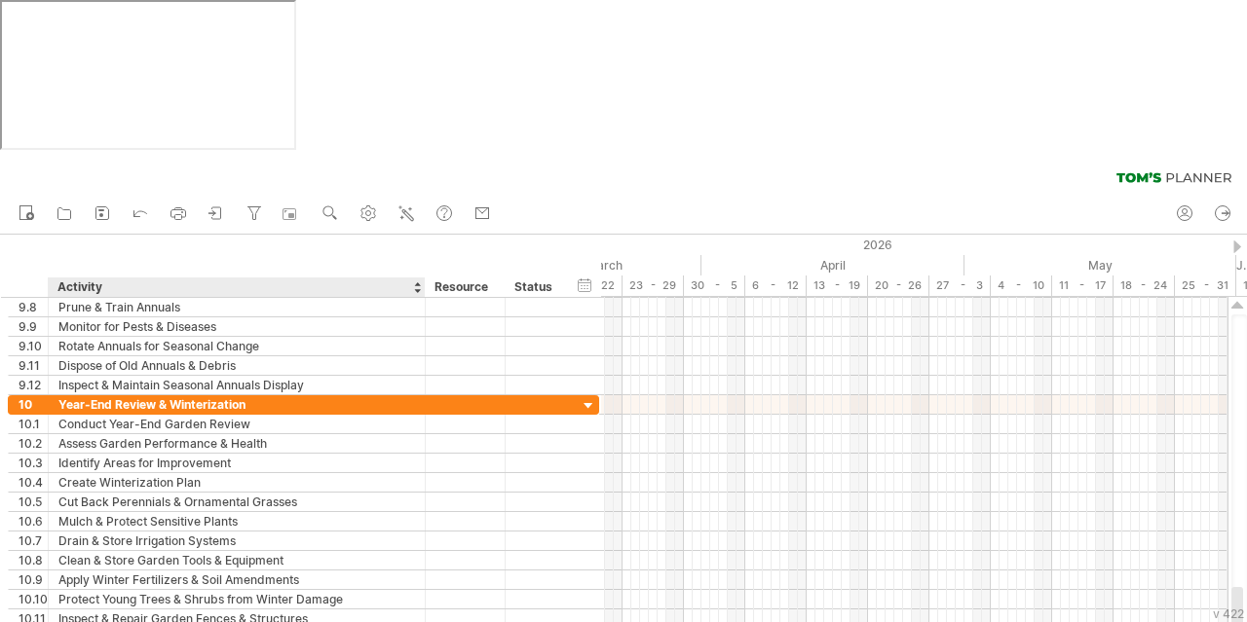
drag, startPoint x: 324, startPoint y: 145, endPoint x: 421, endPoint y: 142, distance: 96.5
click at [421, 153] on div "Trying to reach [DOMAIN_NAME] Connected again... clear filter new open" at bounding box center [623, 464] width 1247 height 622
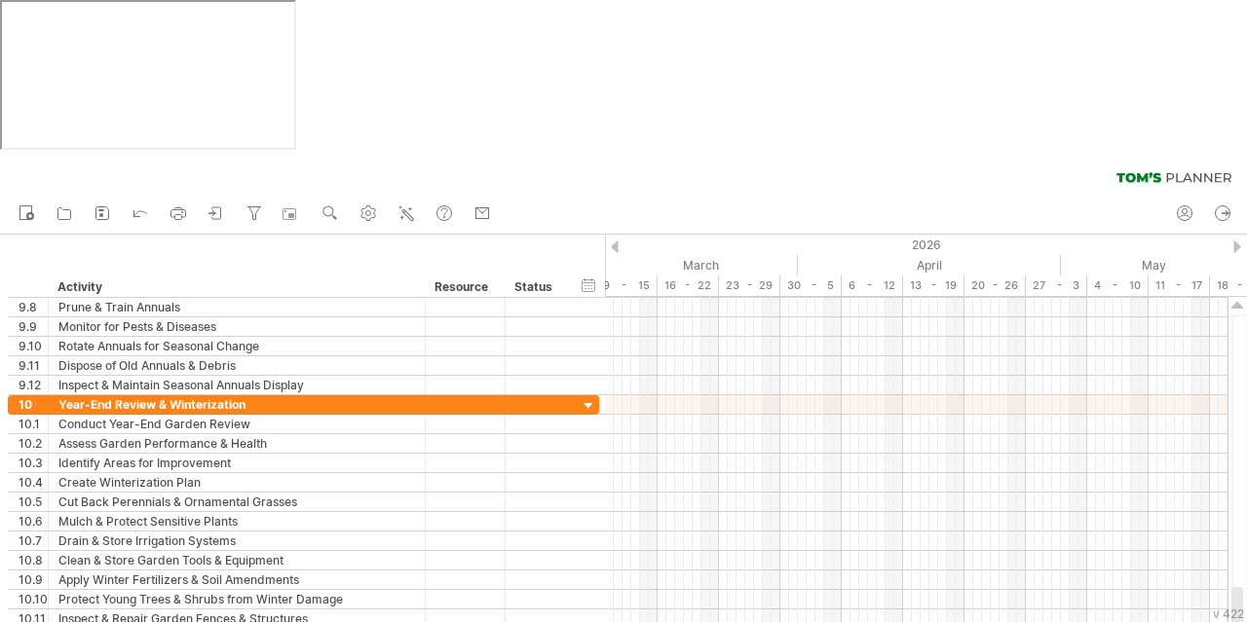
click at [421, 278] on div at bounding box center [424, 287] width 7 height 19
